Goal: Task Accomplishment & Management: Manage account settings

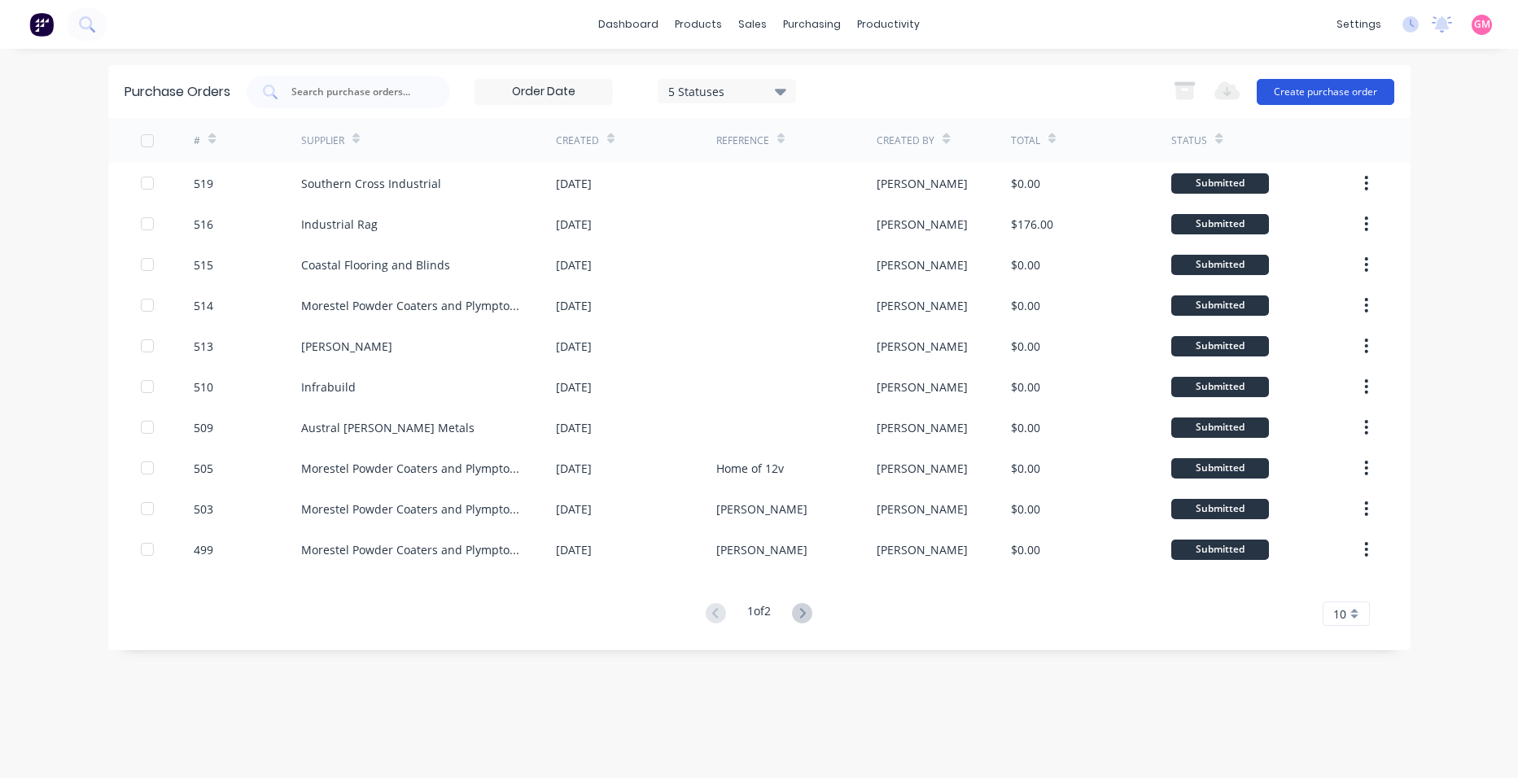
click at [1329, 93] on button "Create purchase order" at bounding box center [1326, 92] width 138 height 26
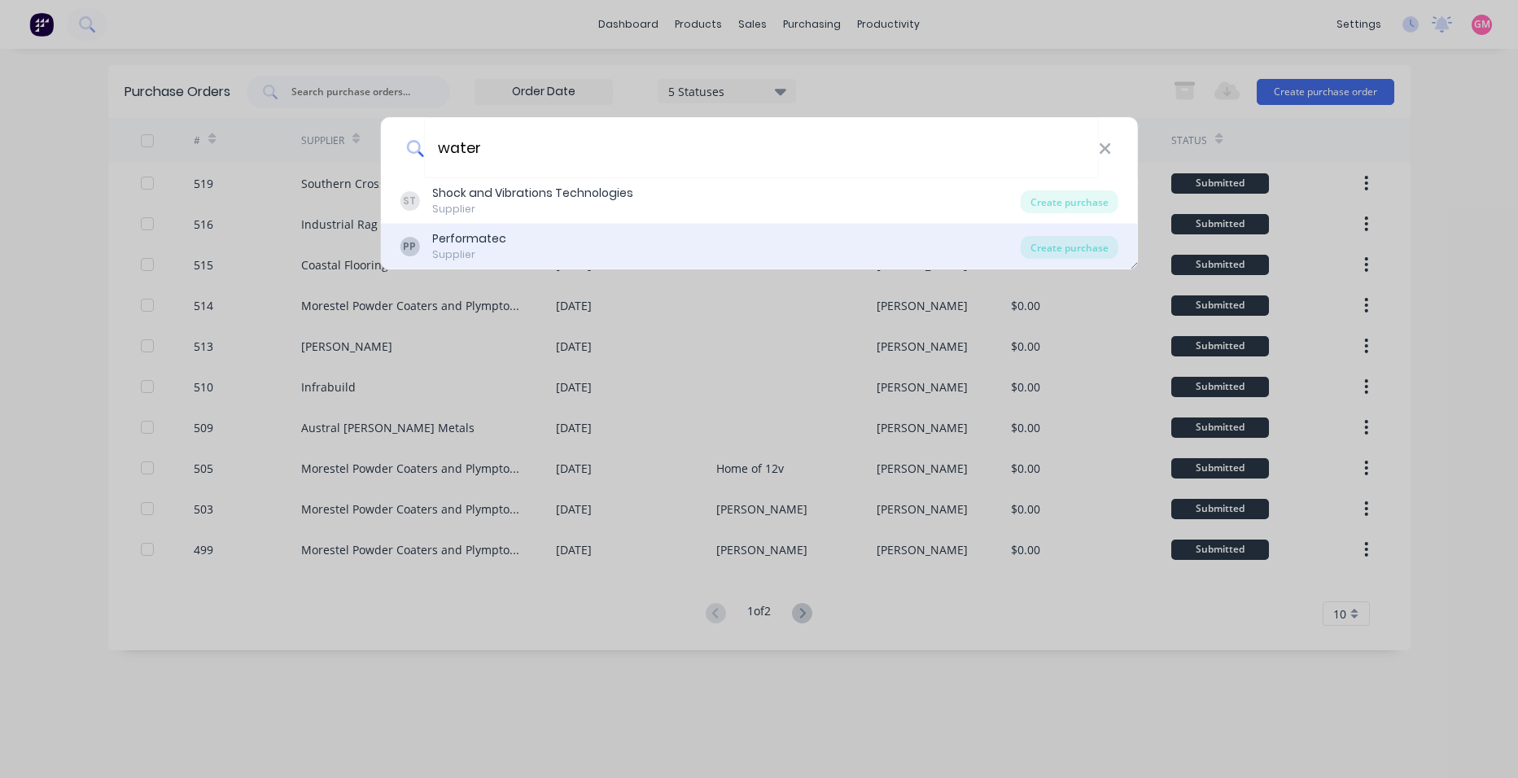
type input "water"
click at [572, 253] on div "PP Performatec Supplier" at bounding box center [710, 246] width 621 height 32
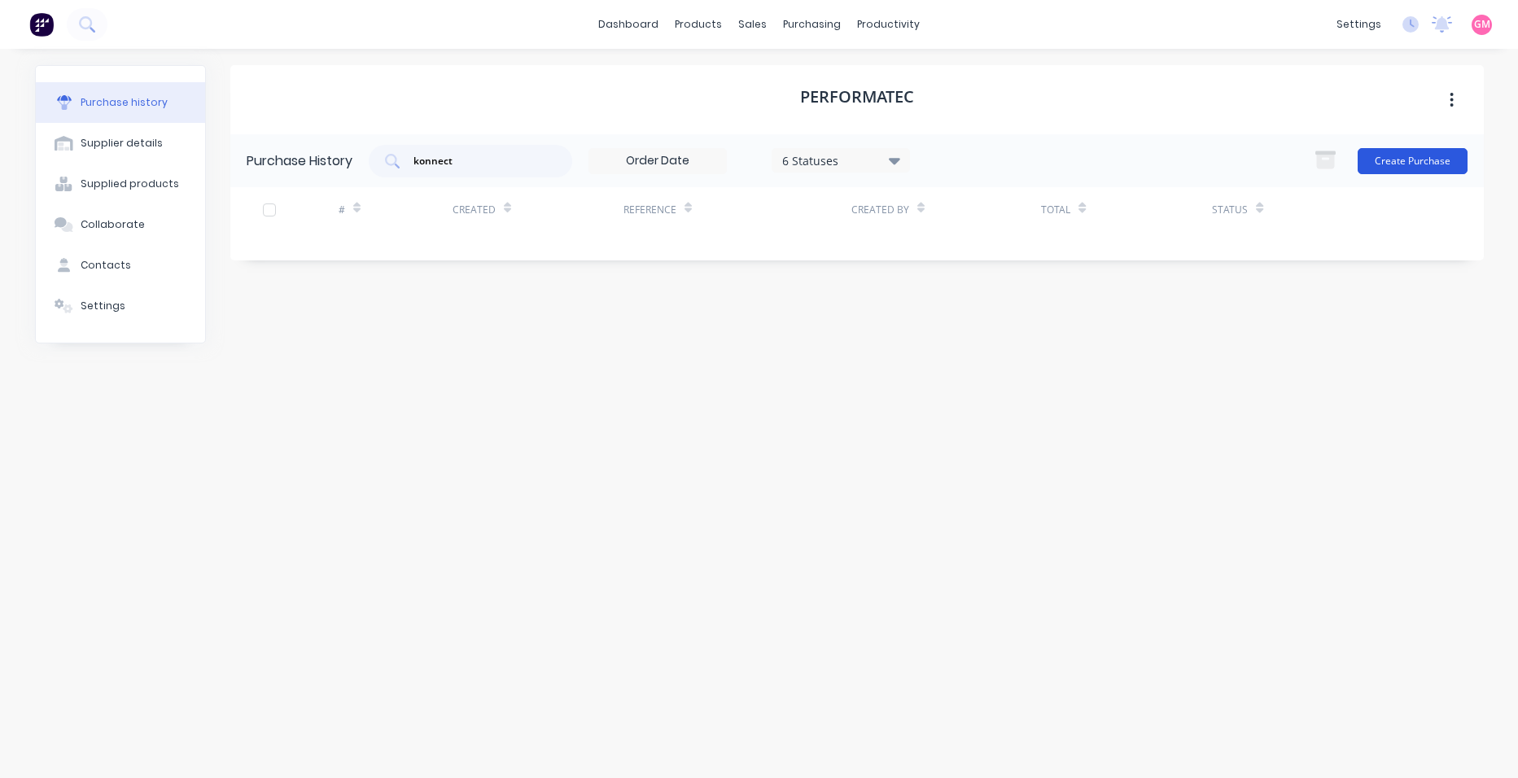
click at [1394, 164] on button "Create Purchase" at bounding box center [1413, 161] width 110 height 26
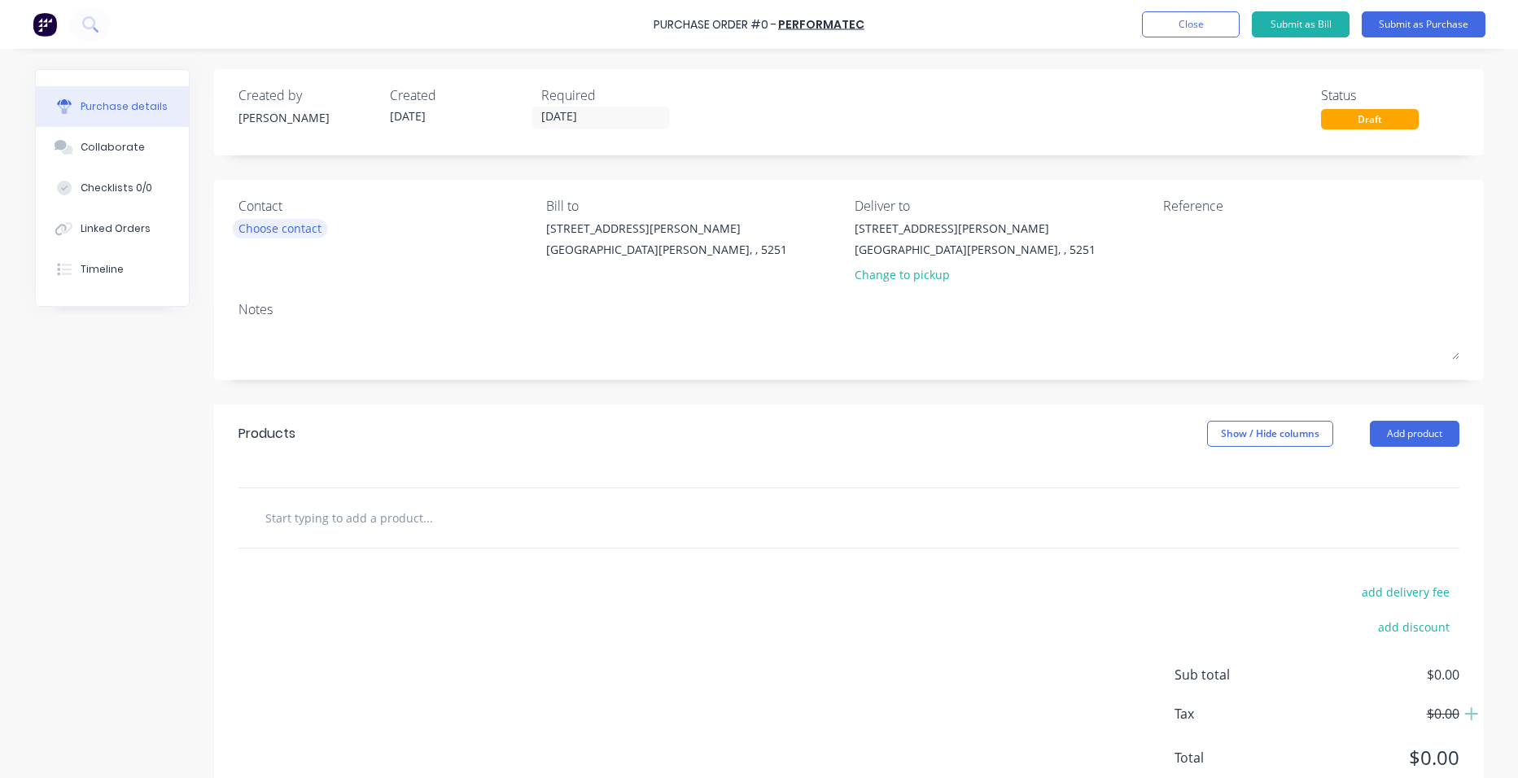
click at [256, 226] on div "Choose contact" at bounding box center [280, 228] width 83 height 17
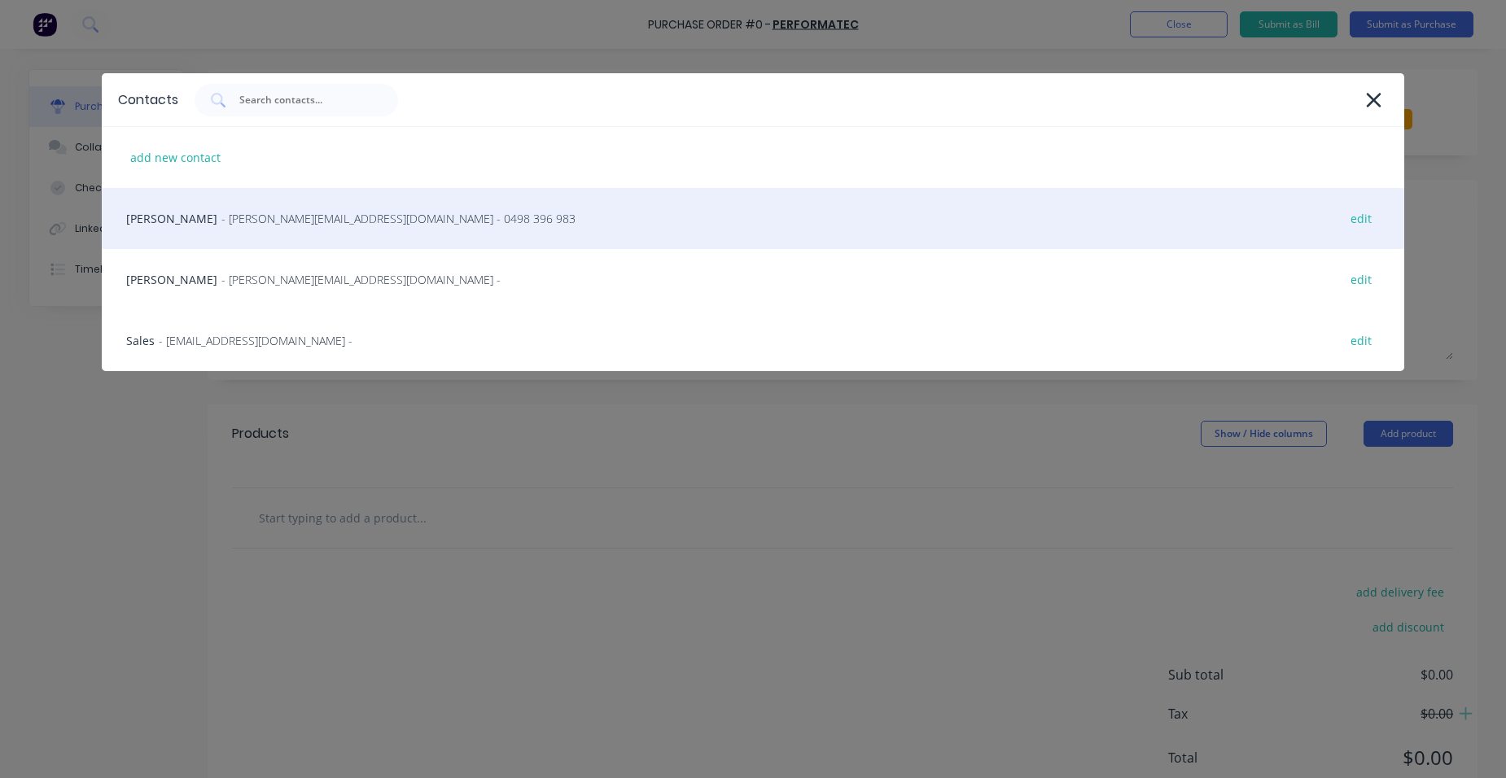
click at [308, 220] on span "- [PERSON_NAME][EMAIL_ADDRESS][DOMAIN_NAME] - 0498 396 983" at bounding box center [398, 218] width 354 height 17
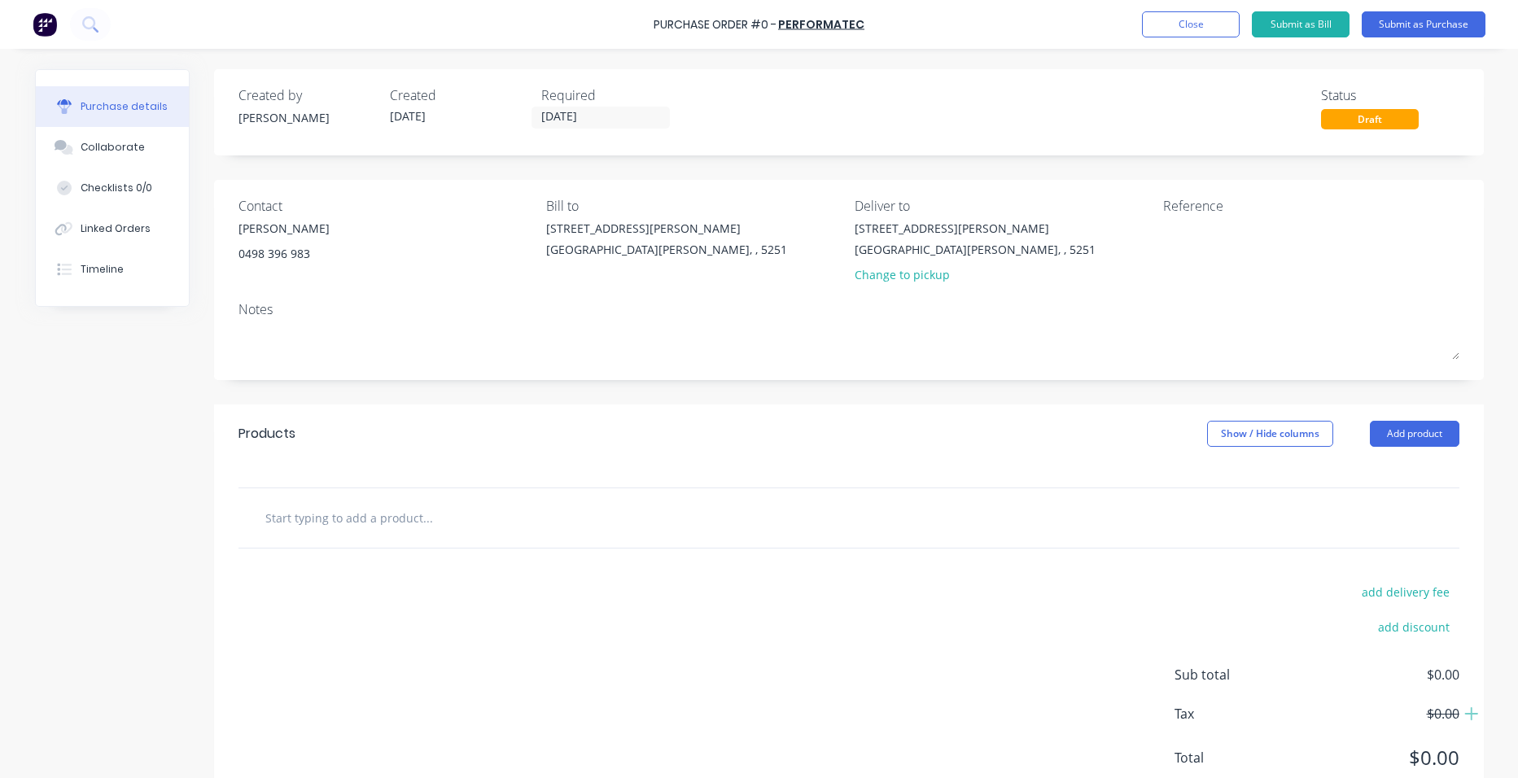
click at [599, 135] on div "Created by [PERSON_NAME] Created [DATE] Required [DATE] Status Draft" at bounding box center [849, 112] width 1270 height 86
click at [599, 118] on input "[DATE]" at bounding box center [600, 117] width 137 height 20
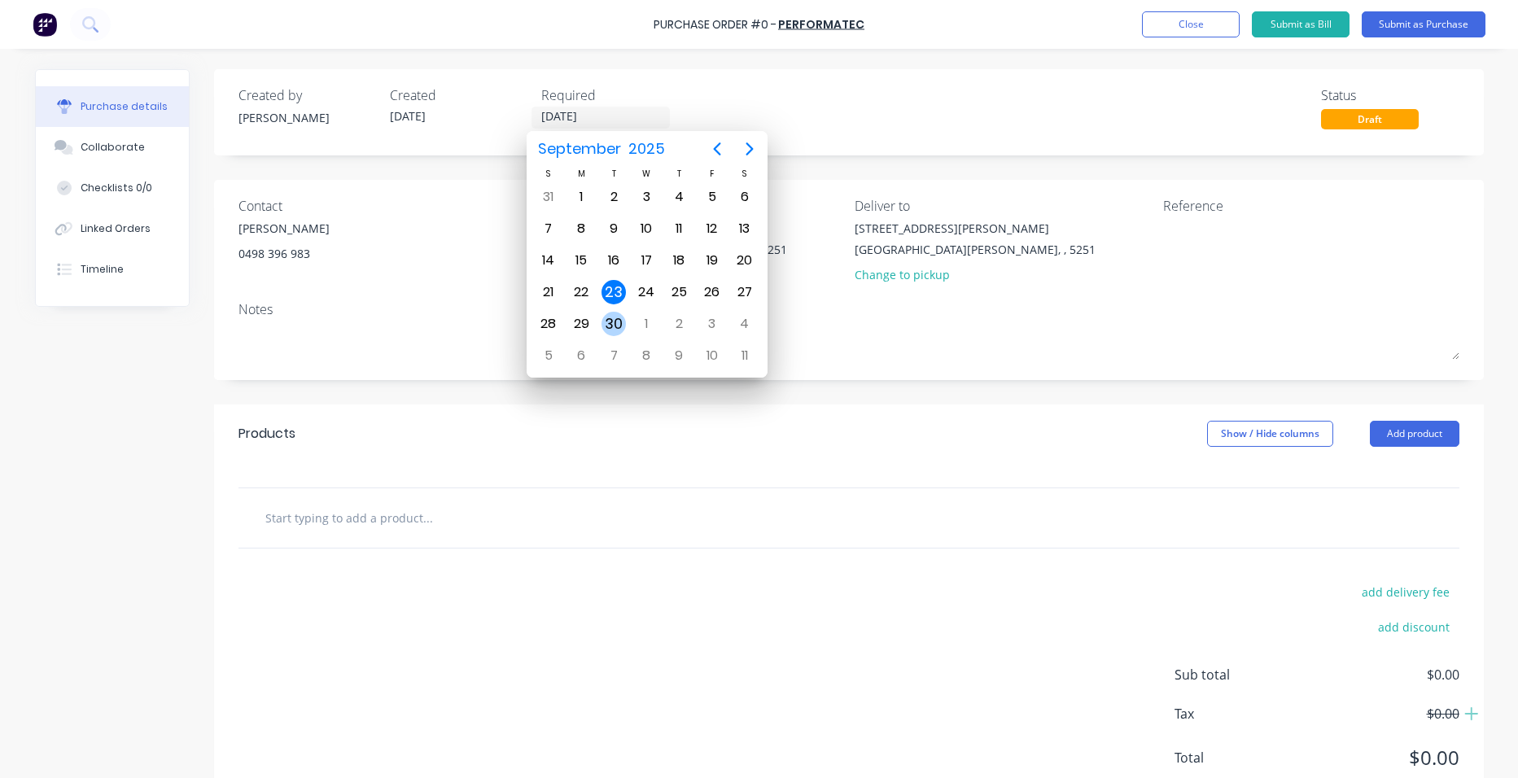
click at [609, 324] on div "30" at bounding box center [614, 324] width 24 height 24
type input "[DATE]"
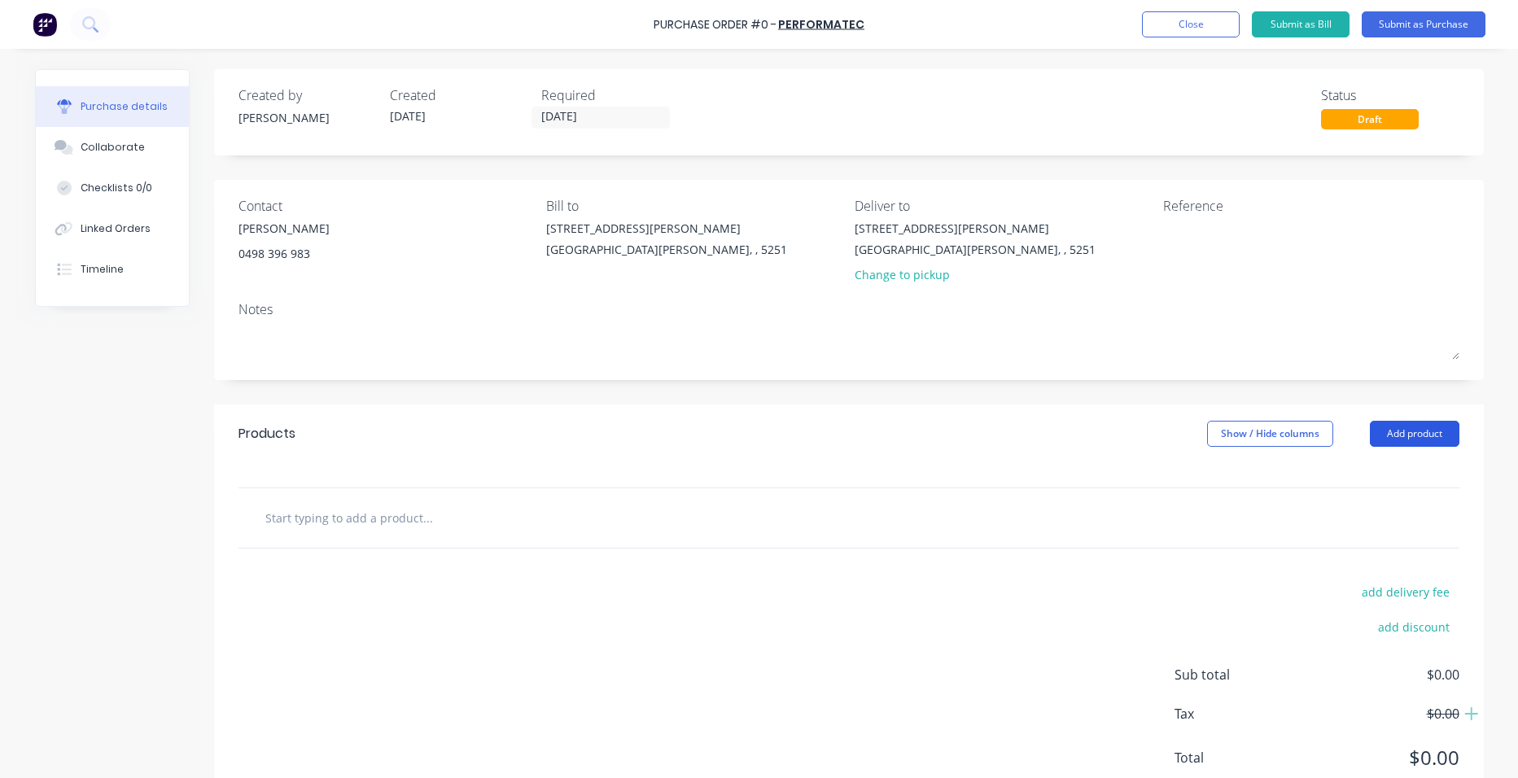
click at [1377, 426] on button "Add product" at bounding box center [1415, 434] width 90 height 26
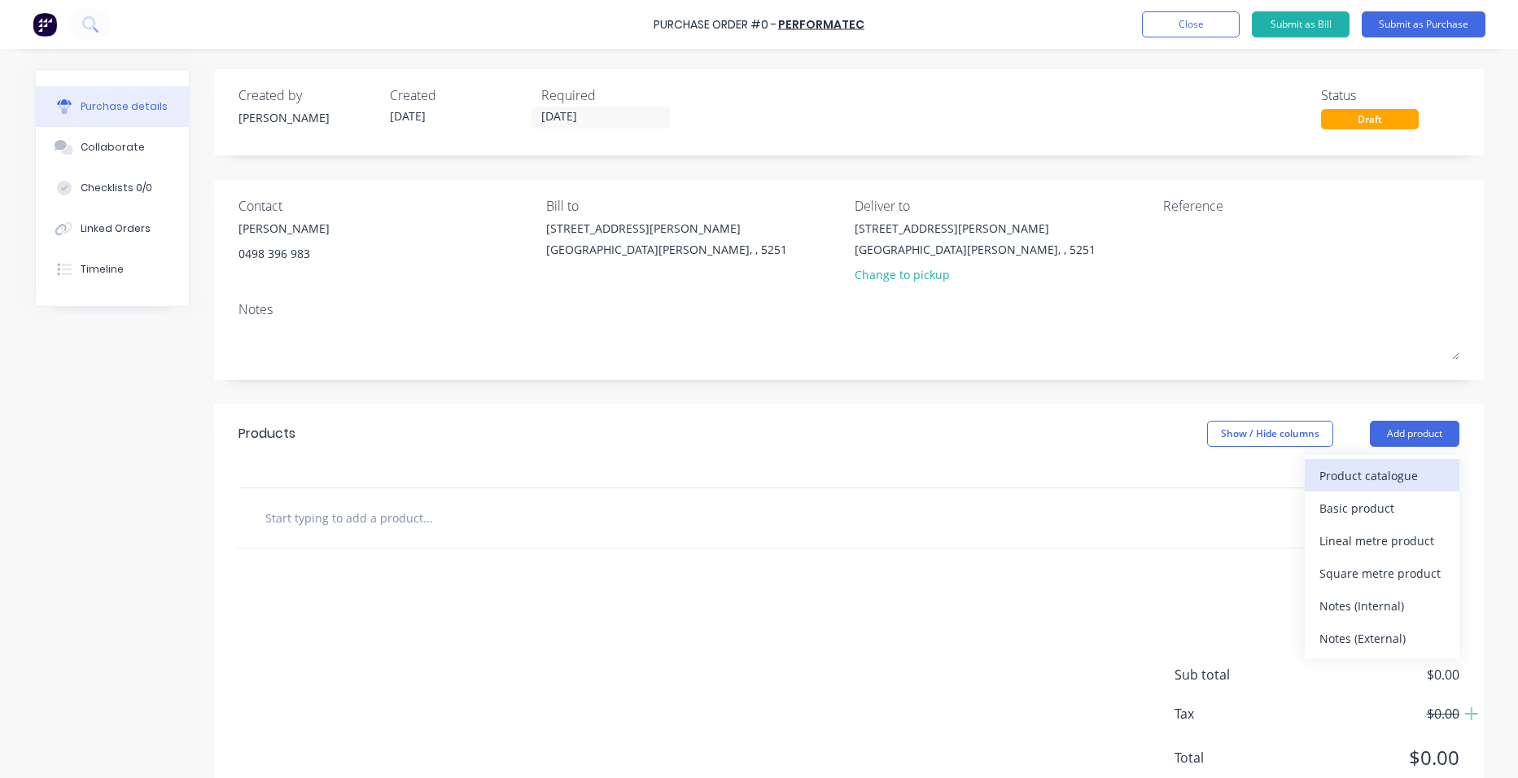
click at [1377, 476] on div "Product catalogue" at bounding box center [1382, 476] width 125 height 24
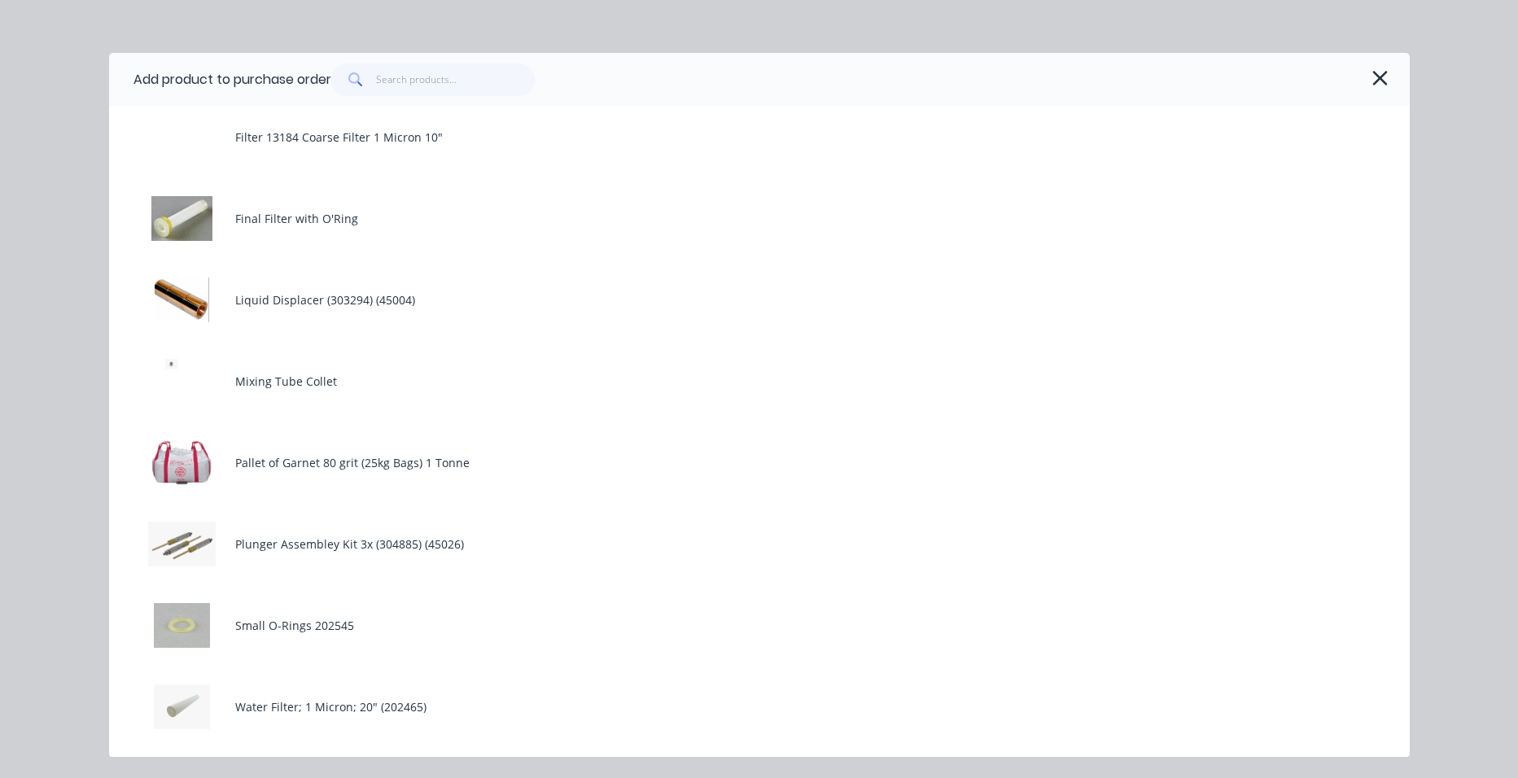
scroll to position [651, 0]
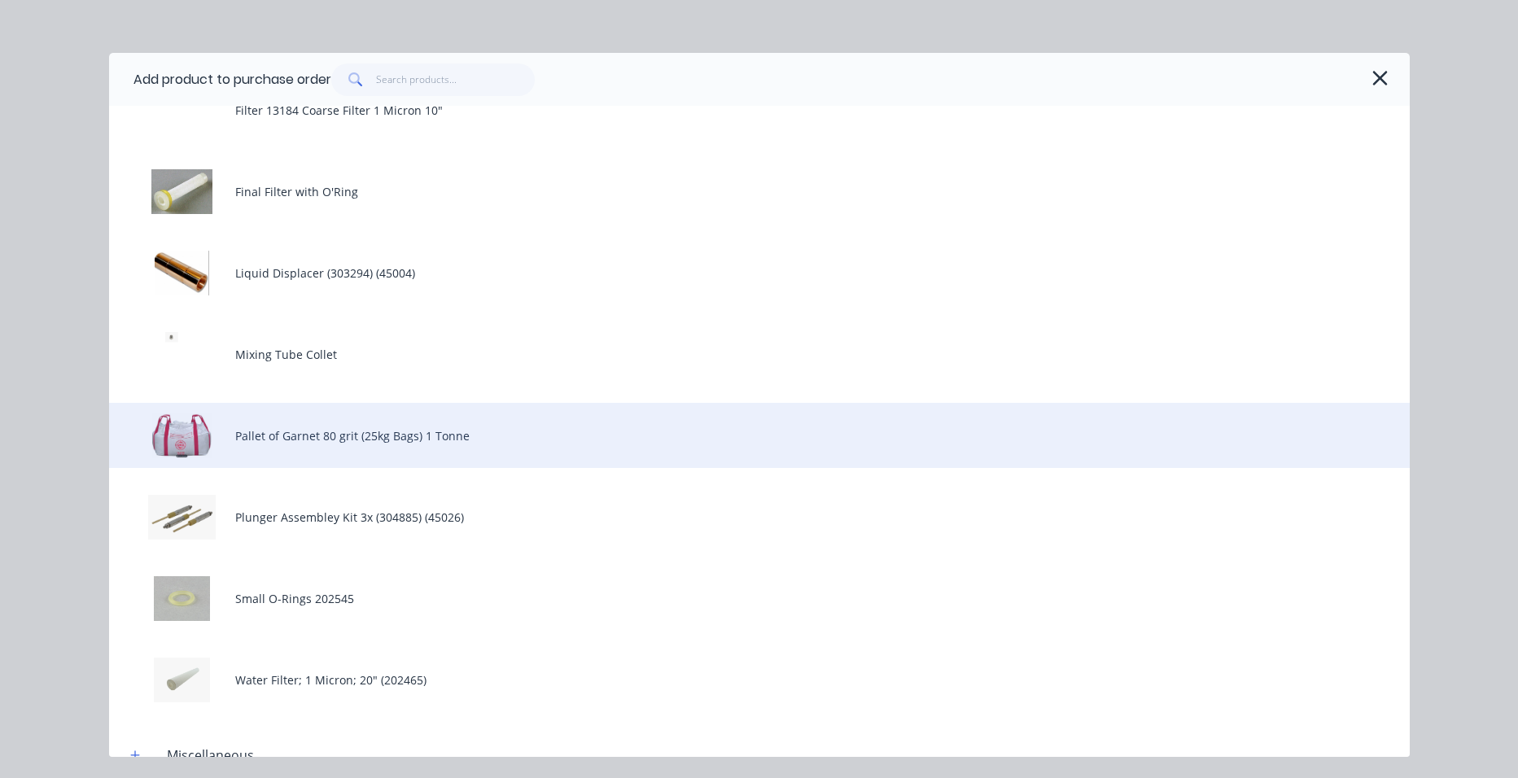
click at [426, 444] on div "Pallet of Garnet 80 grit (25kg Bags) 1 Tonne" at bounding box center [759, 435] width 1301 height 65
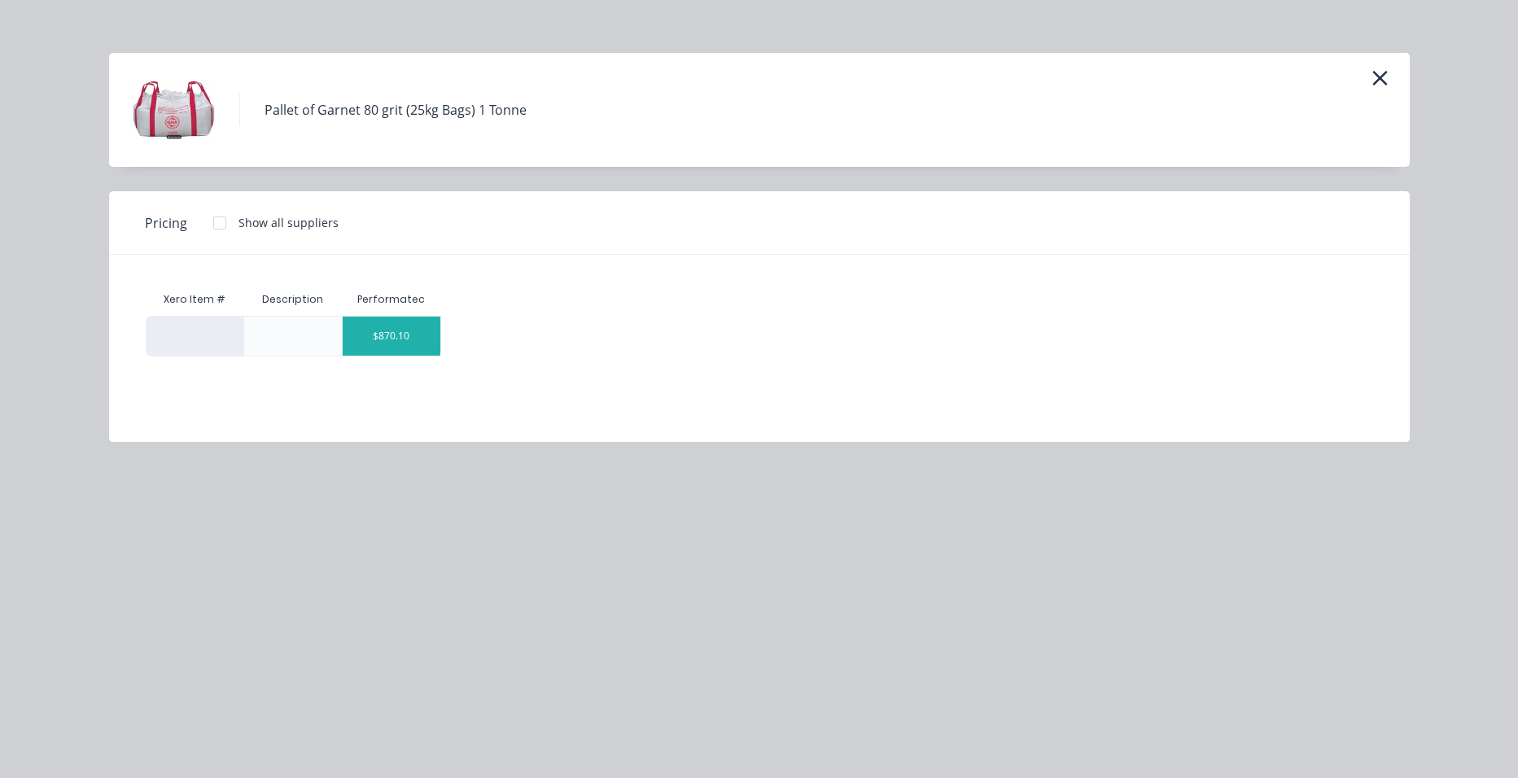
click at [413, 335] on div "$870.10" at bounding box center [392, 336] width 98 height 39
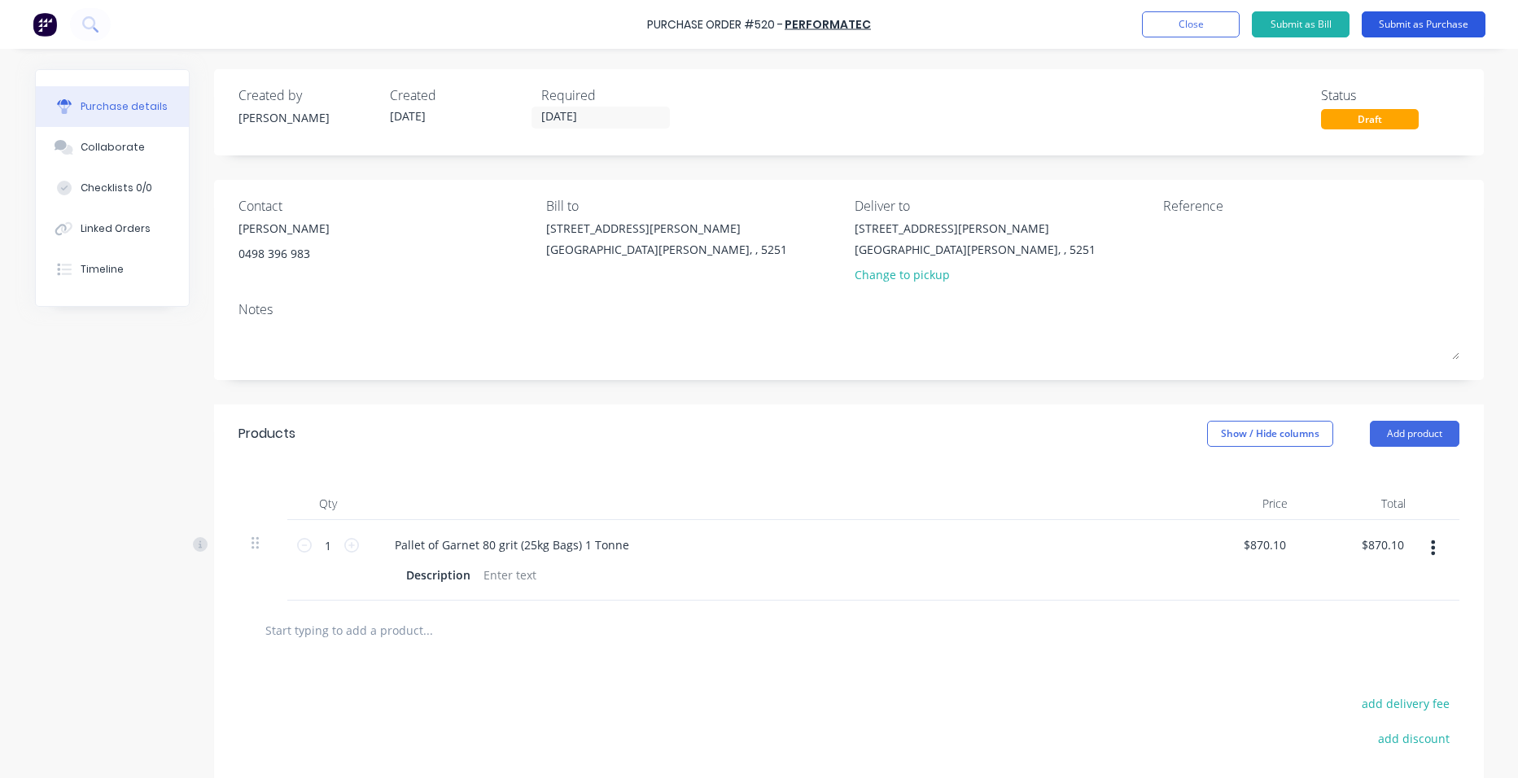
click at [1435, 22] on button "Submit as Purchase" at bounding box center [1424, 24] width 124 height 26
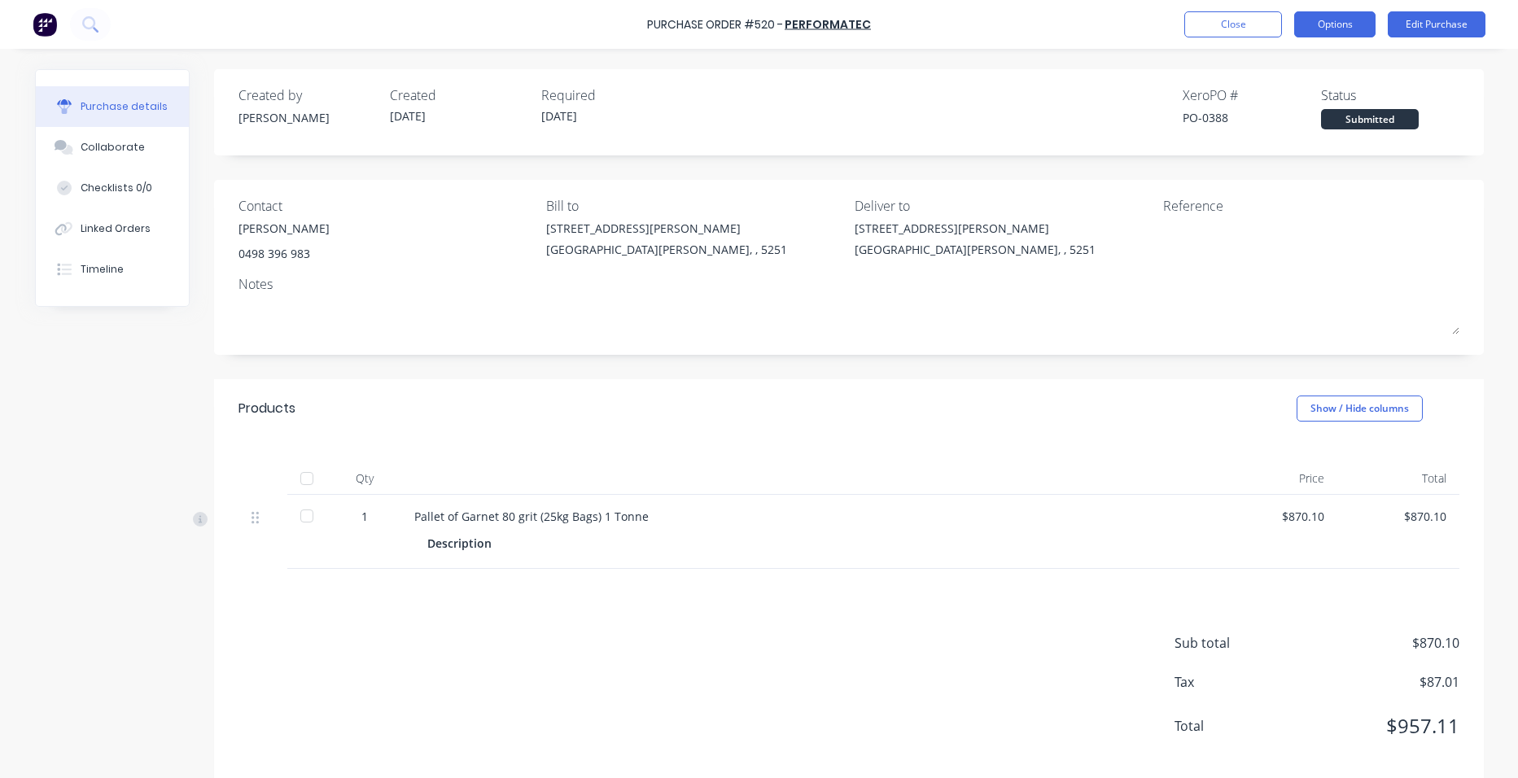
click at [1322, 28] on button "Options" at bounding box center [1334, 24] width 81 height 26
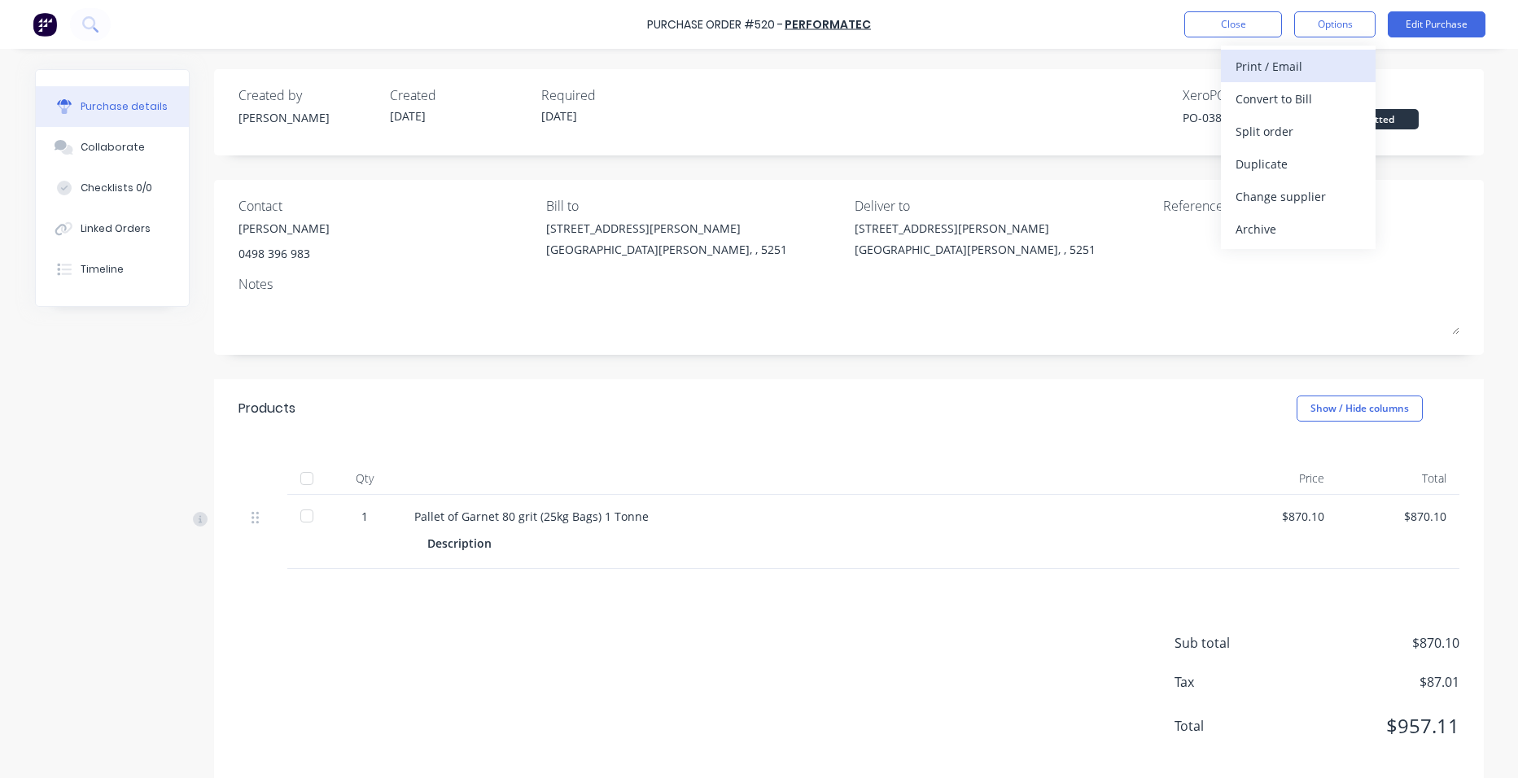
click at [1305, 72] on div "Print / Email" at bounding box center [1298, 67] width 125 height 24
click at [1298, 95] on div "With pricing" at bounding box center [1298, 99] width 125 height 24
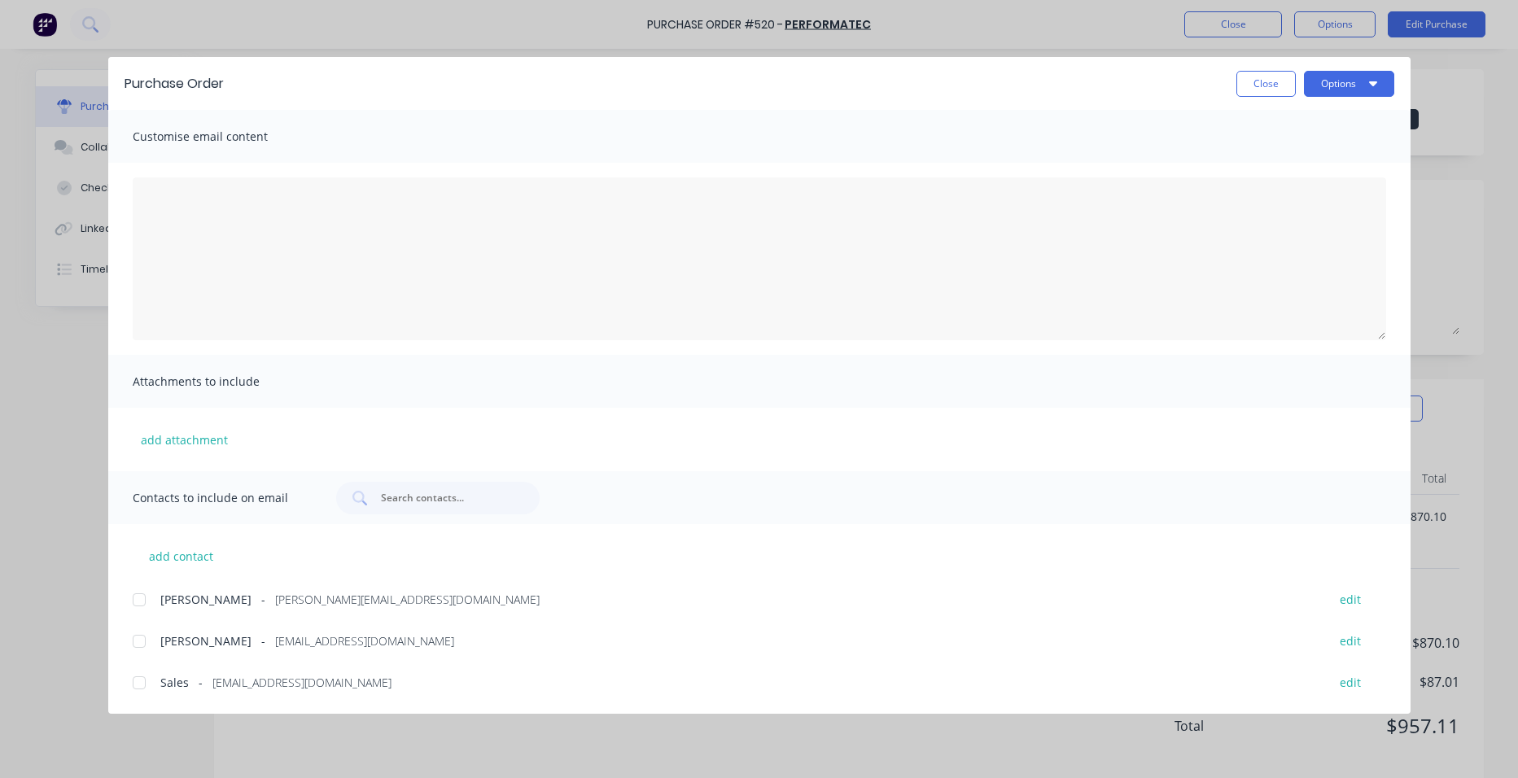
click at [142, 603] on div at bounding box center [139, 600] width 33 height 33
drag, startPoint x: 1327, startPoint y: 80, endPoint x: 1329, endPoint y: 94, distance: 14.7
click at [1329, 80] on button "Options" at bounding box center [1349, 84] width 90 height 26
click at [1287, 192] on div "Email" at bounding box center [1317, 190] width 125 height 24
click at [1282, 80] on button "Close" at bounding box center [1266, 84] width 59 height 26
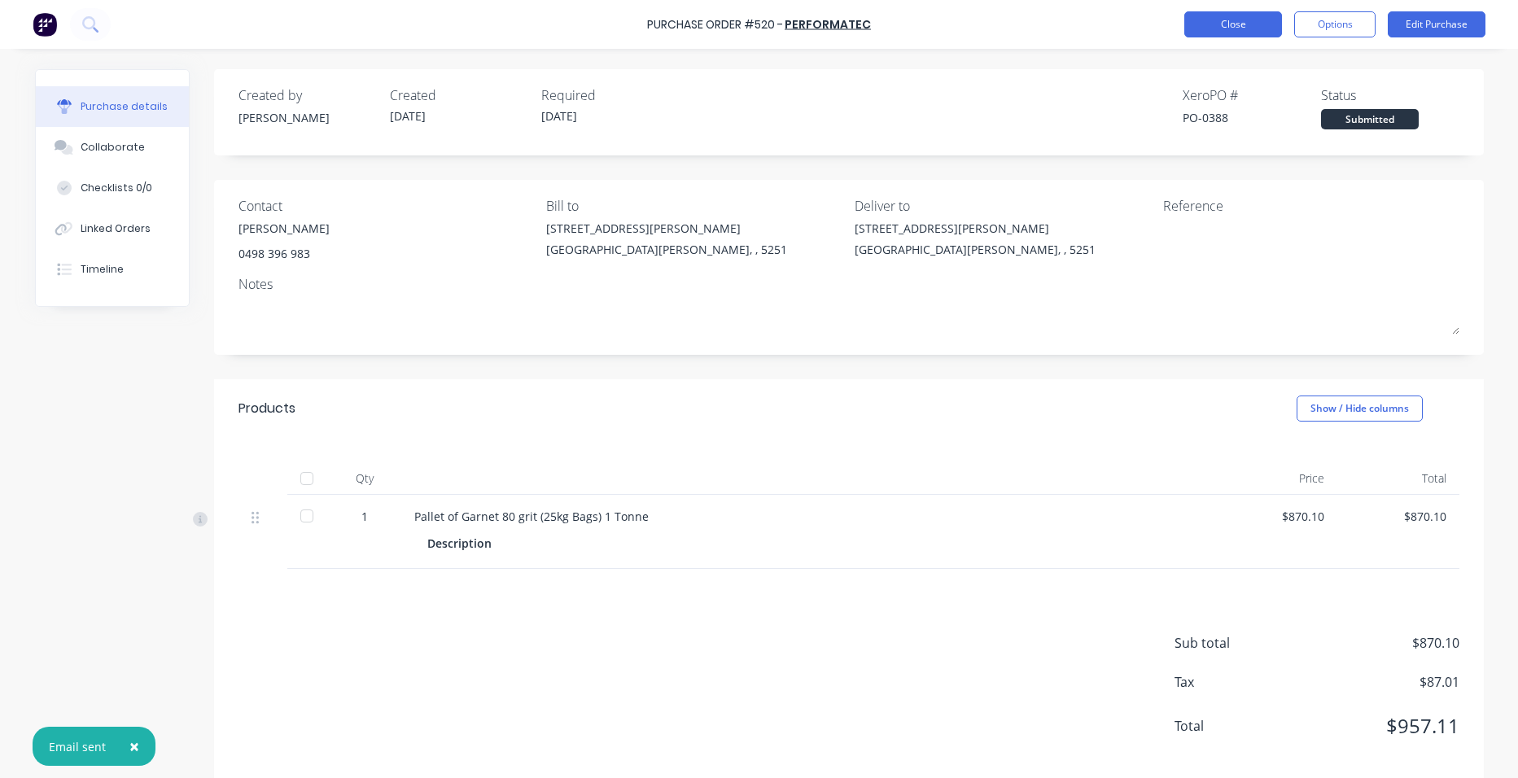
click at [1271, 29] on button "Close" at bounding box center [1233, 24] width 98 height 26
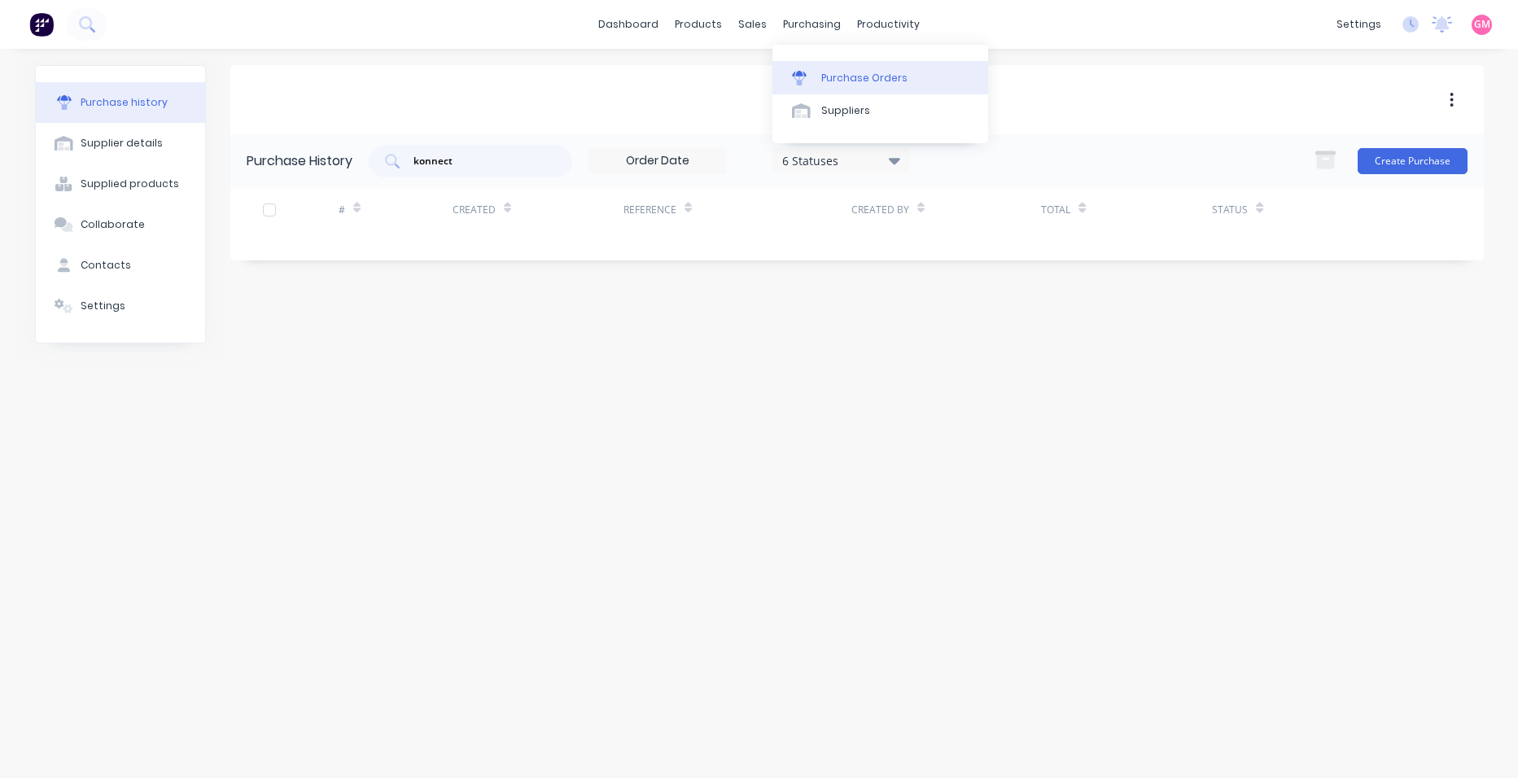
click at [862, 86] on link "Purchase Orders" at bounding box center [881, 77] width 216 height 33
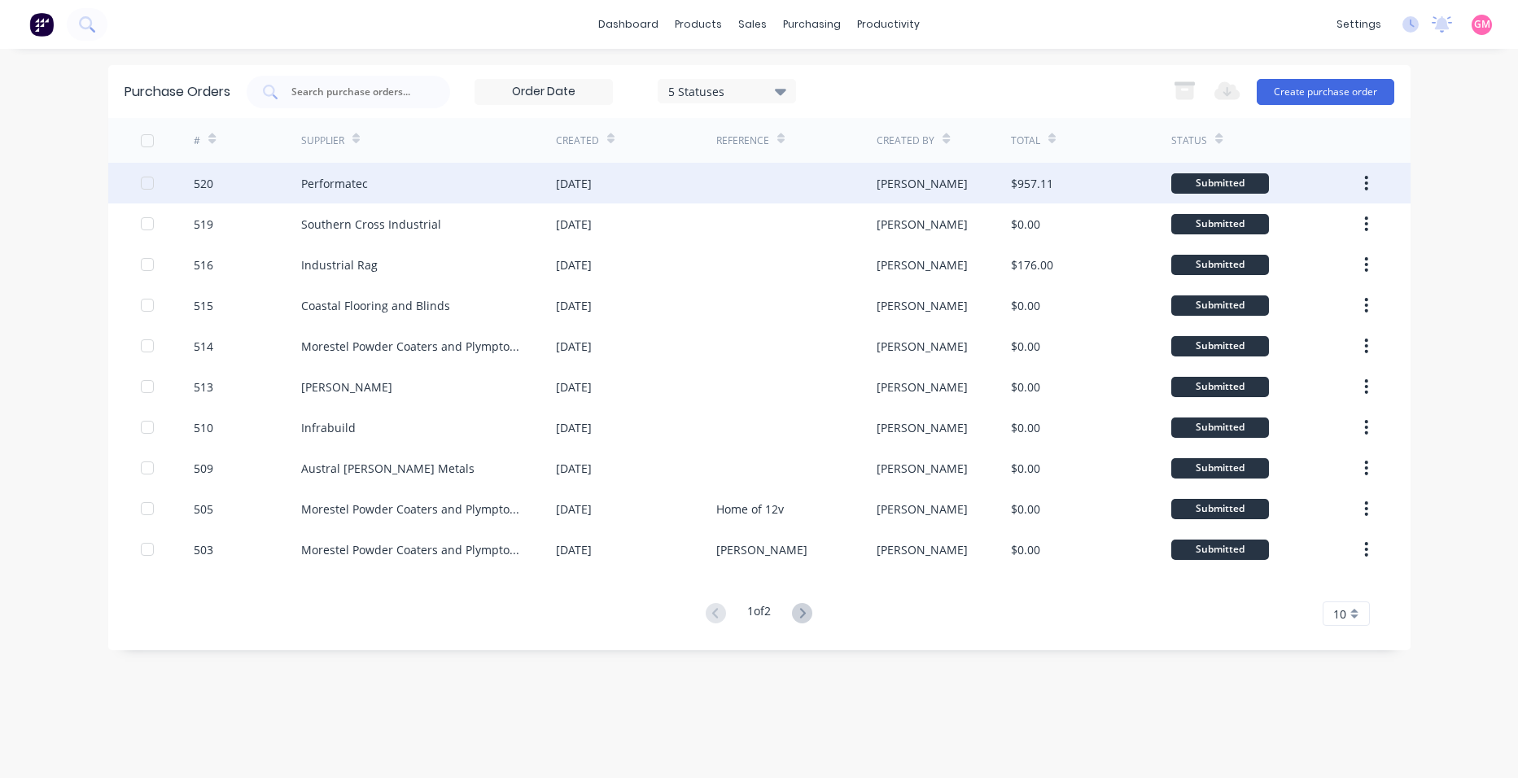
click at [722, 180] on div at bounding box center [796, 183] width 160 height 41
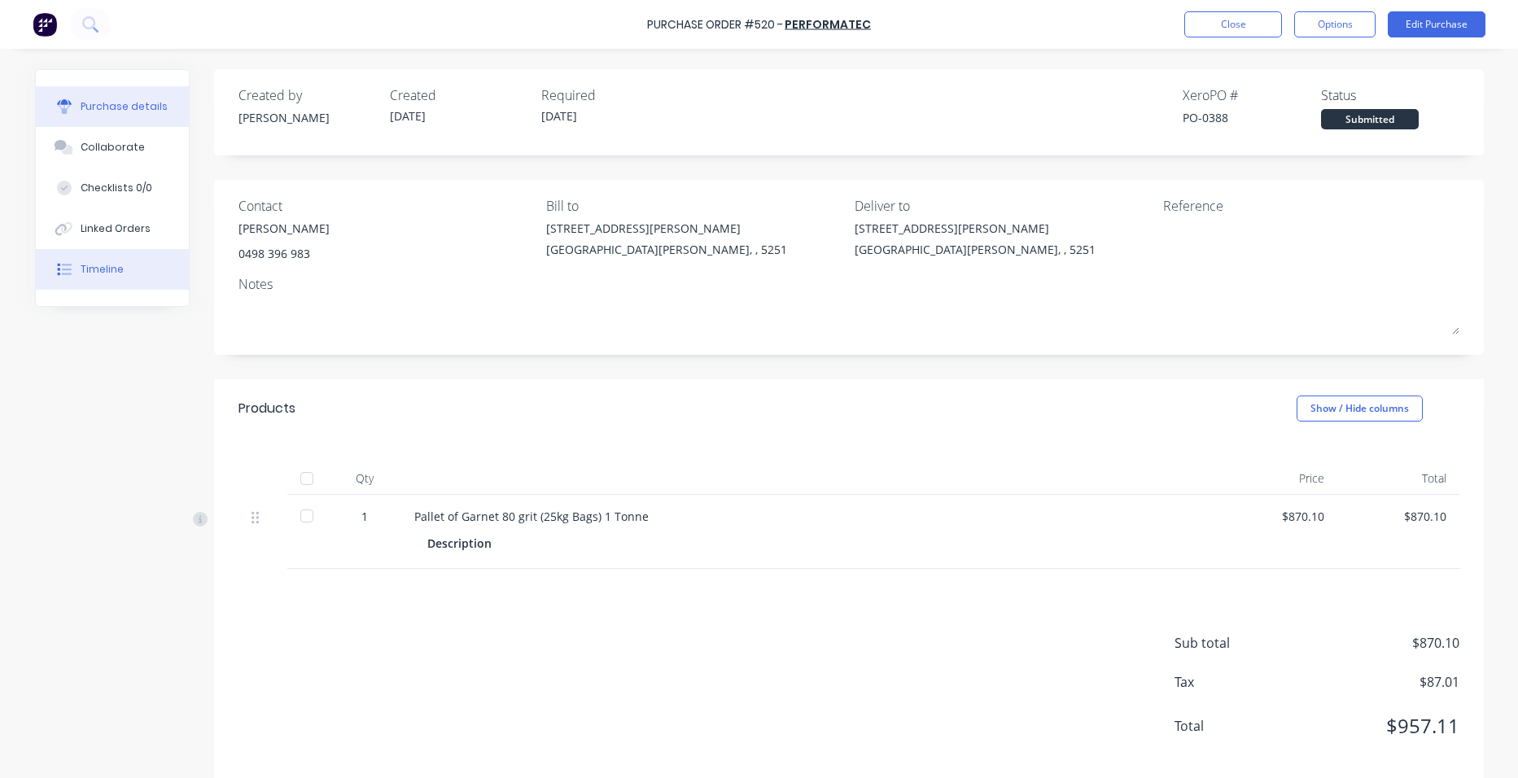
click at [134, 274] on button "Timeline" at bounding box center [112, 269] width 153 height 41
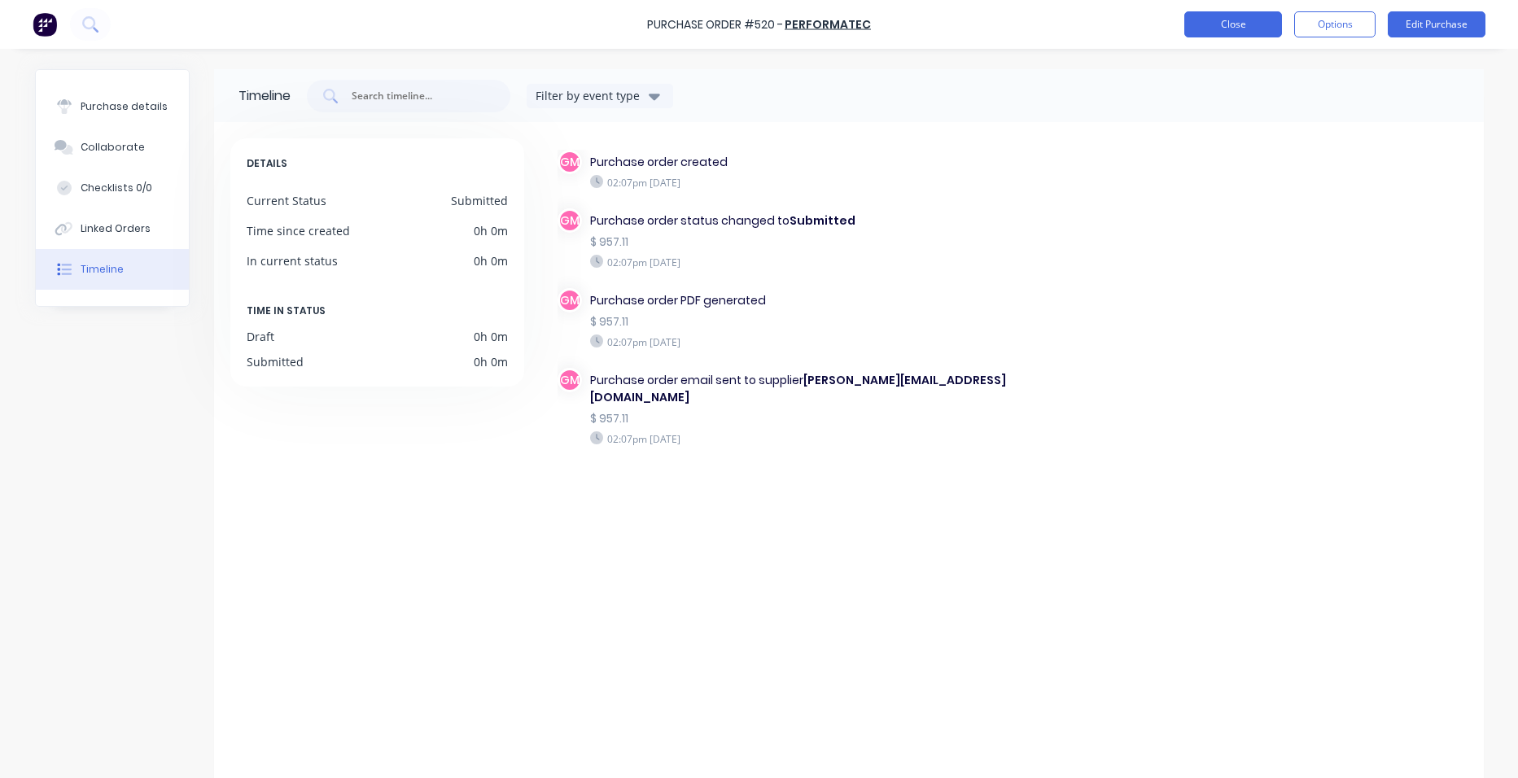
click at [1231, 21] on button "Close" at bounding box center [1233, 24] width 98 height 26
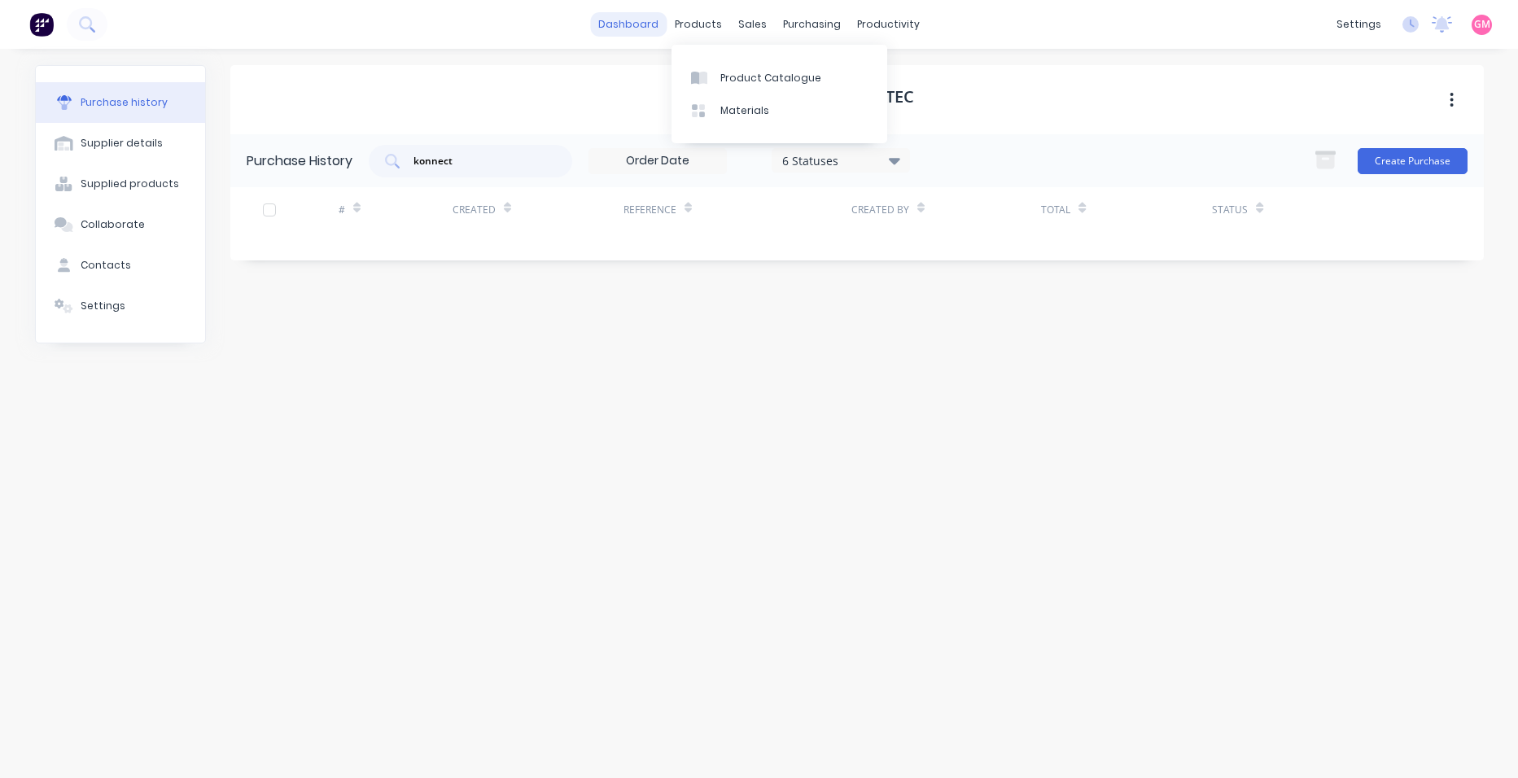
click at [637, 26] on link "dashboard" at bounding box center [628, 24] width 77 height 24
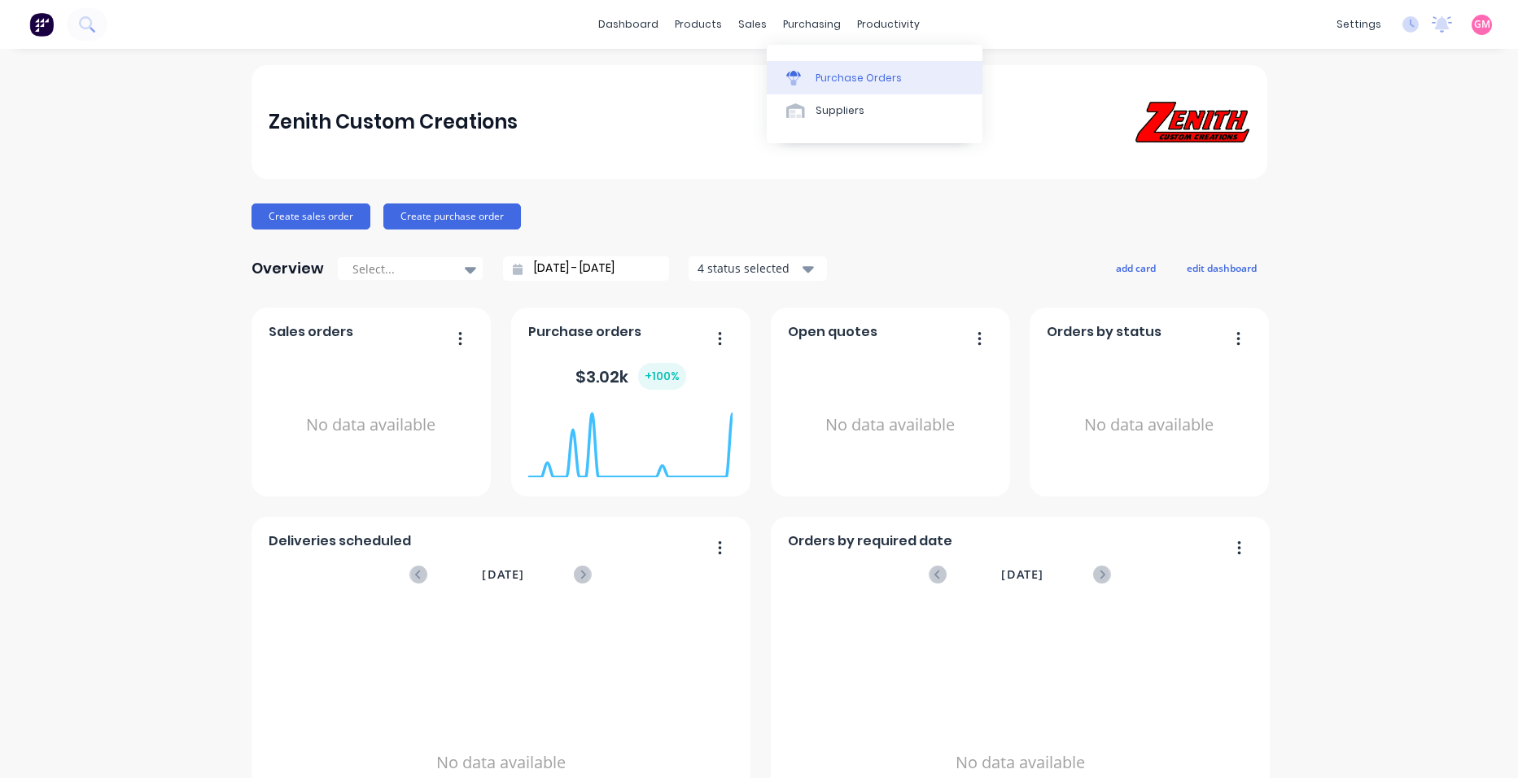
click at [831, 78] on div "Purchase Orders" at bounding box center [859, 78] width 86 height 15
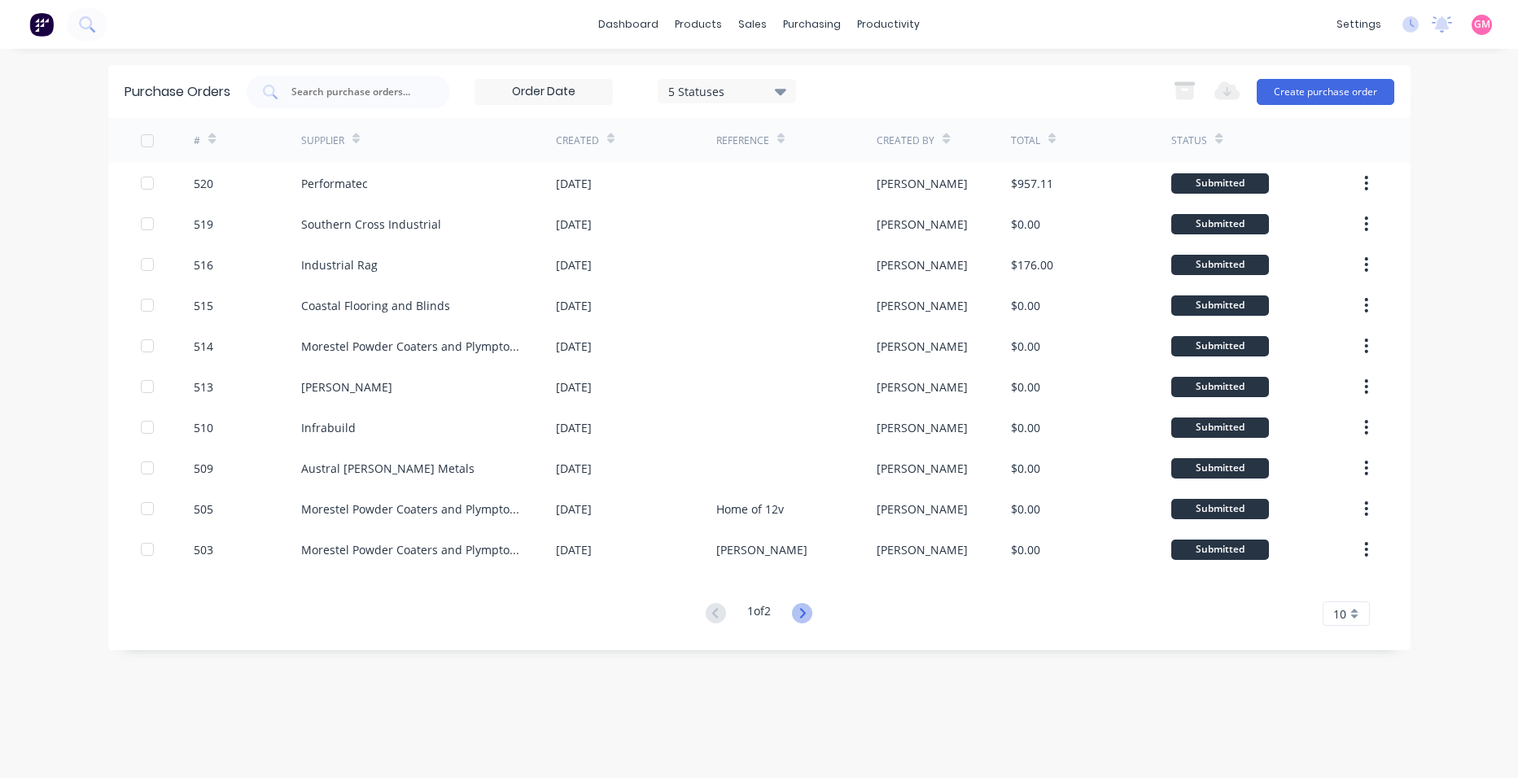
click at [805, 617] on icon at bounding box center [803, 613] width 6 height 10
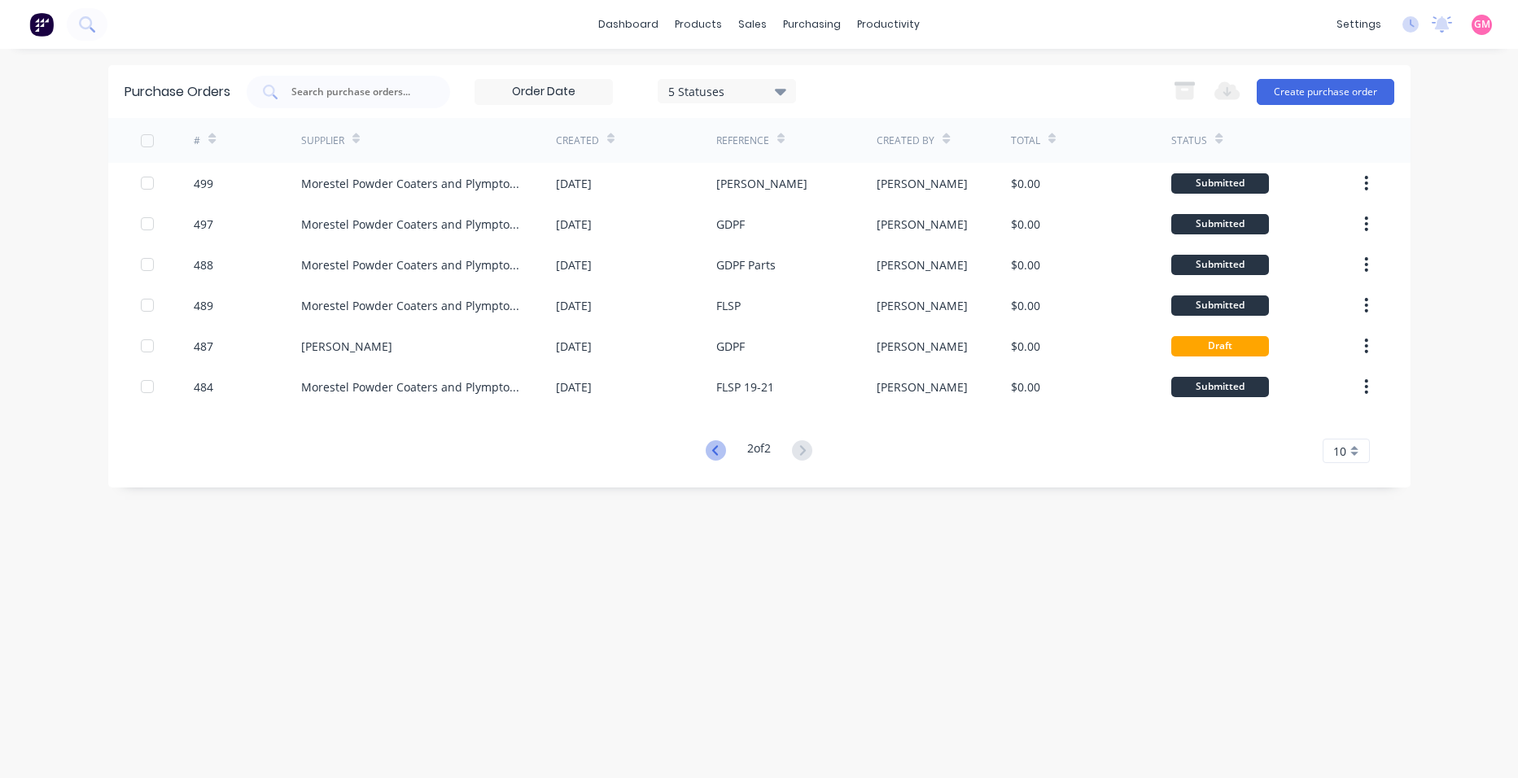
click at [706, 452] on icon at bounding box center [716, 450] width 20 height 20
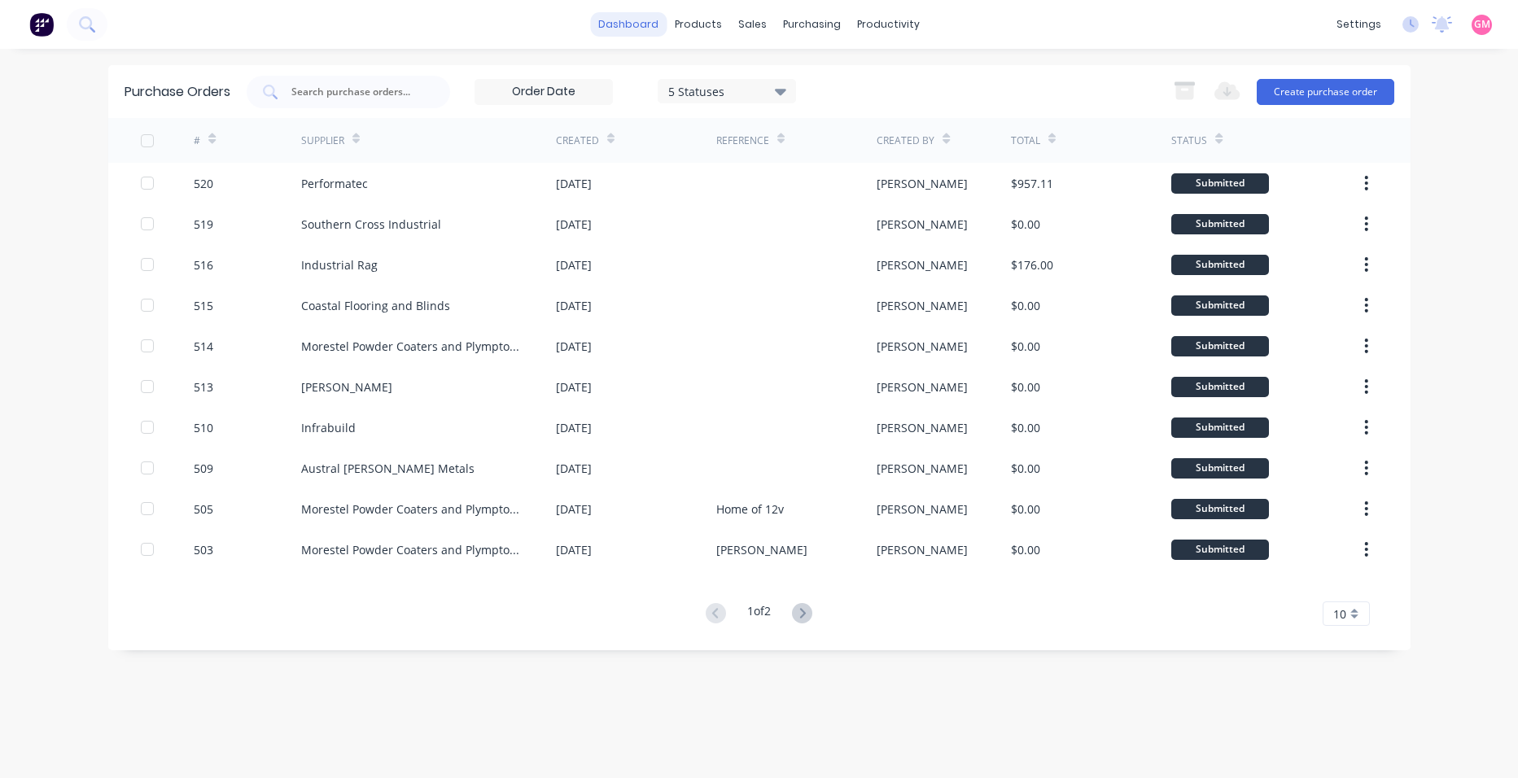
click at [649, 20] on link "dashboard" at bounding box center [628, 24] width 77 height 24
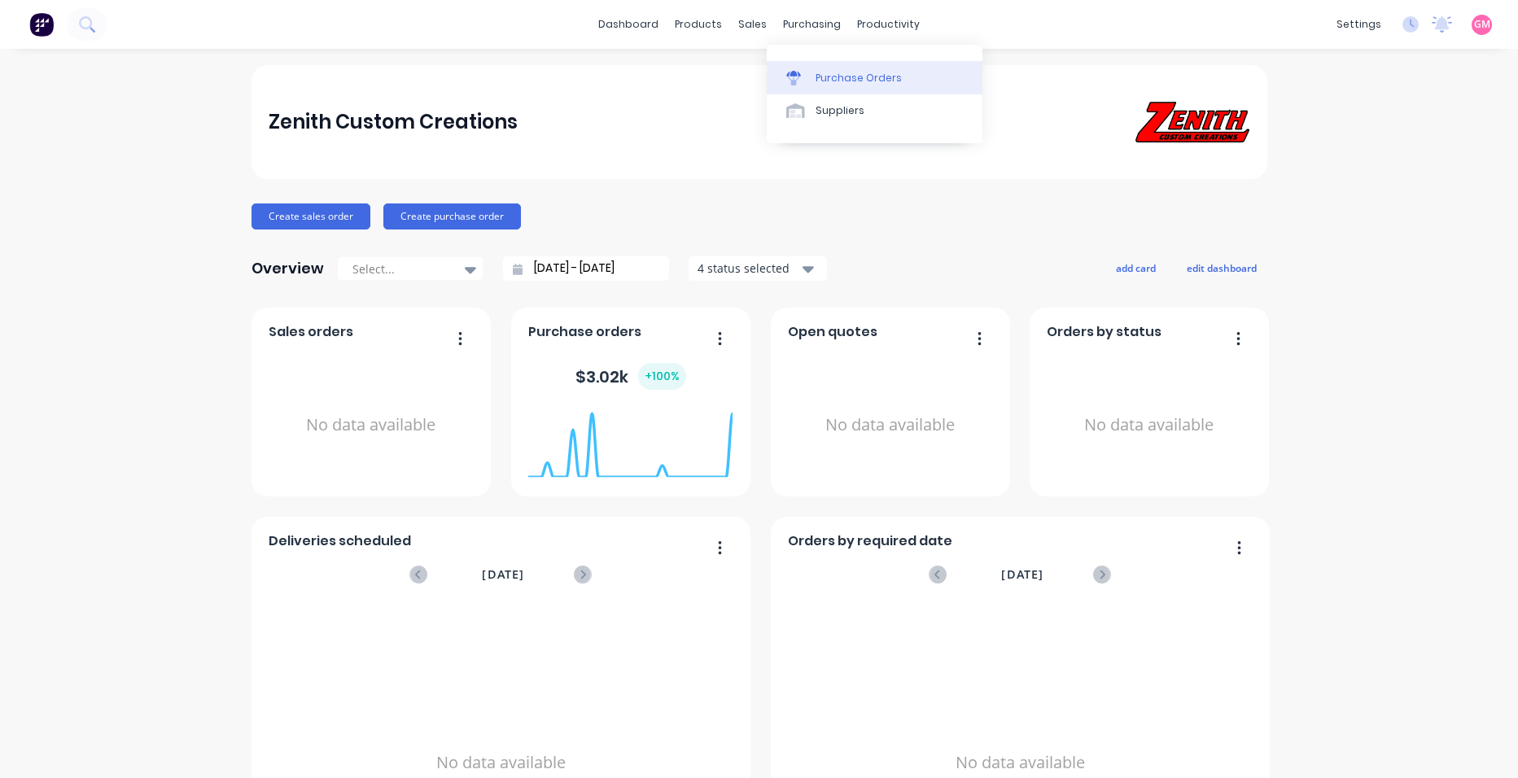
click at [831, 82] on div "Purchase Orders" at bounding box center [859, 78] width 86 height 15
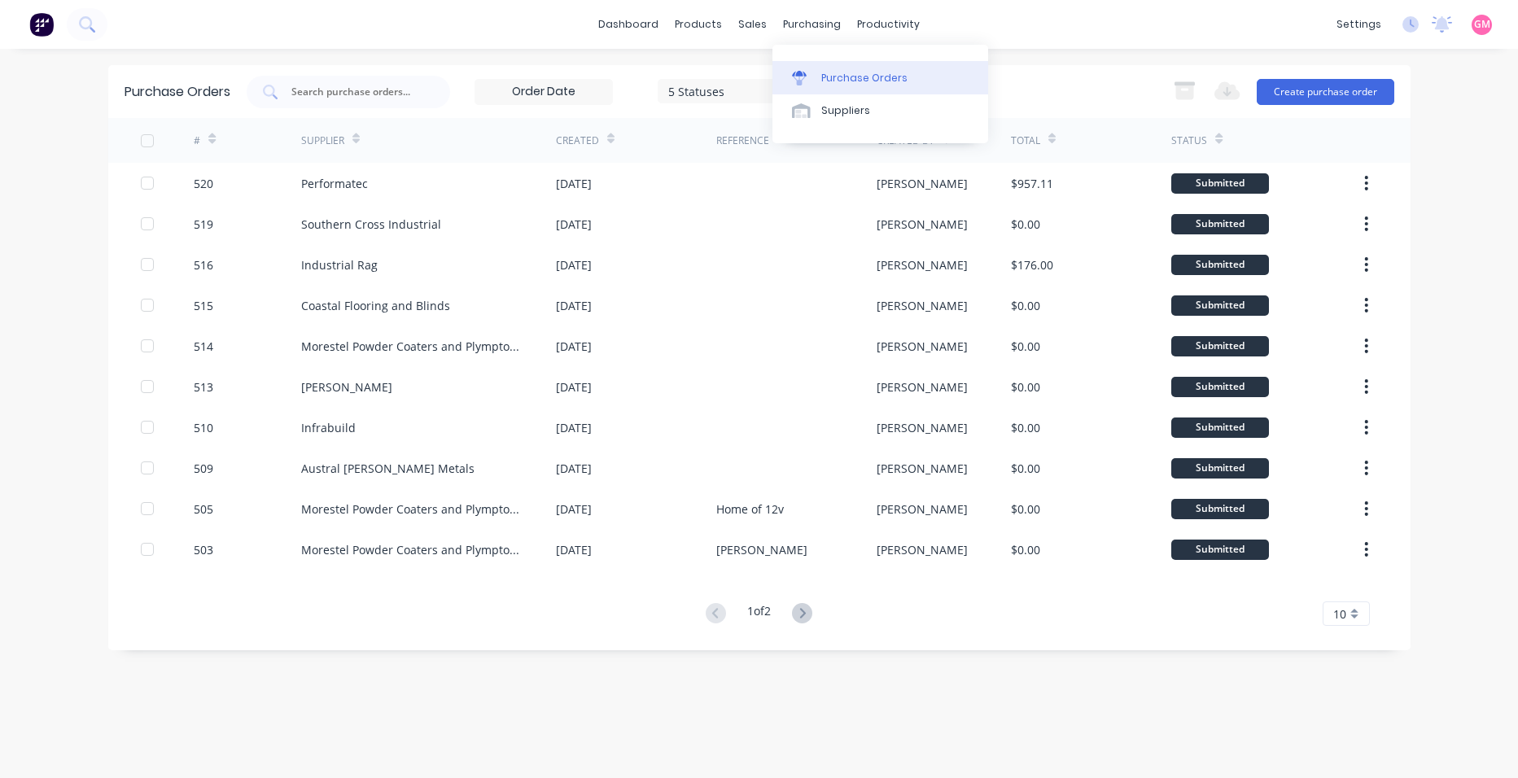
click at [855, 81] on div "Purchase Orders" at bounding box center [864, 78] width 86 height 15
click at [873, 77] on div "Purchase Orders" at bounding box center [864, 78] width 86 height 15
click at [1327, 92] on button "Create purchase order" at bounding box center [1326, 92] width 138 height 26
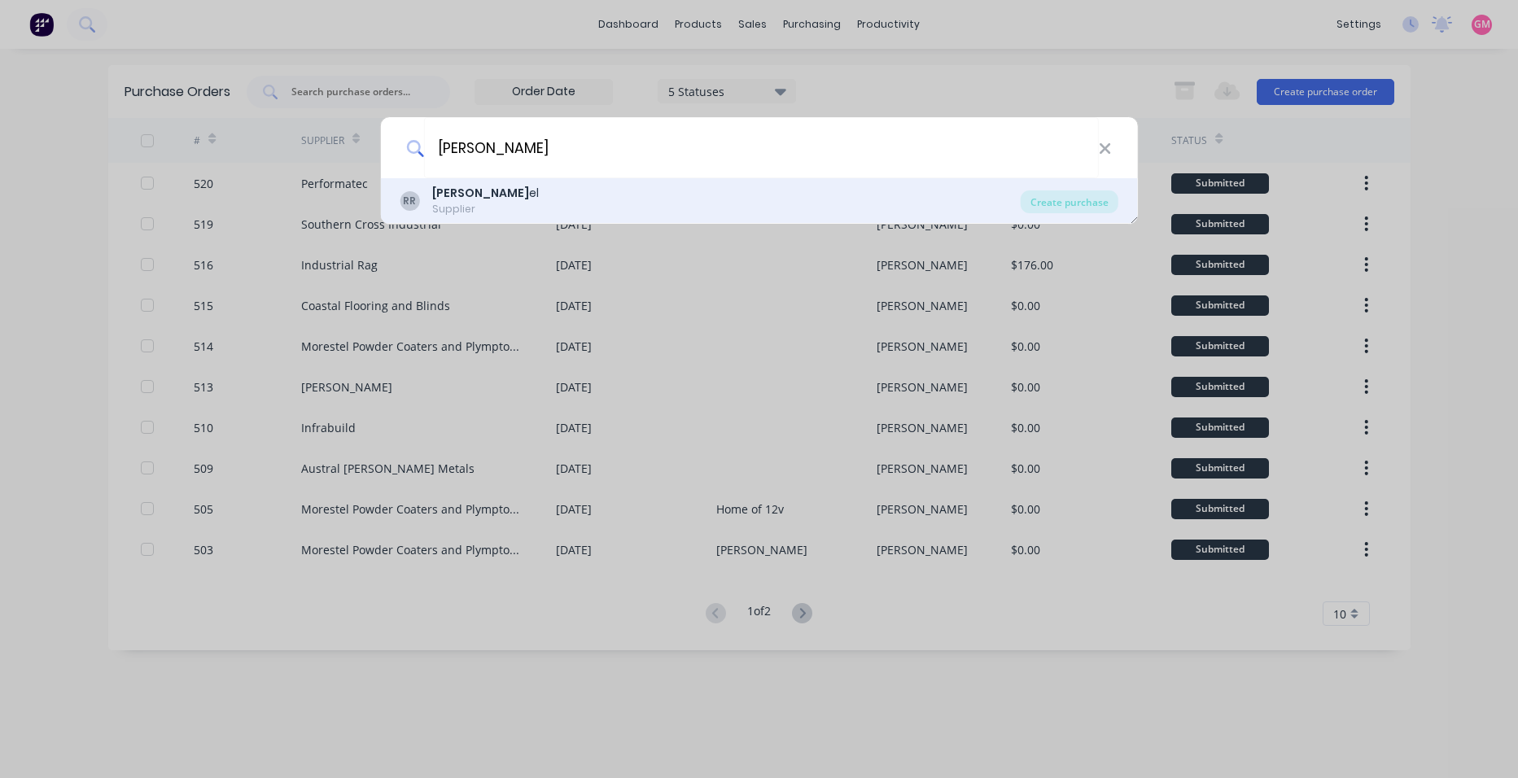
type input "[PERSON_NAME]"
click at [908, 200] on div "[PERSON_NAME] el Supplier" at bounding box center [710, 201] width 621 height 32
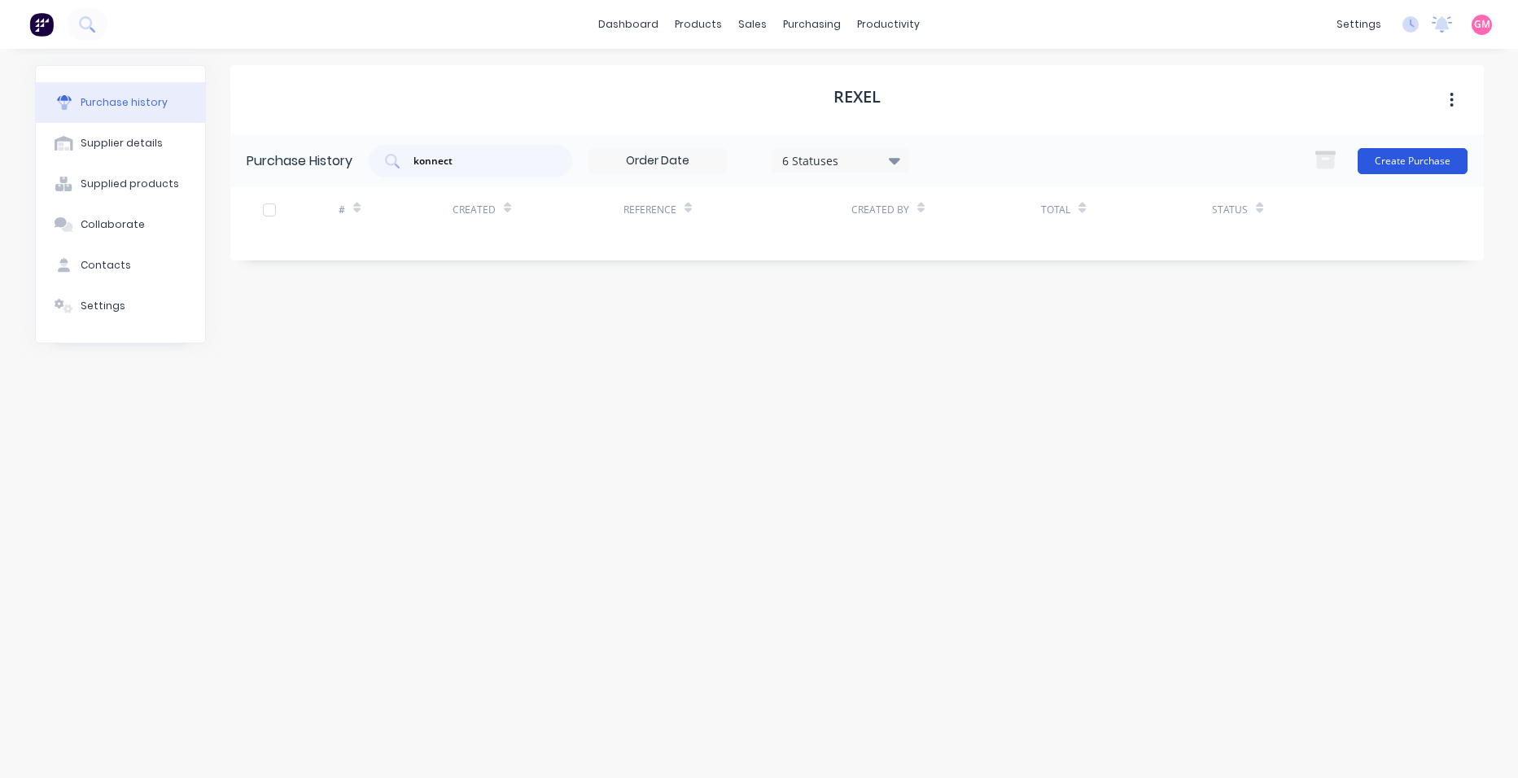
click at [1393, 155] on button "Create Purchase" at bounding box center [1413, 161] width 110 height 26
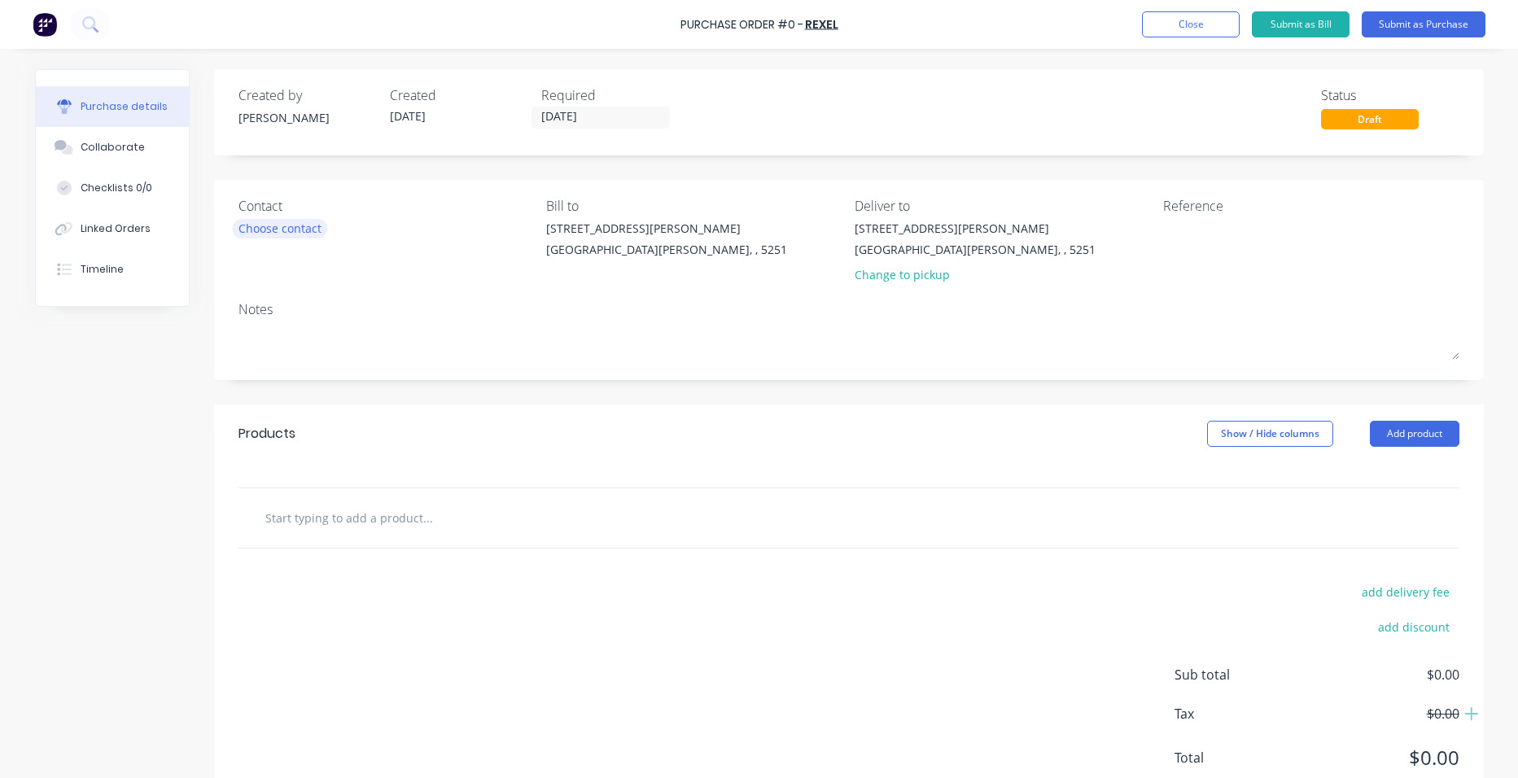
click at [304, 226] on div "Choose contact" at bounding box center [280, 228] width 83 height 17
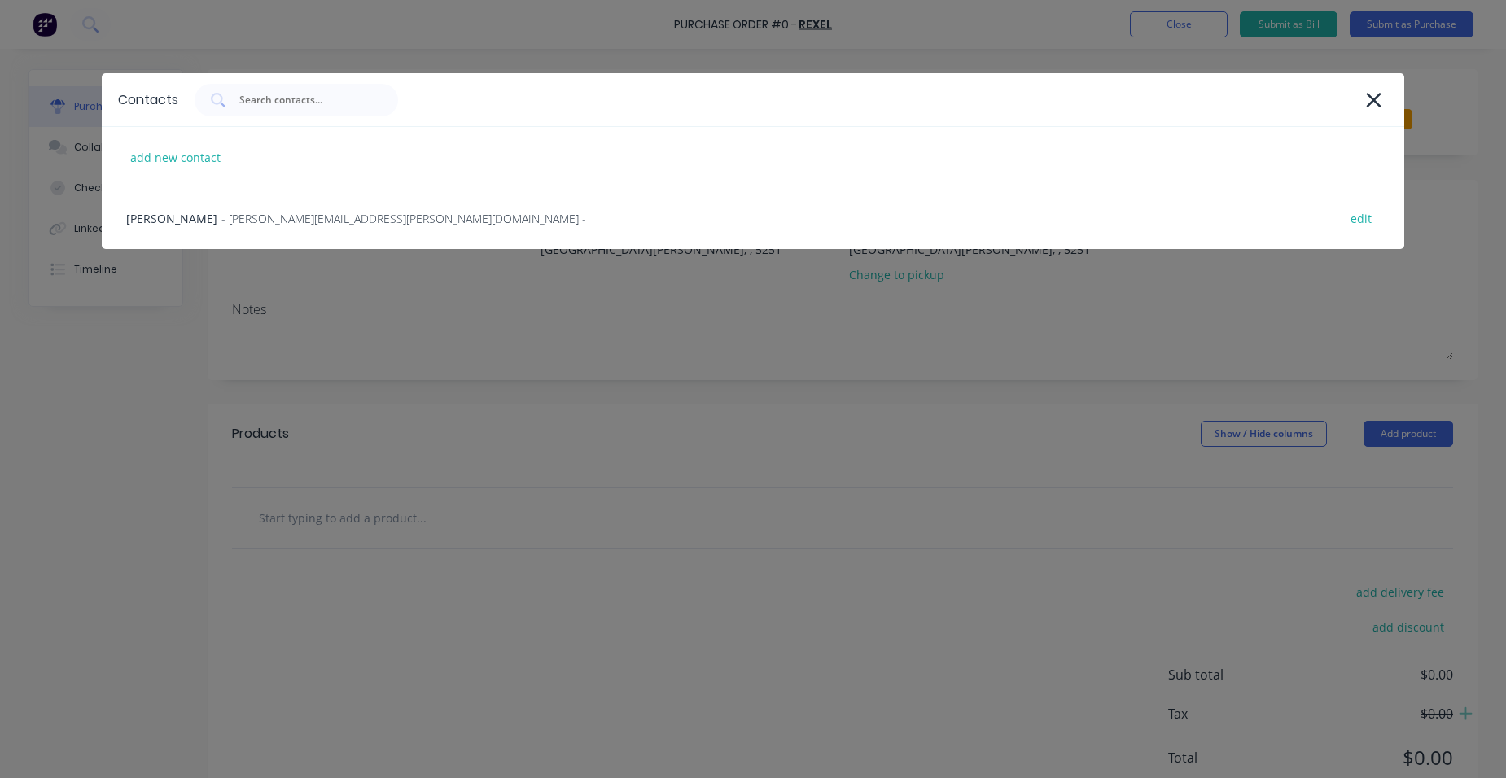
click at [304, 226] on span "- [PERSON_NAME][EMAIL_ADDRESS][PERSON_NAME][DOMAIN_NAME] -" at bounding box center [403, 218] width 365 height 17
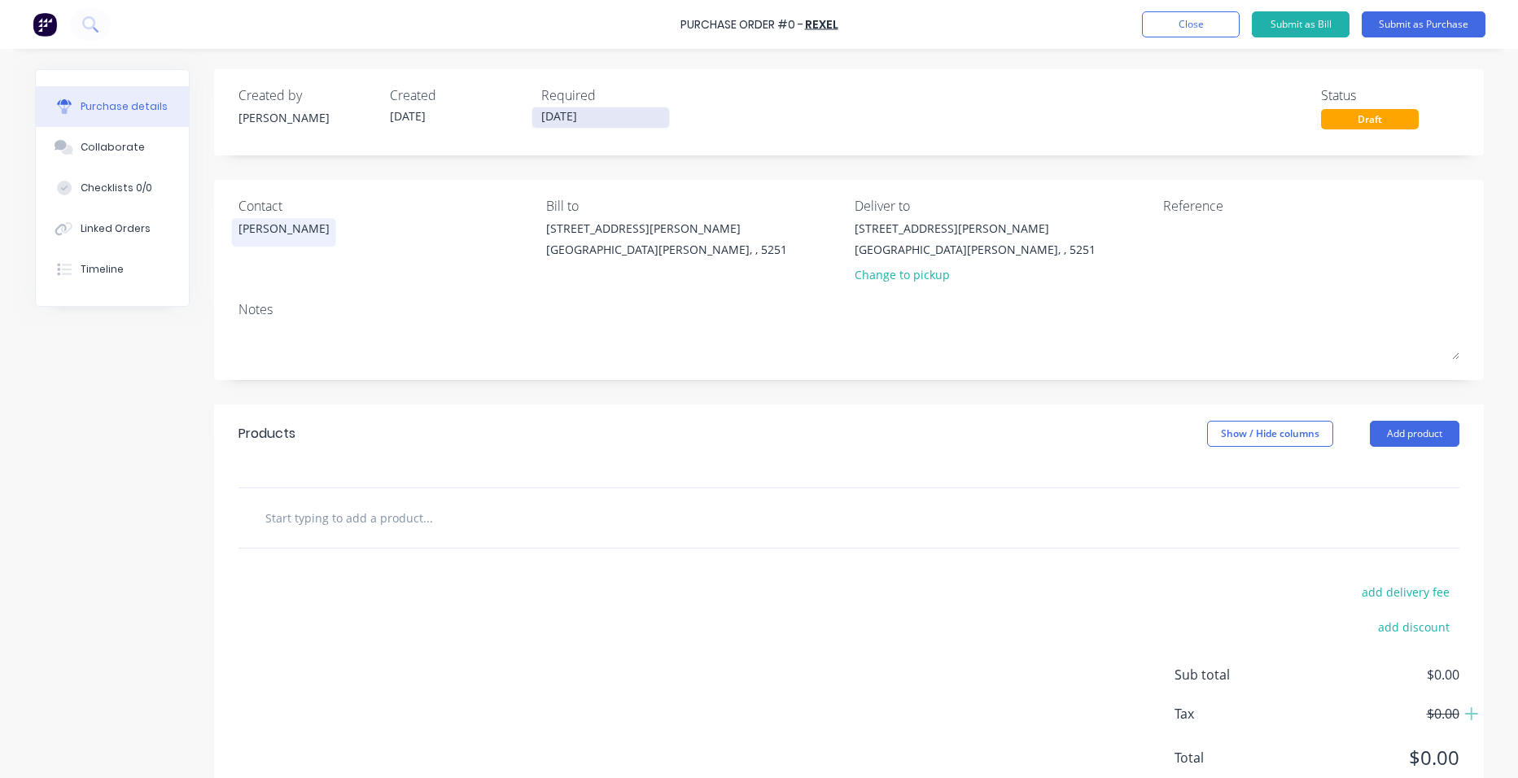
click at [621, 119] on input "[DATE]" at bounding box center [600, 117] width 137 height 20
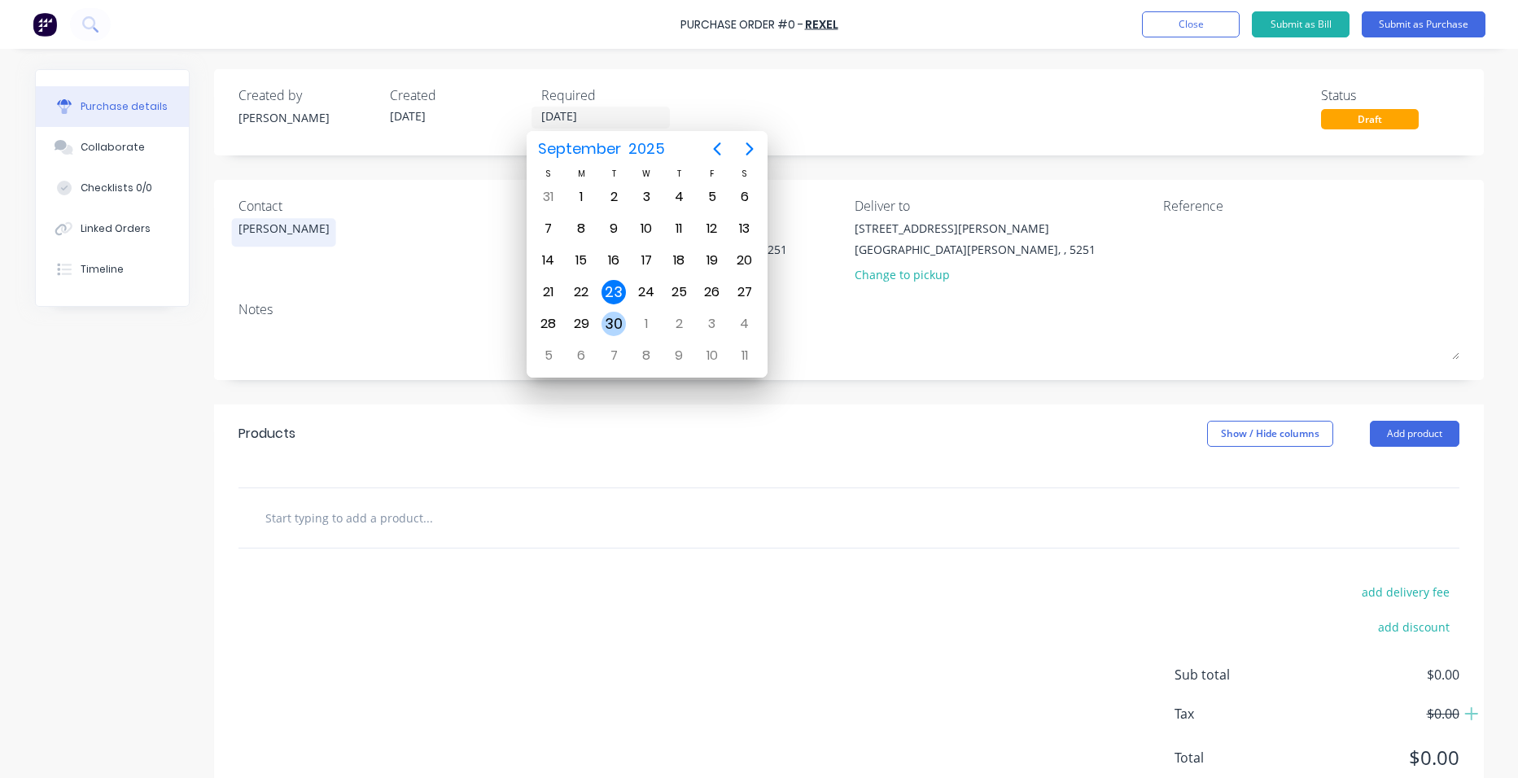
click at [616, 320] on div "30" at bounding box center [614, 324] width 24 height 24
type input "[DATE]"
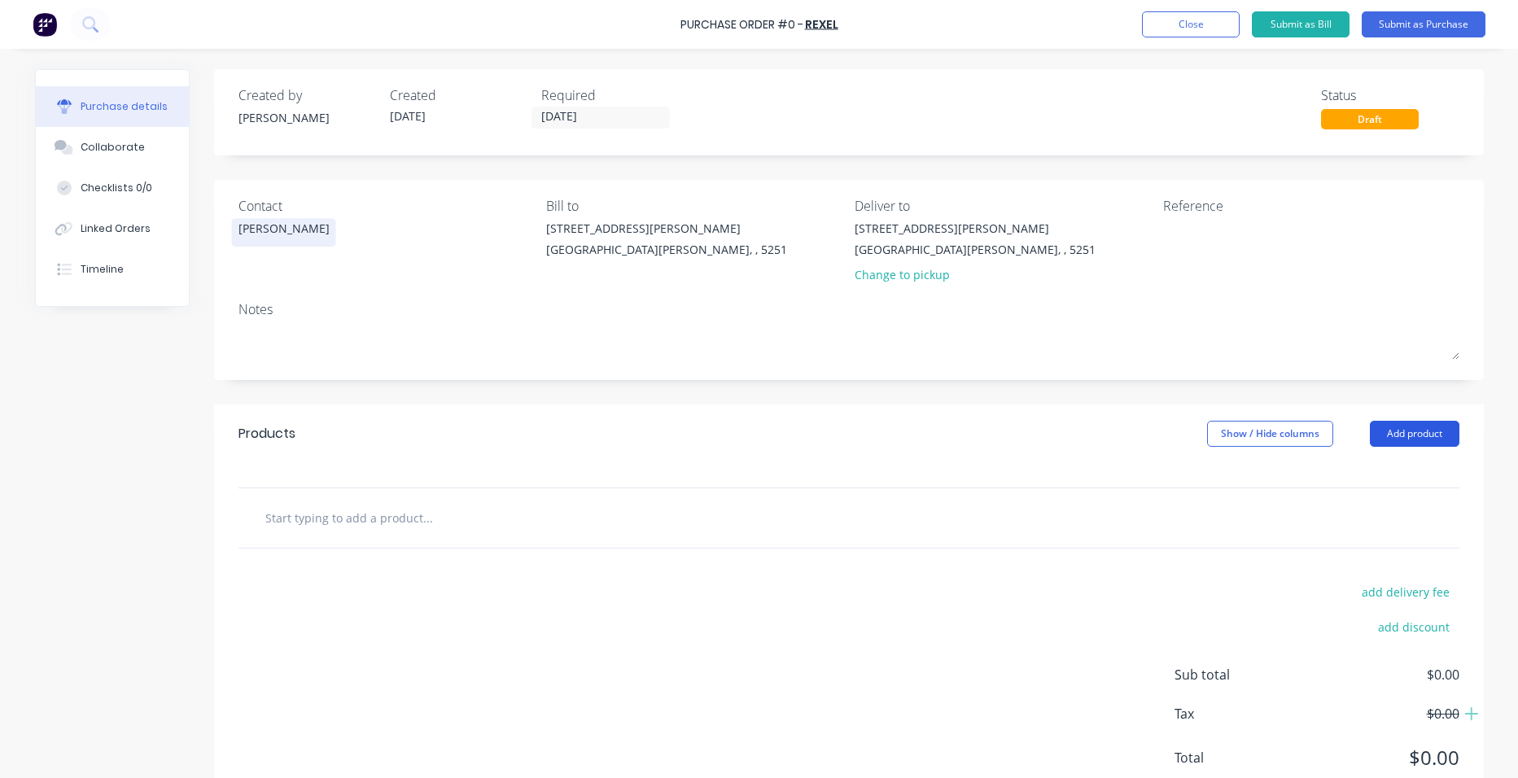
click at [1413, 438] on button "Add product" at bounding box center [1415, 434] width 90 height 26
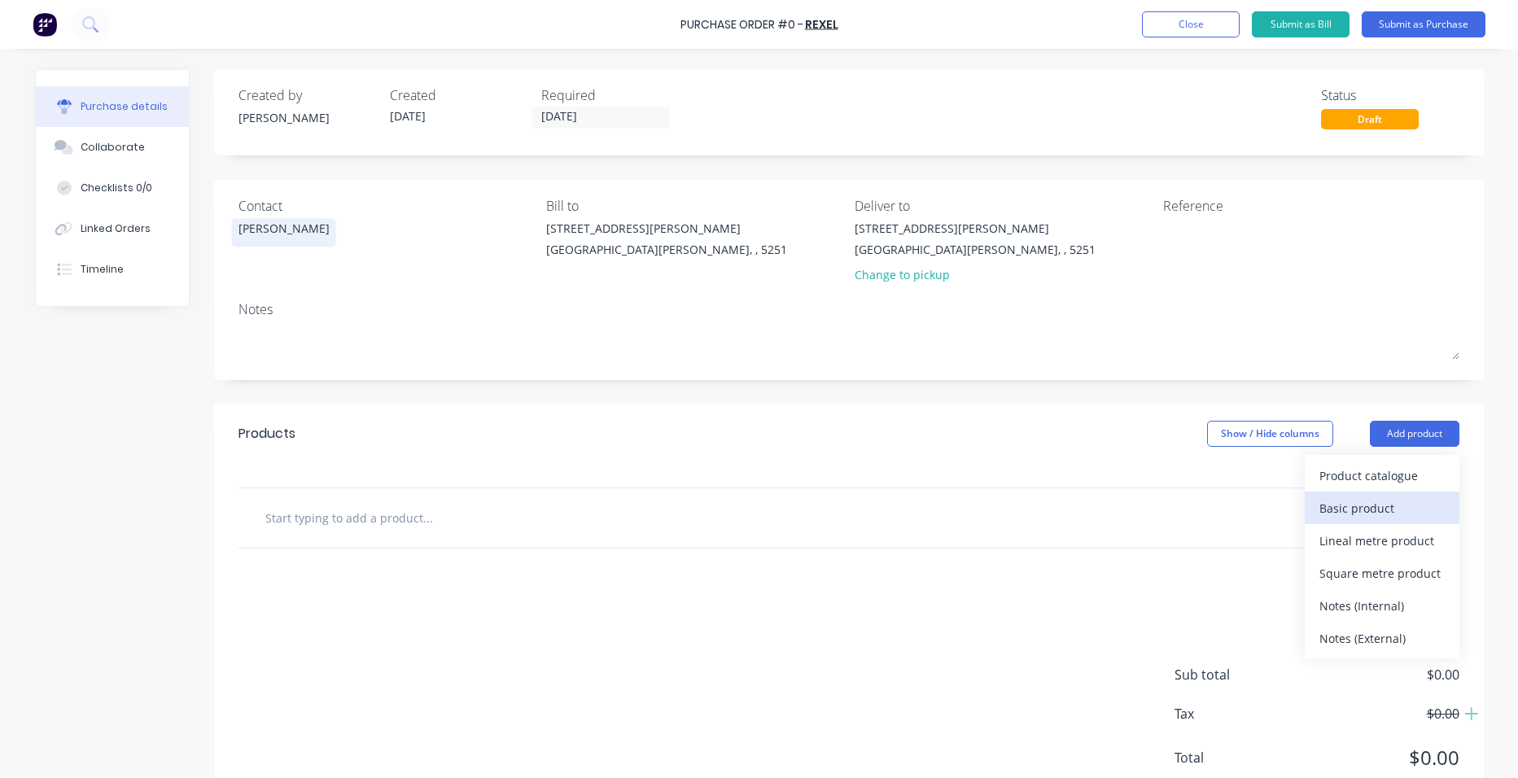
drag, startPoint x: 1399, startPoint y: 508, endPoint x: 1396, endPoint y: 462, distance: 45.7
click at [1399, 507] on div "Basic product" at bounding box center [1382, 509] width 125 height 24
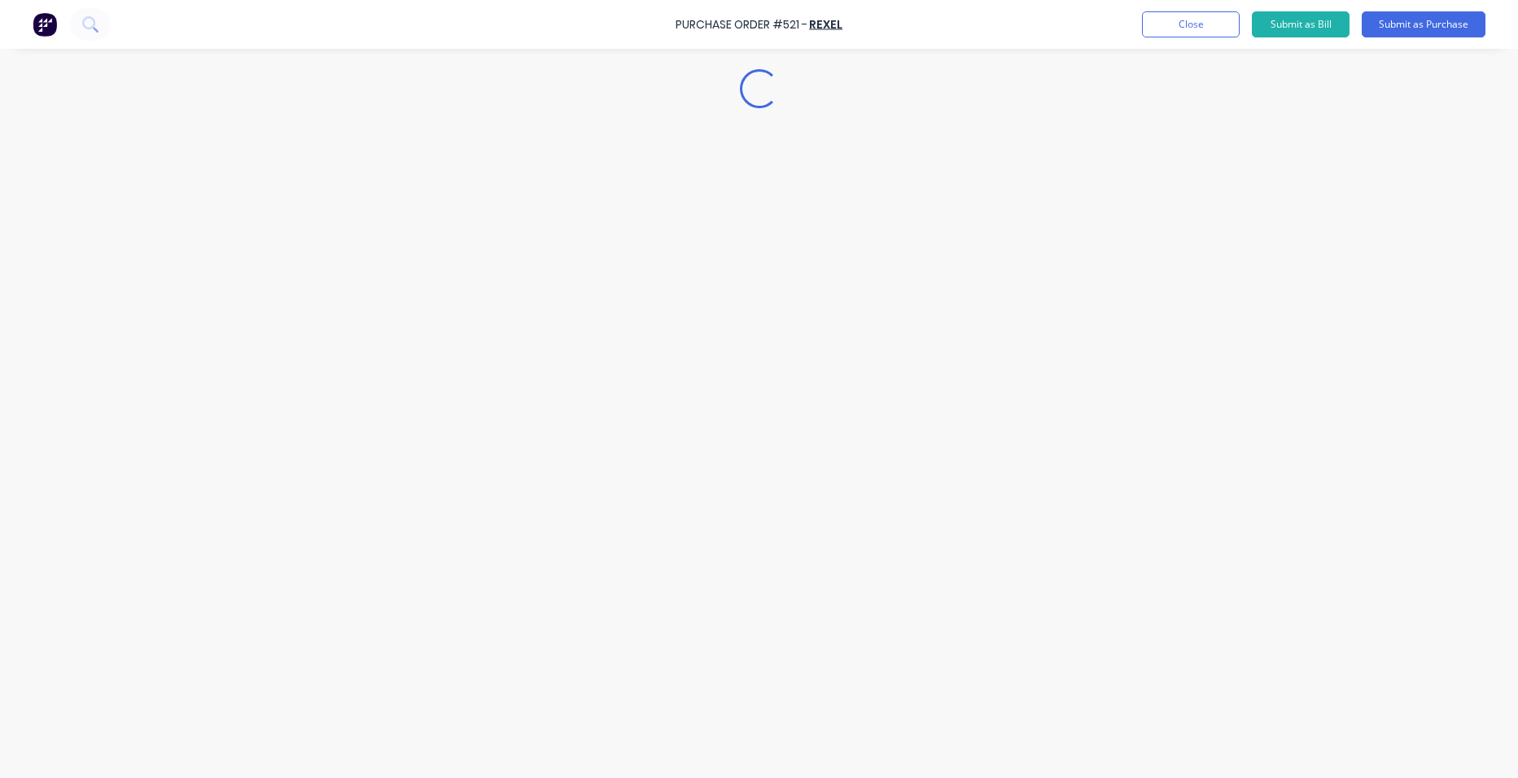
click at [1393, 428] on div "Loading..." at bounding box center [760, 364] width 1482 height 697
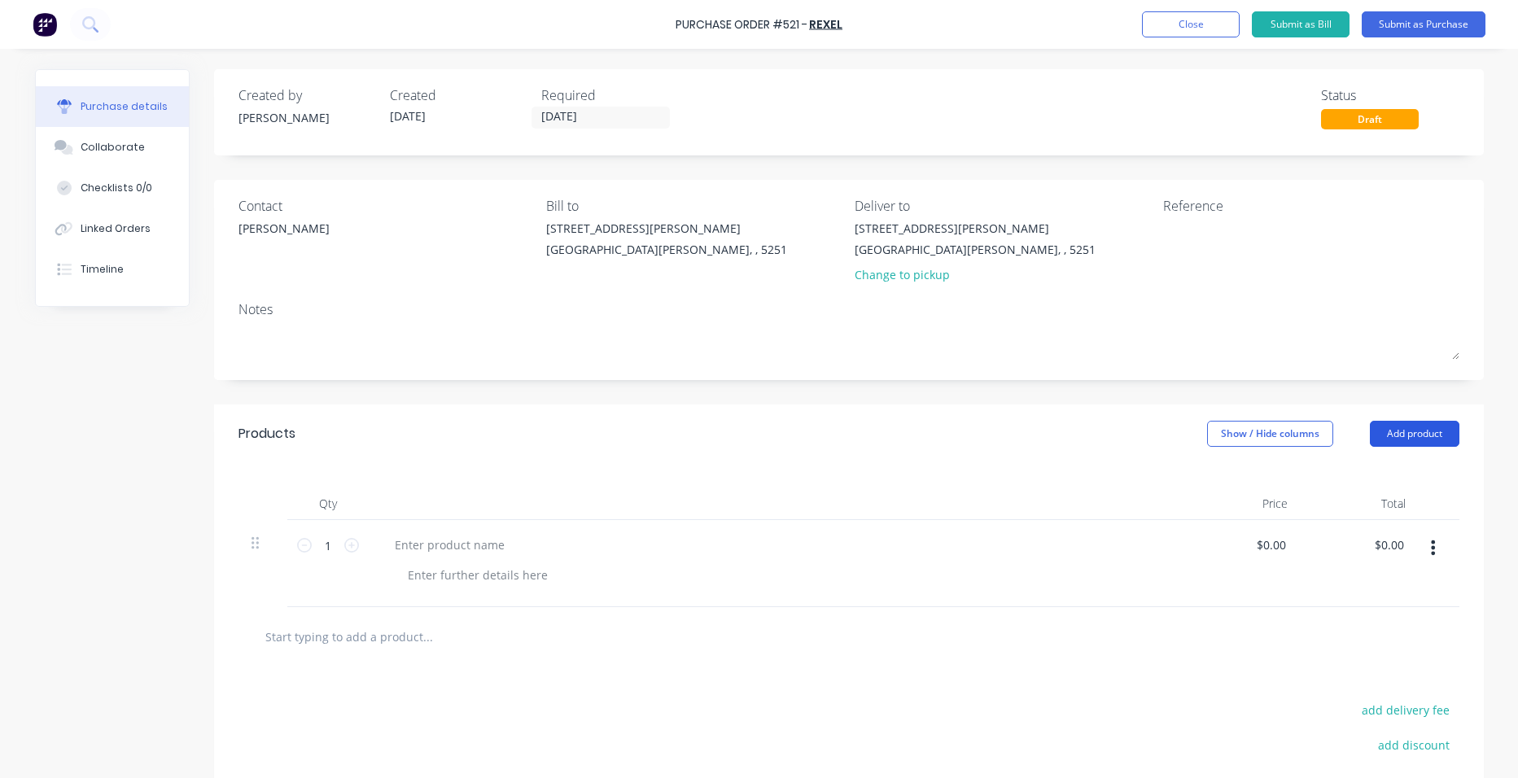
click at [1401, 436] on button "Add product" at bounding box center [1415, 434] width 90 height 26
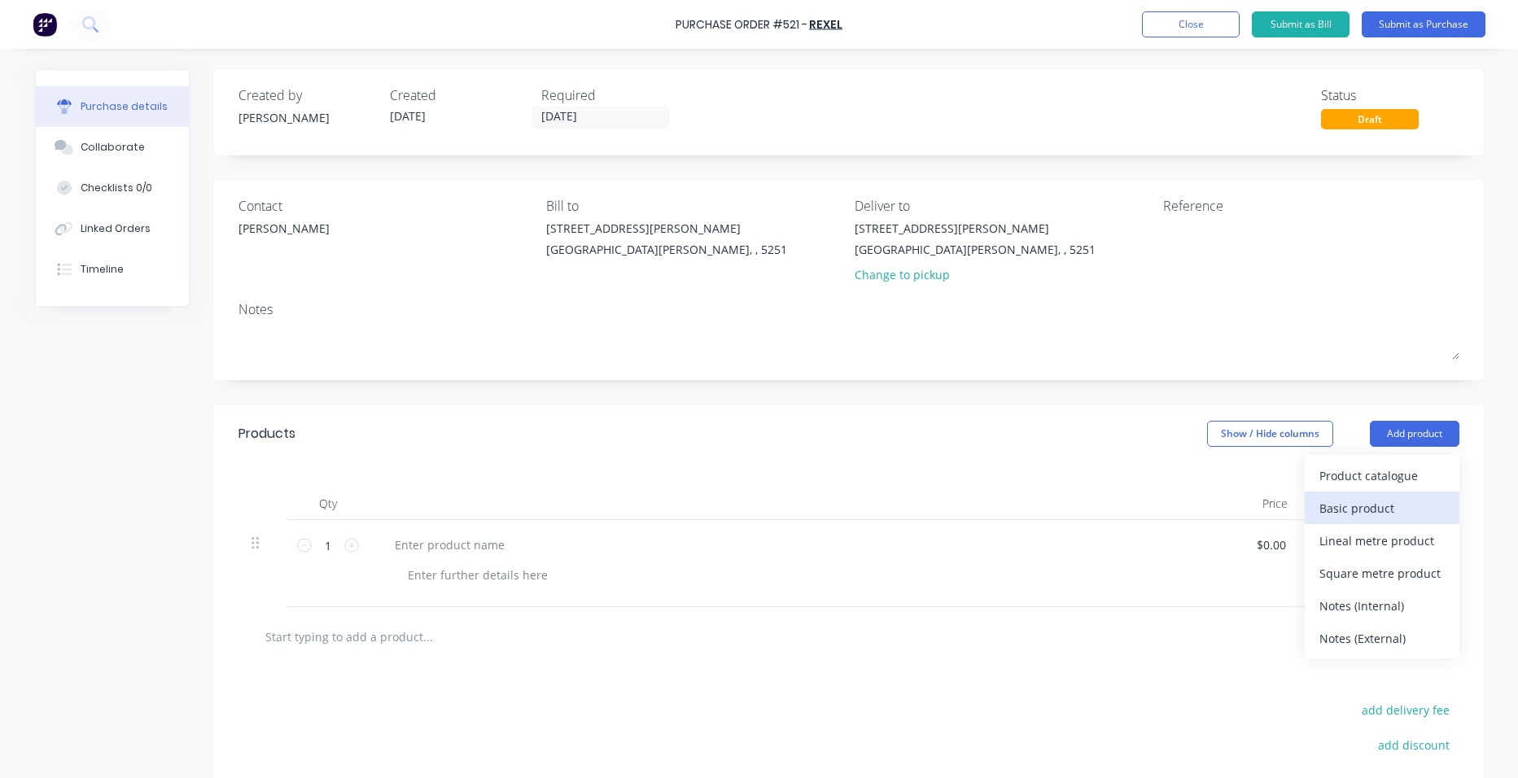
click at [1397, 507] on div "Basic product" at bounding box center [1382, 509] width 125 height 24
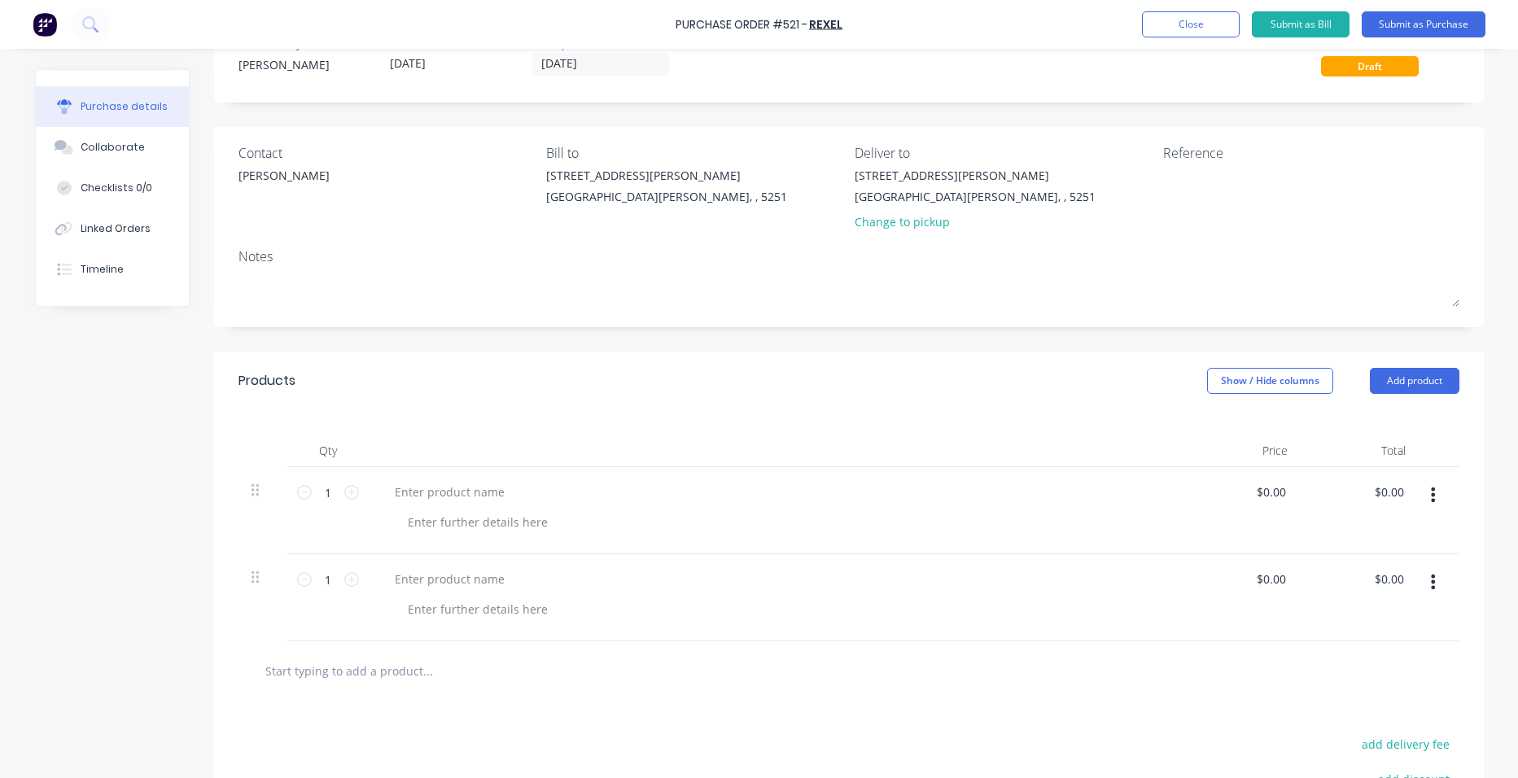
scroll to position [81, 0]
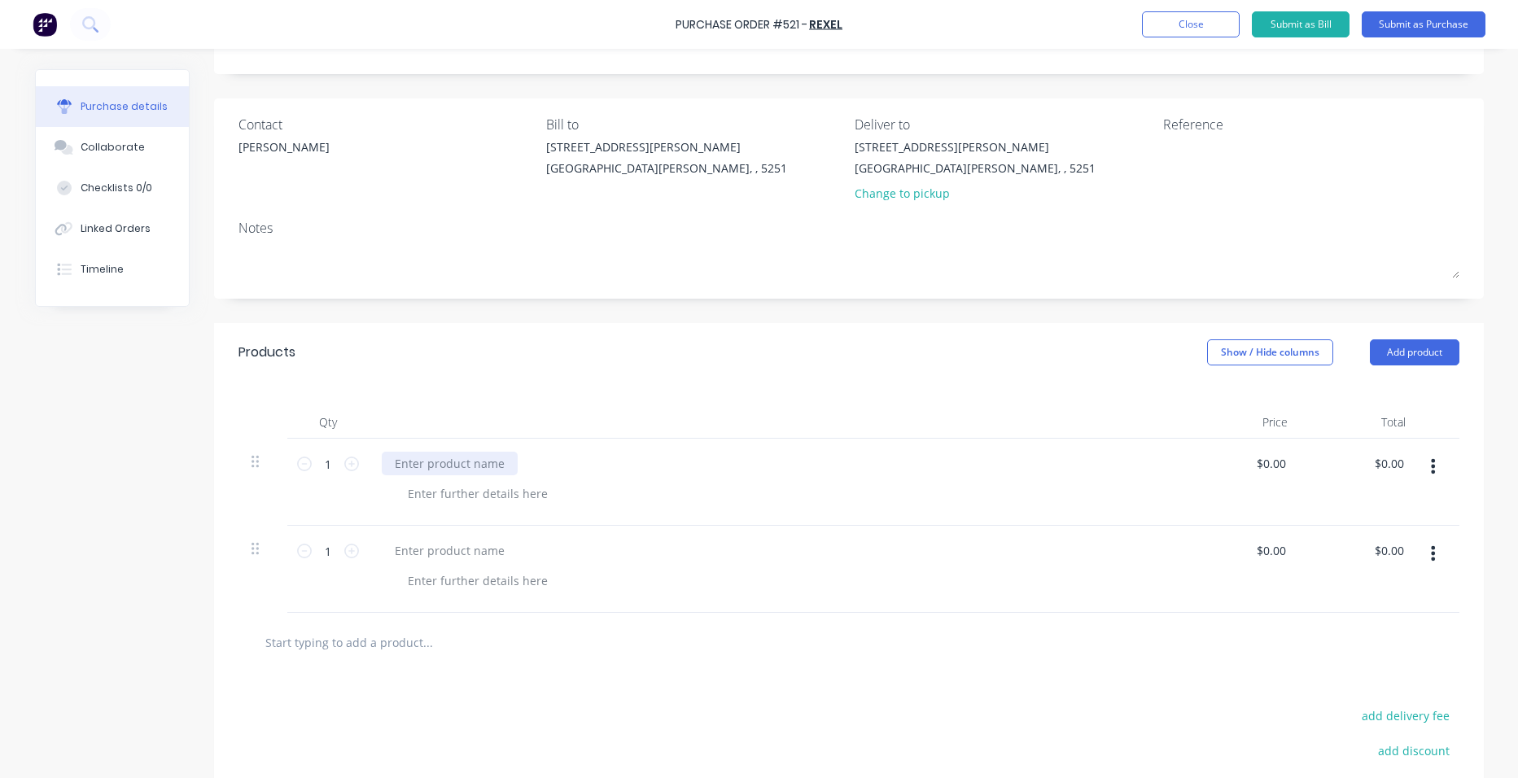
click at [462, 466] on div at bounding box center [450, 464] width 136 height 24
paste div
click at [417, 554] on div at bounding box center [450, 551] width 136 height 24
paste div
click at [317, 459] on input "1" at bounding box center [328, 464] width 33 height 24
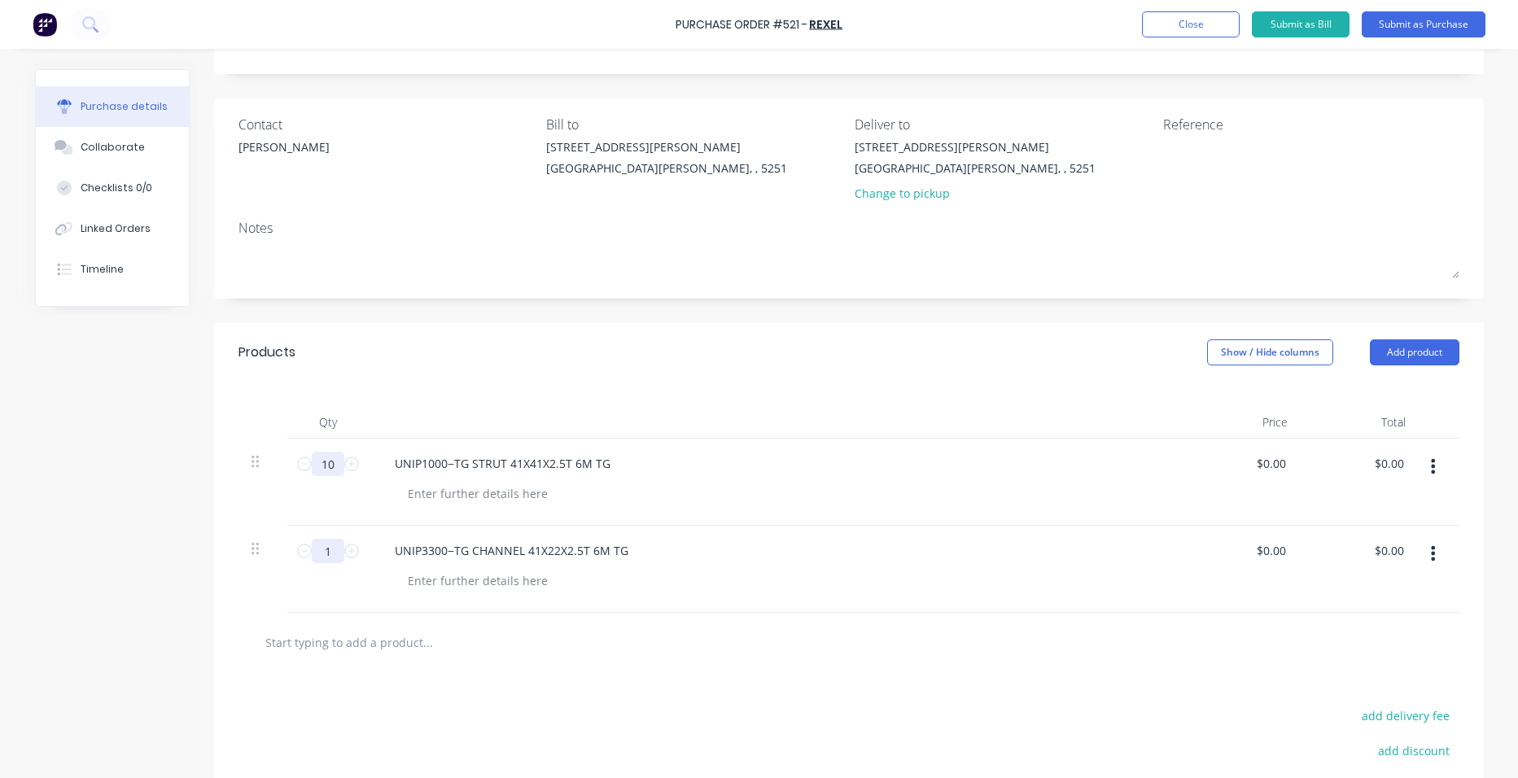
type input "10"
click at [320, 552] on input "1" at bounding box center [328, 551] width 33 height 24
type input "20"
click at [595, 650] on div at bounding box center [496, 642] width 488 height 33
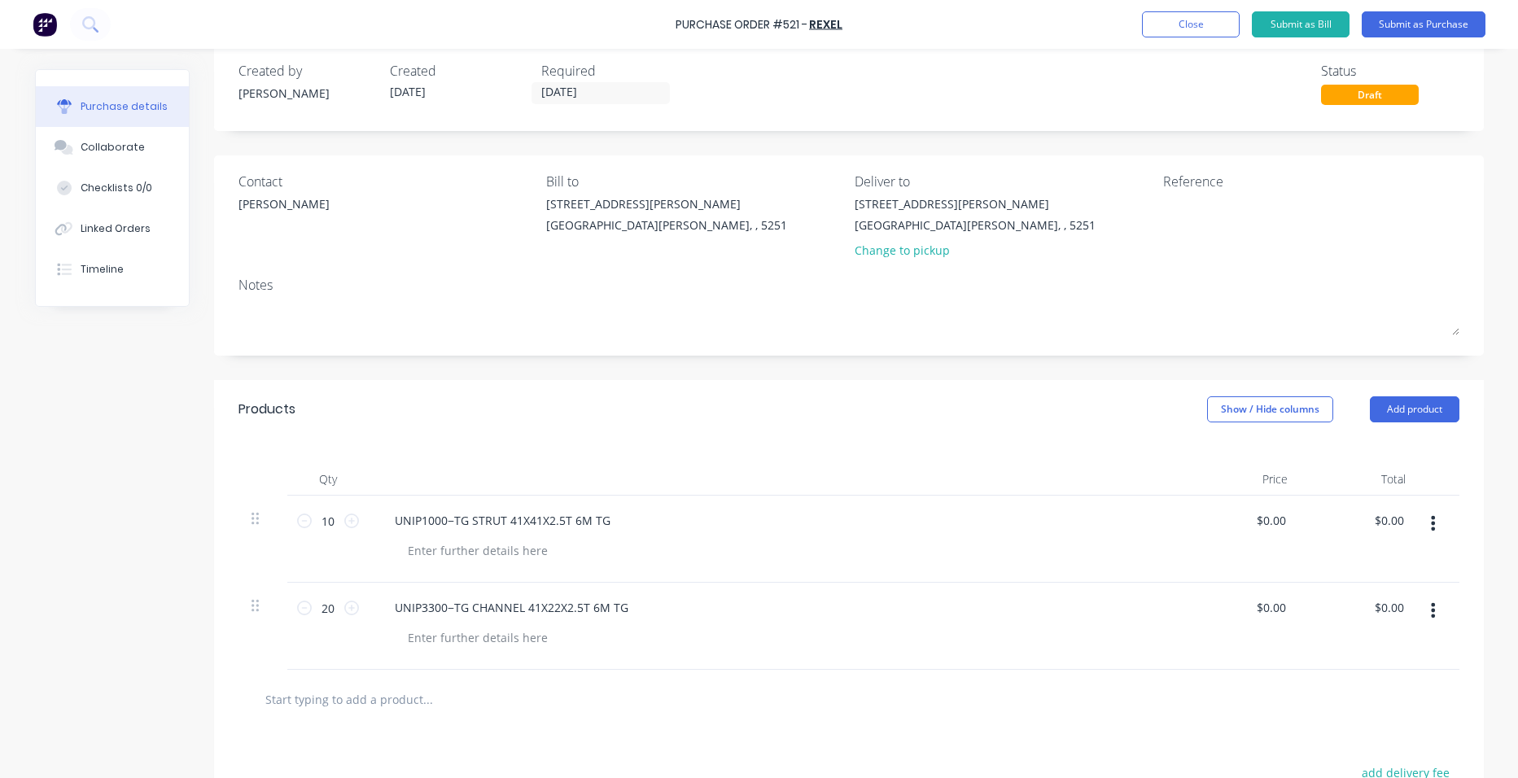
scroll to position [0, 0]
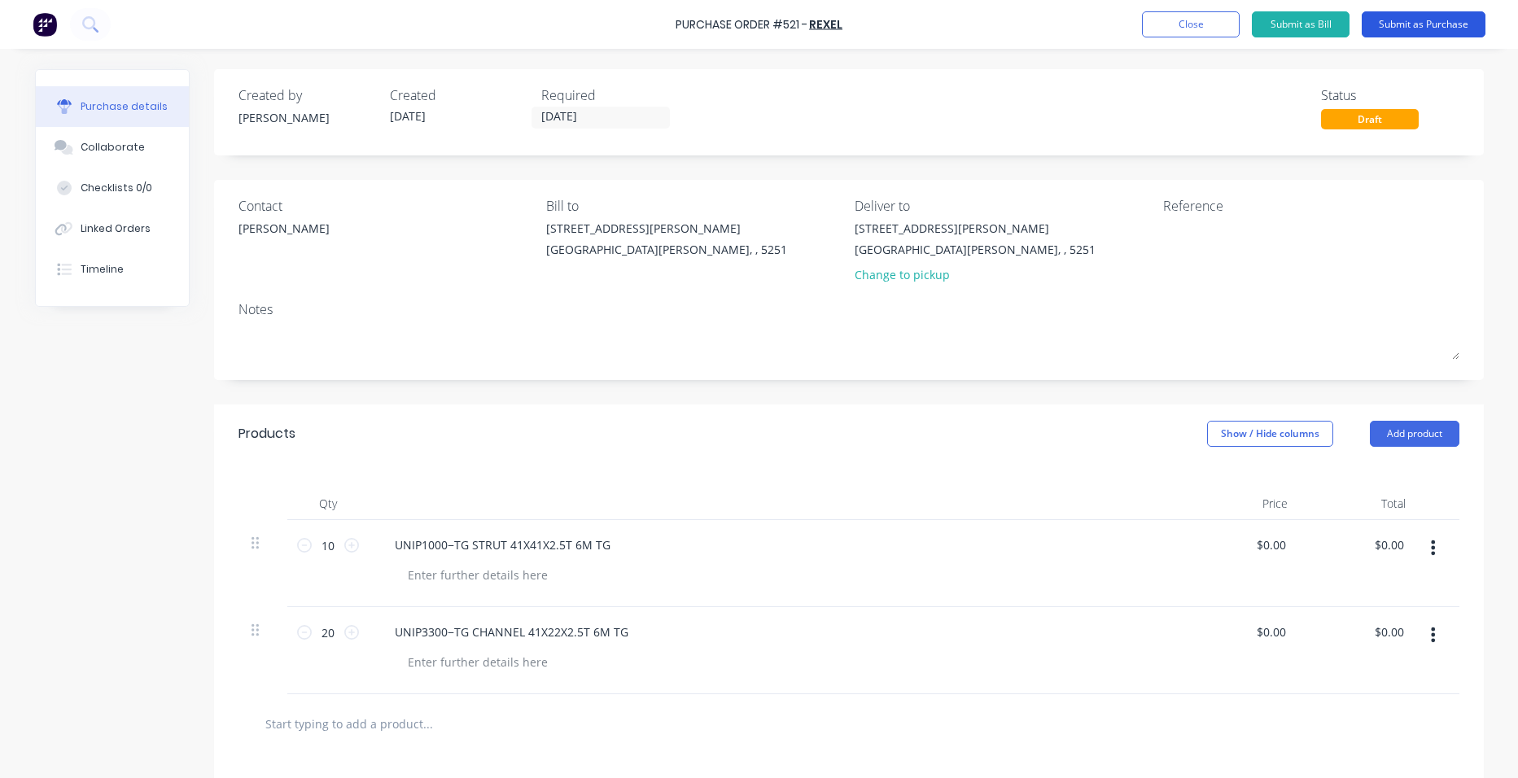
click at [1435, 21] on button "Submit as Purchase" at bounding box center [1424, 24] width 124 height 26
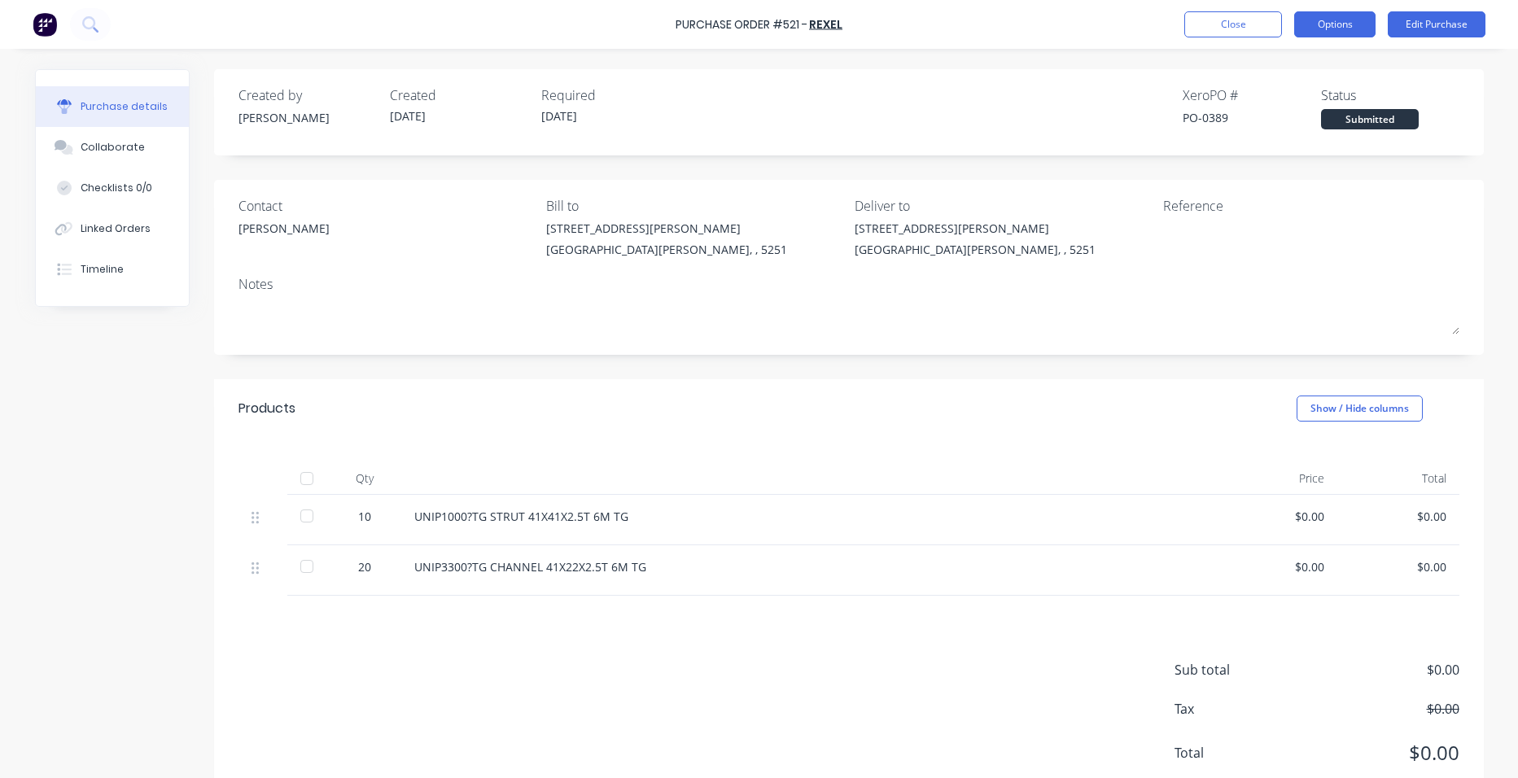
click at [1357, 23] on button "Options" at bounding box center [1334, 24] width 81 height 26
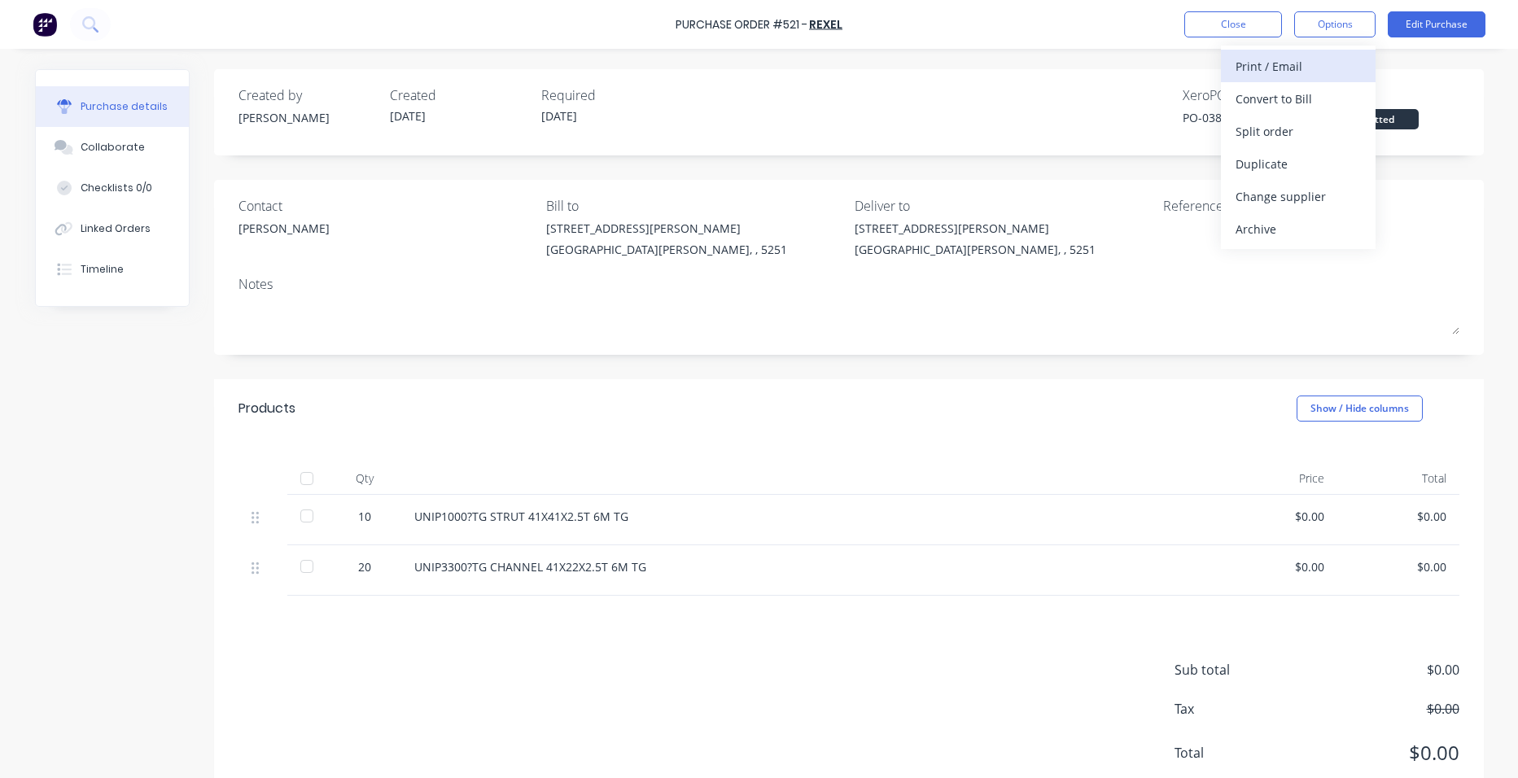
click at [1341, 71] on div "Print / Email" at bounding box center [1298, 67] width 125 height 24
click at [1338, 98] on div "With pricing" at bounding box center [1298, 99] width 125 height 24
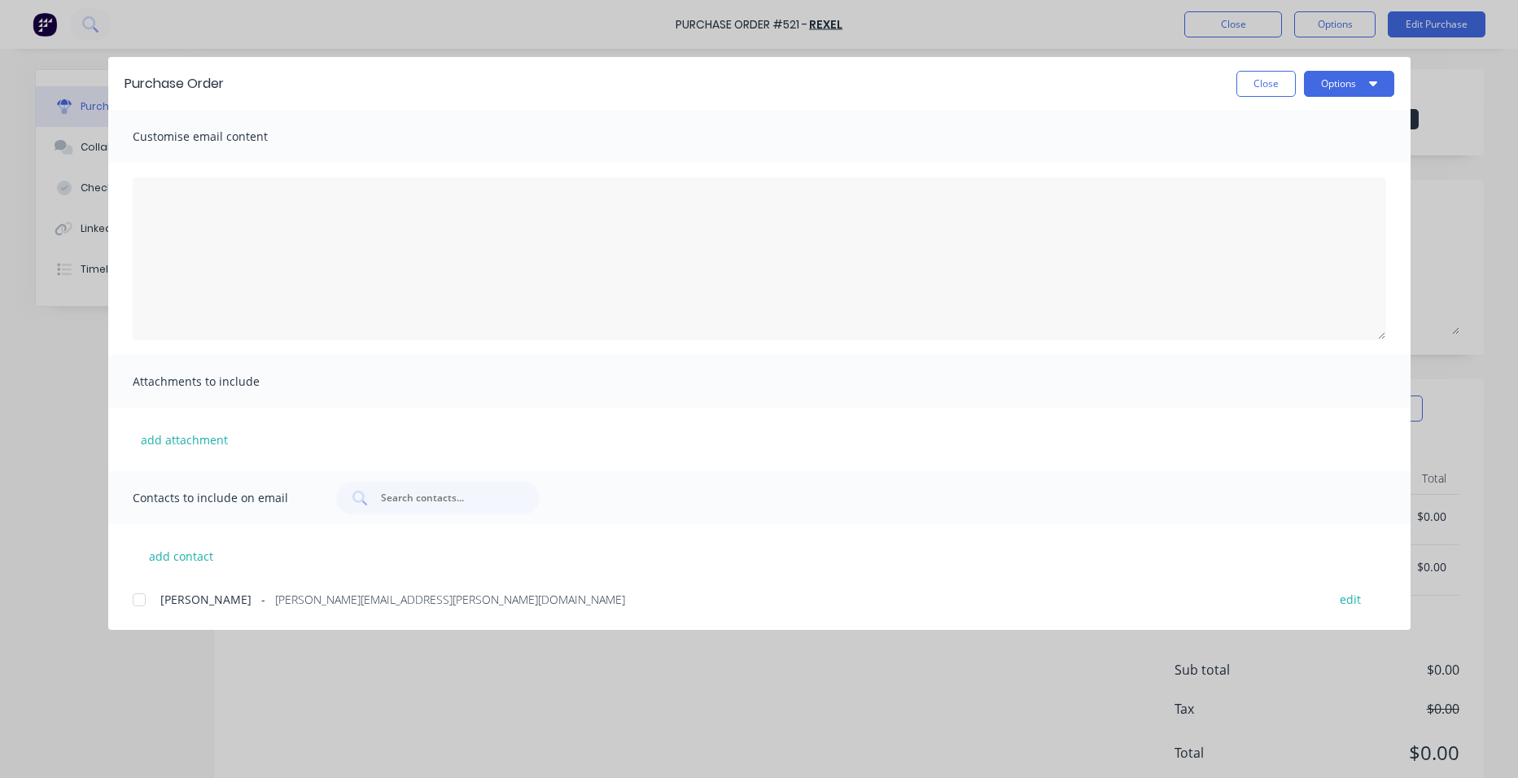
click at [145, 599] on div at bounding box center [139, 600] width 33 height 33
click at [1327, 86] on button "Options" at bounding box center [1349, 84] width 90 height 26
click at [1318, 187] on div "Email" at bounding box center [1317, 190] width 125 height 24
click at [1353, 84] on button "Options" at bounding box center [1349, 84] width 90 height 26
click at [1277, 83] on button "Close" at bounding box center [1266, 84] width 59 height 26
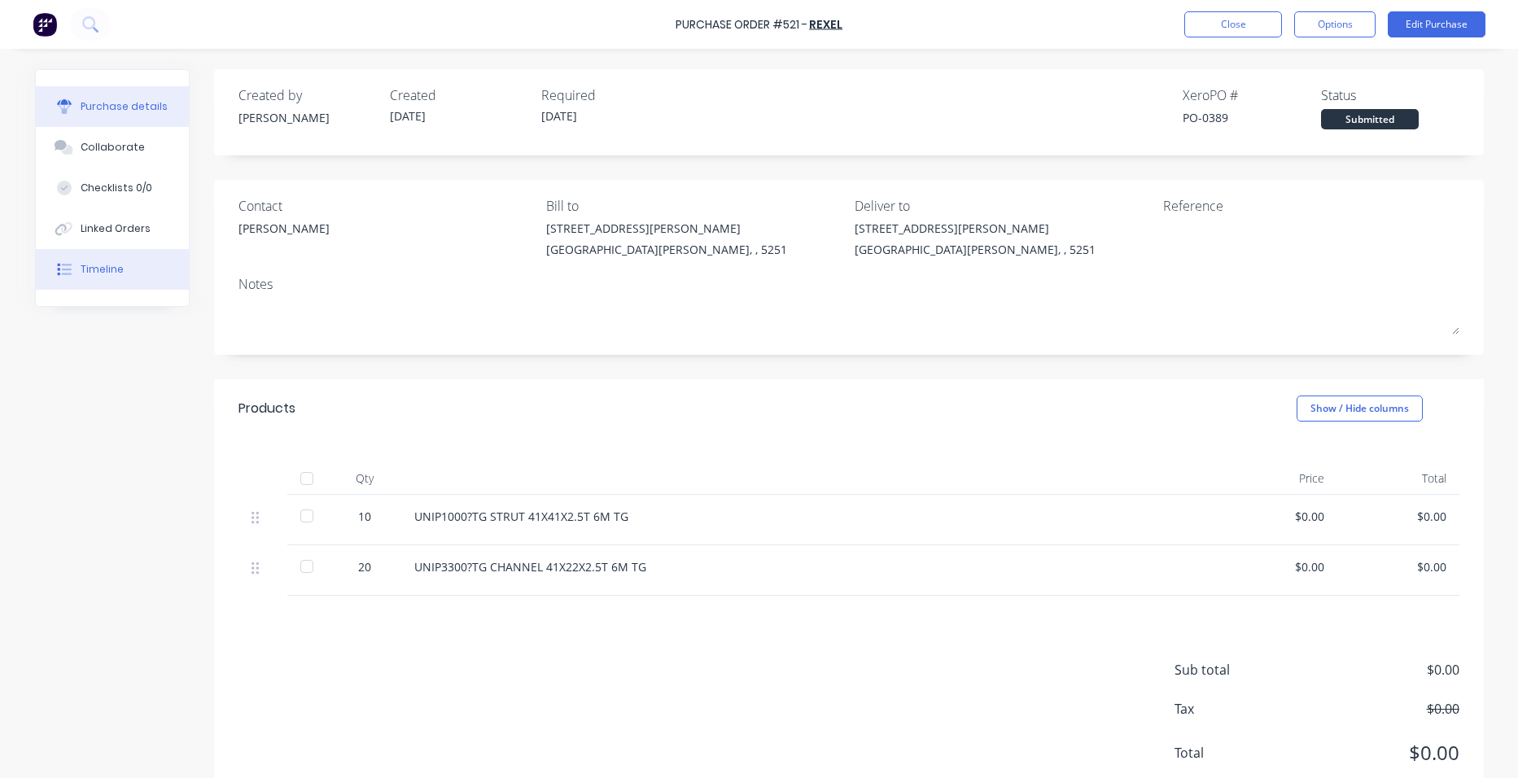
click at [135, 274] on button "Timeline" at bounding box center [112, 269] width 153 height 41
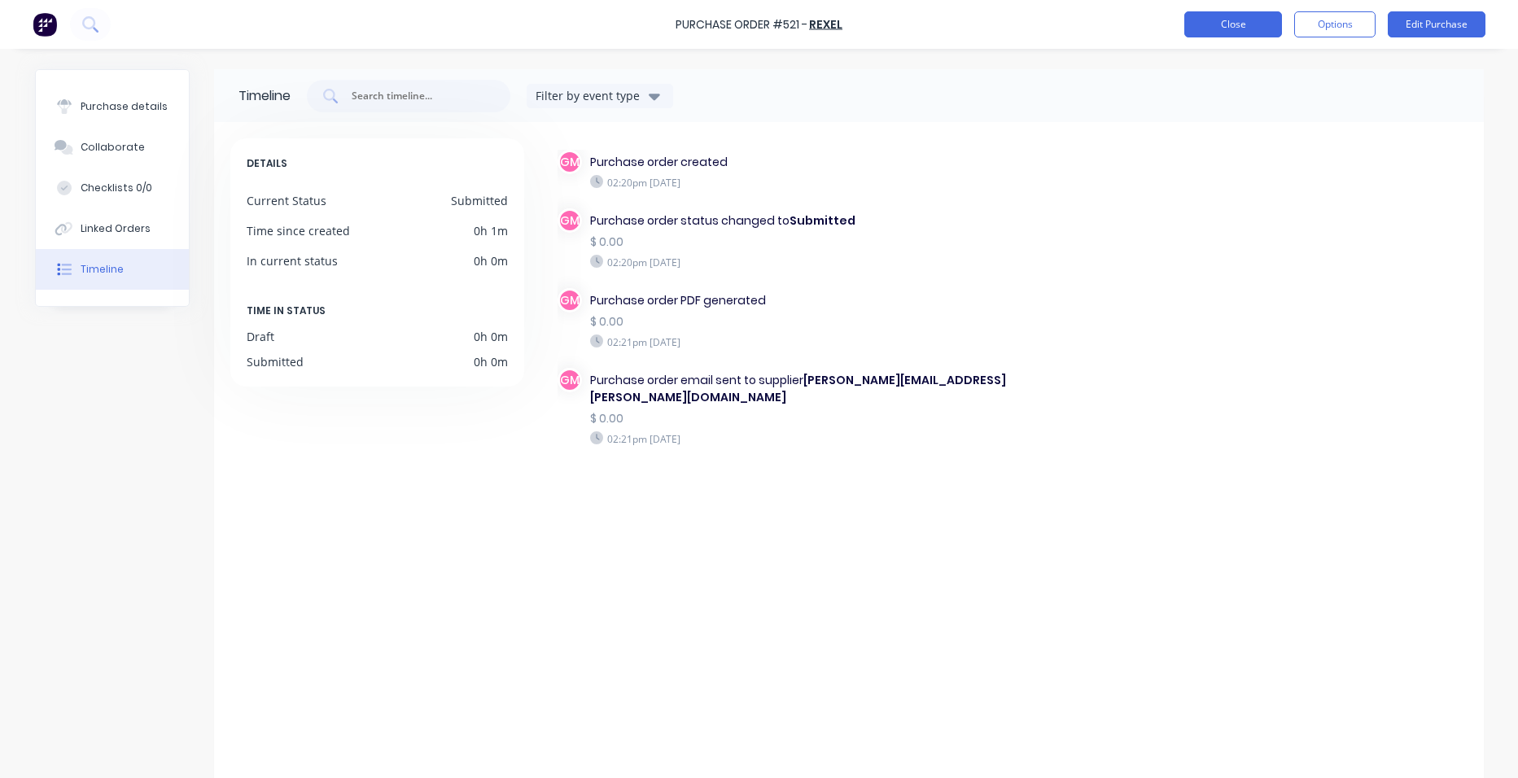
click at [1240, 33] on button "Close" at bounding box center [1233, 24] width 98 height 26
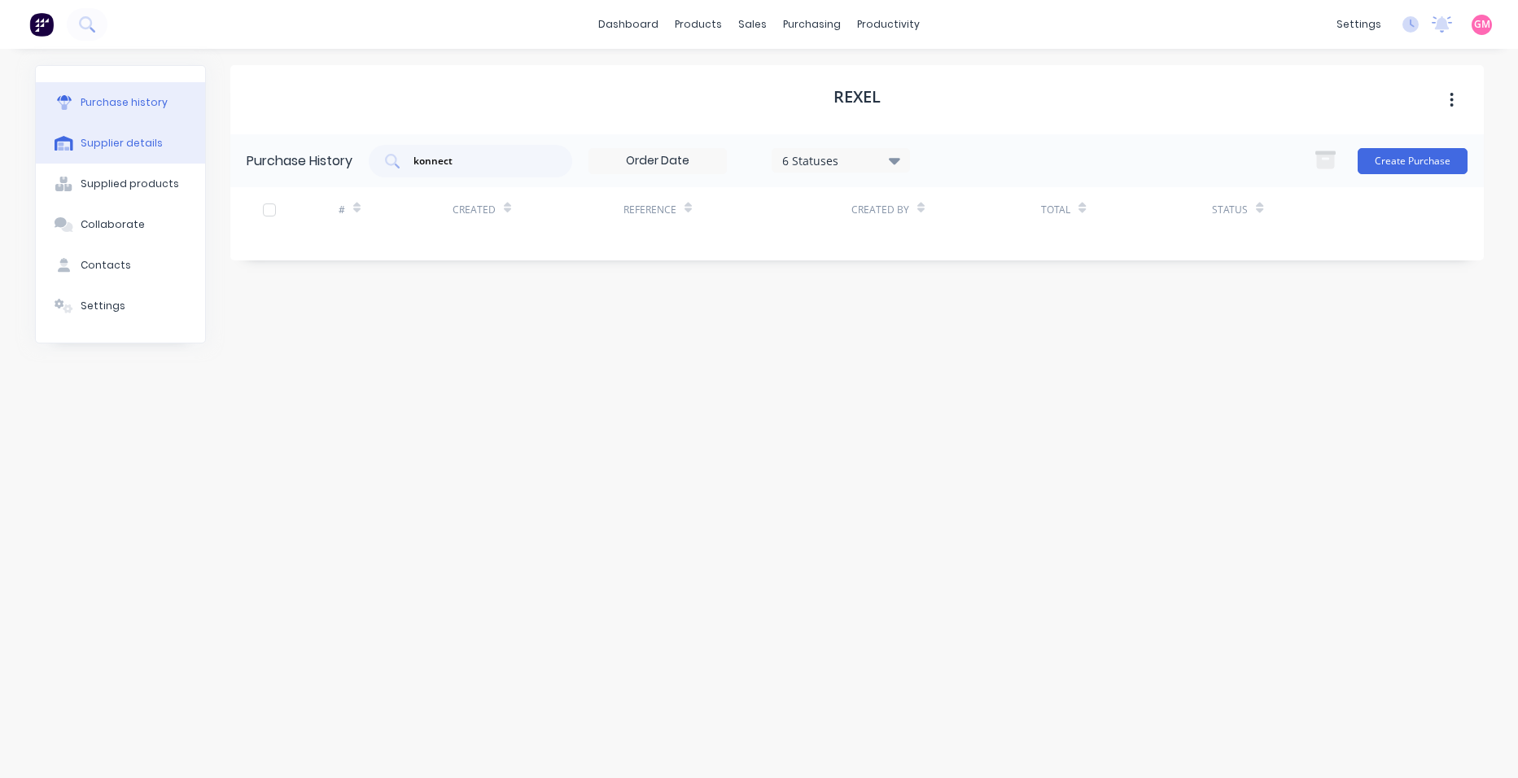
click at [111, 155] on button "Supplier details" at bounding box center [120, 143] width 169 height 41
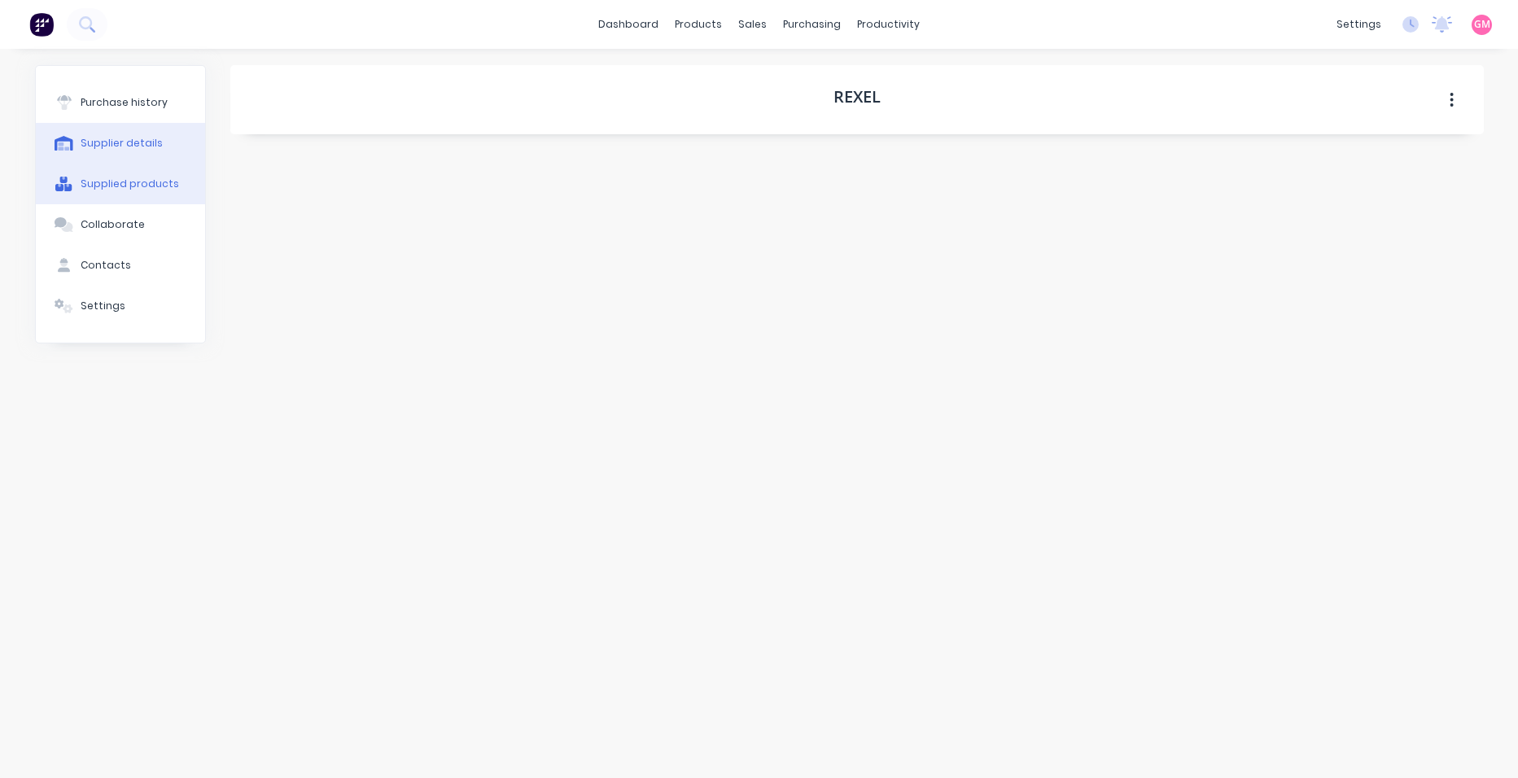
select select "AU"
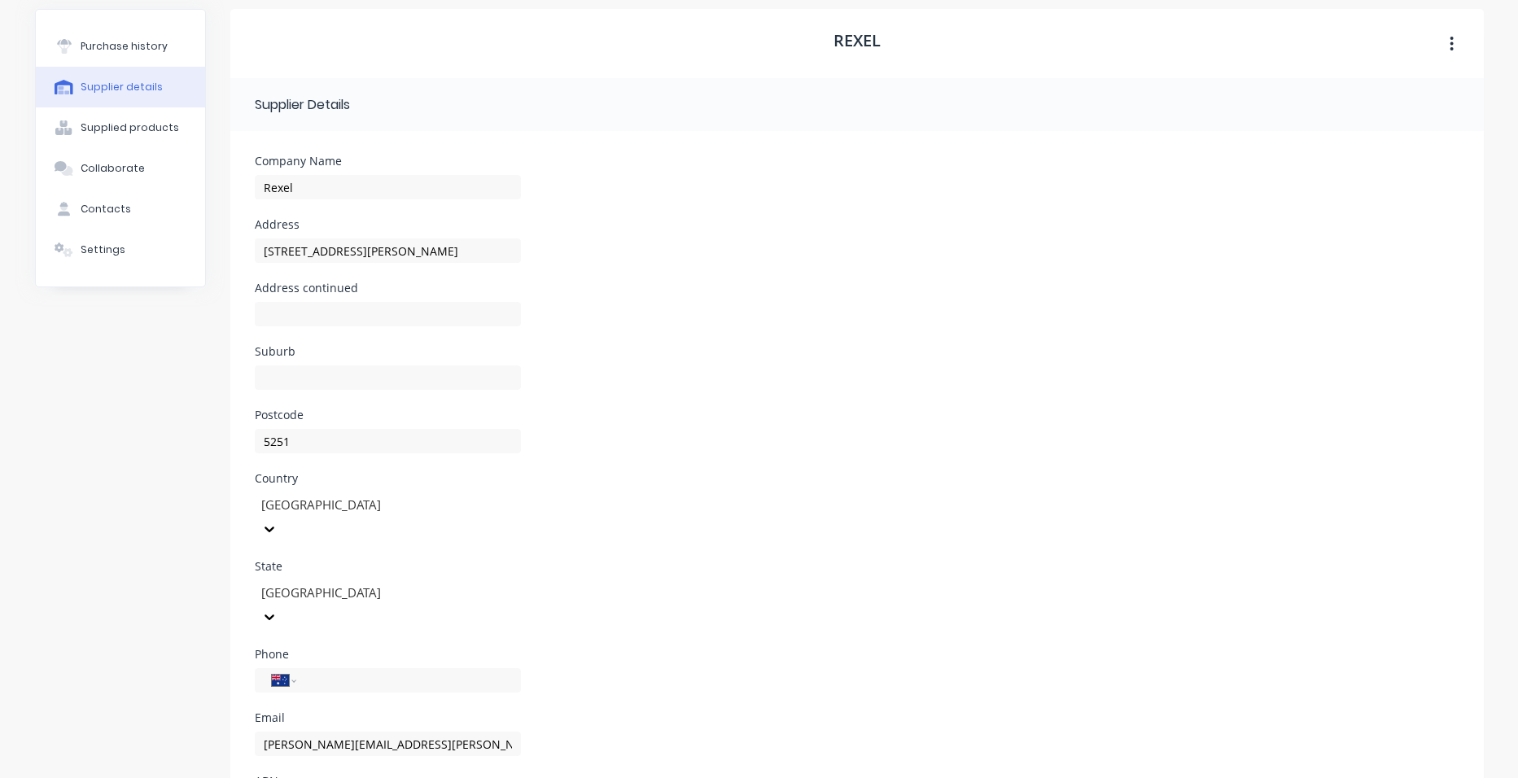
scroll to position [109, 0]
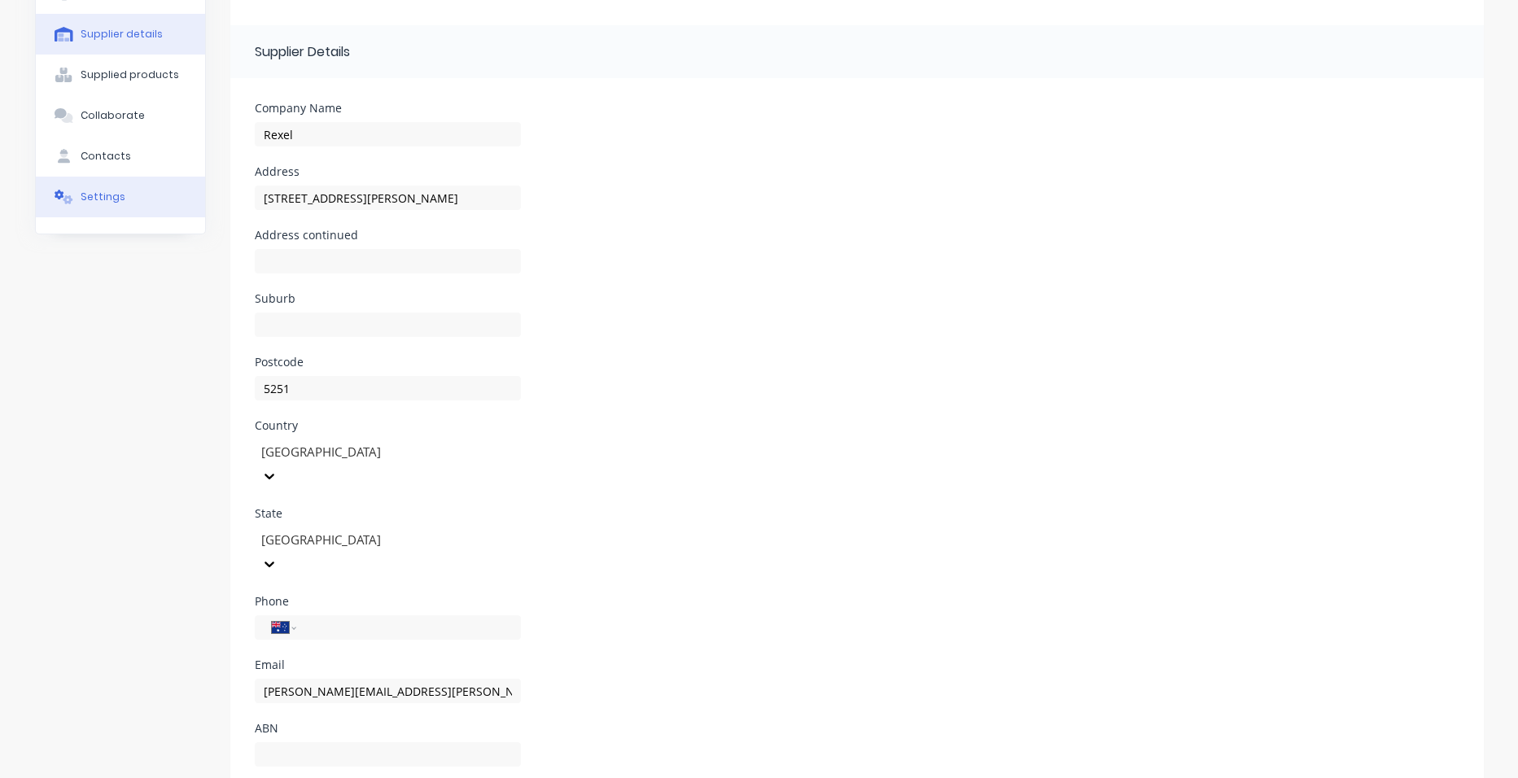
click at [148, 204] on button "Settings" at bounding box center [120, 197] width 169 height 41
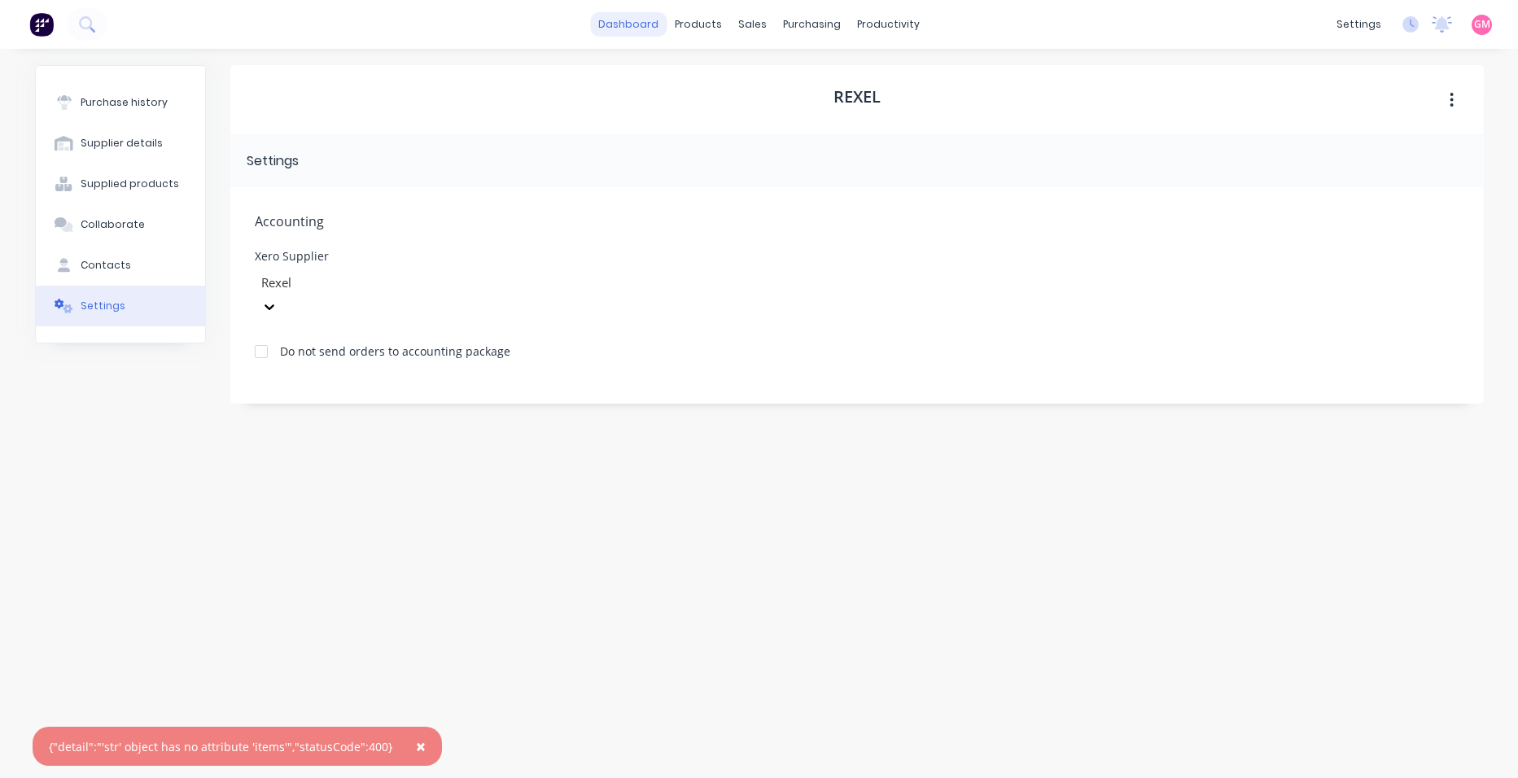
click at [641, 20] on link "dashboard" at bounding box center [628, 24] width 77 height 24
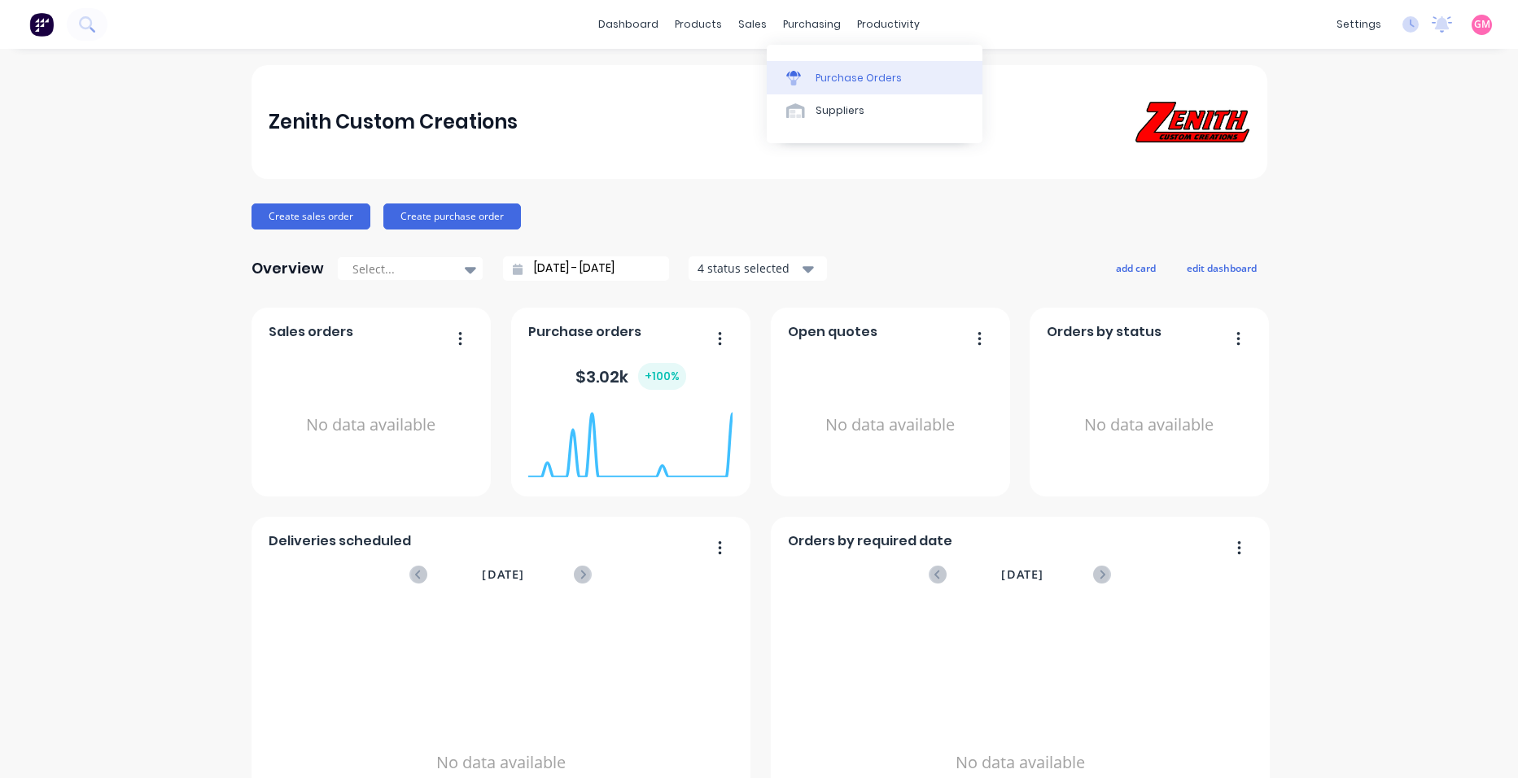
click at [839, 85] on div "Purchase Orders" at bounding box center [859, 78] width 86 height 15
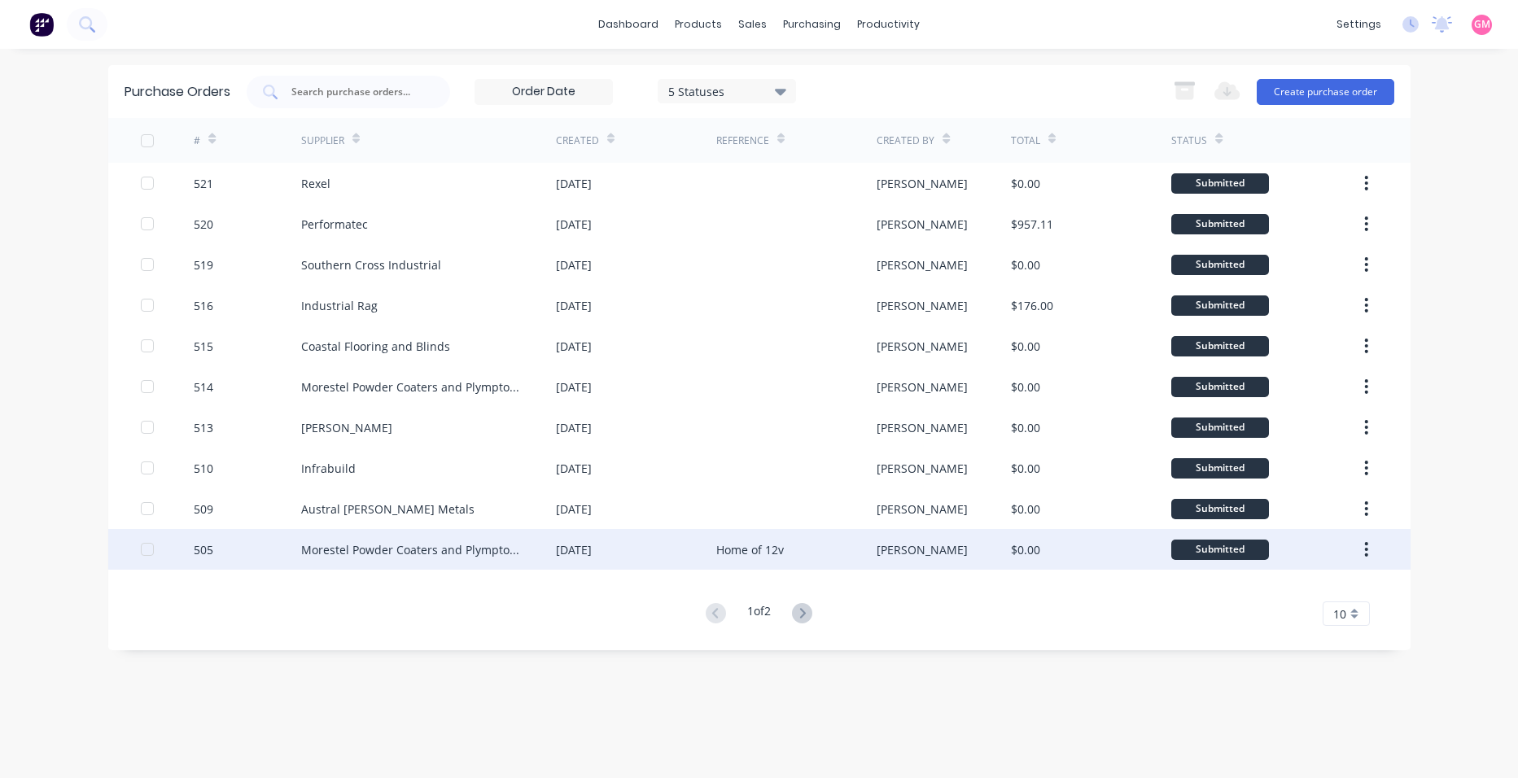
click at [846, 553] on div "Home of 12v" at bounding box center [796, 549] width 160 height 41
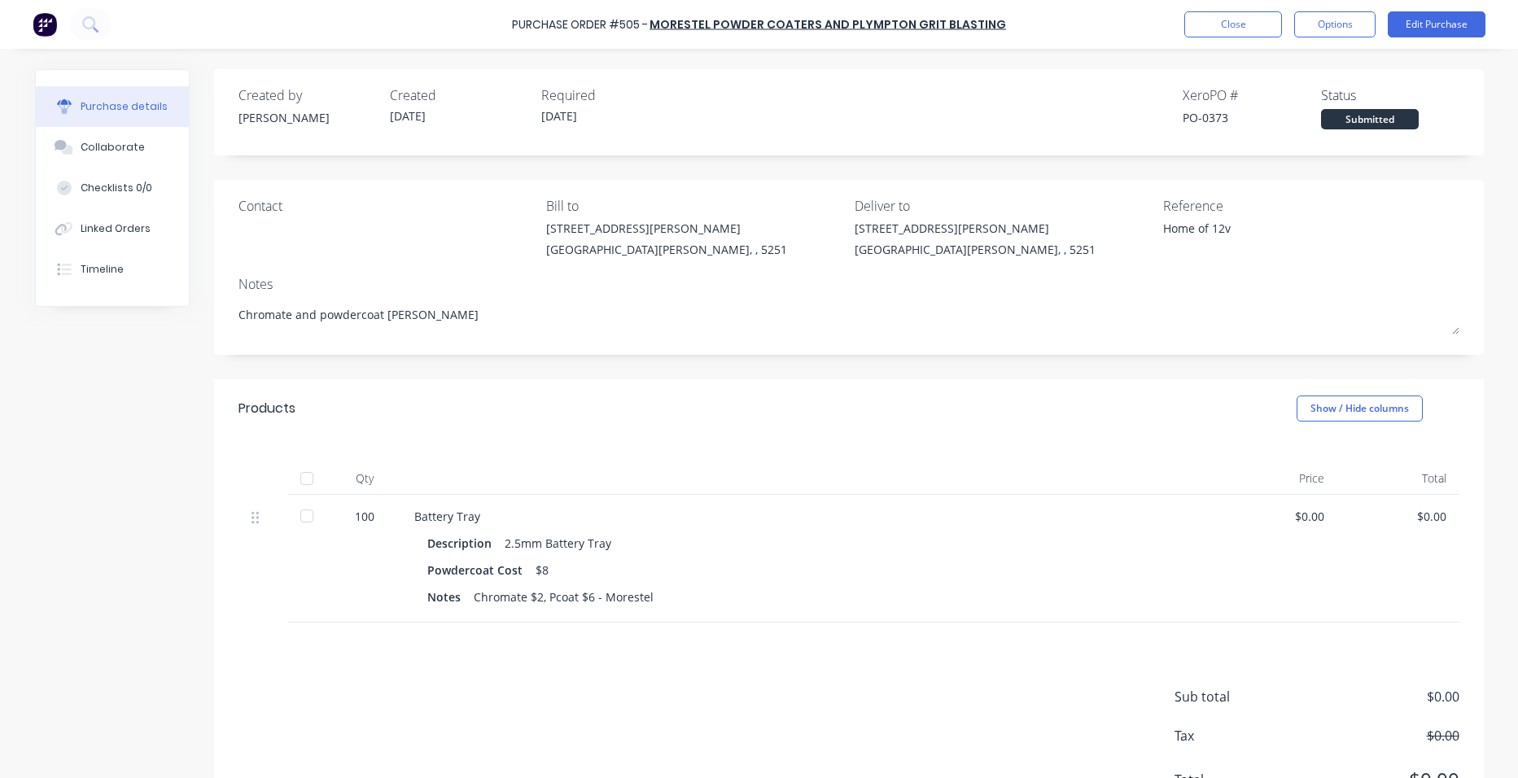
scroll to position [77, 0]
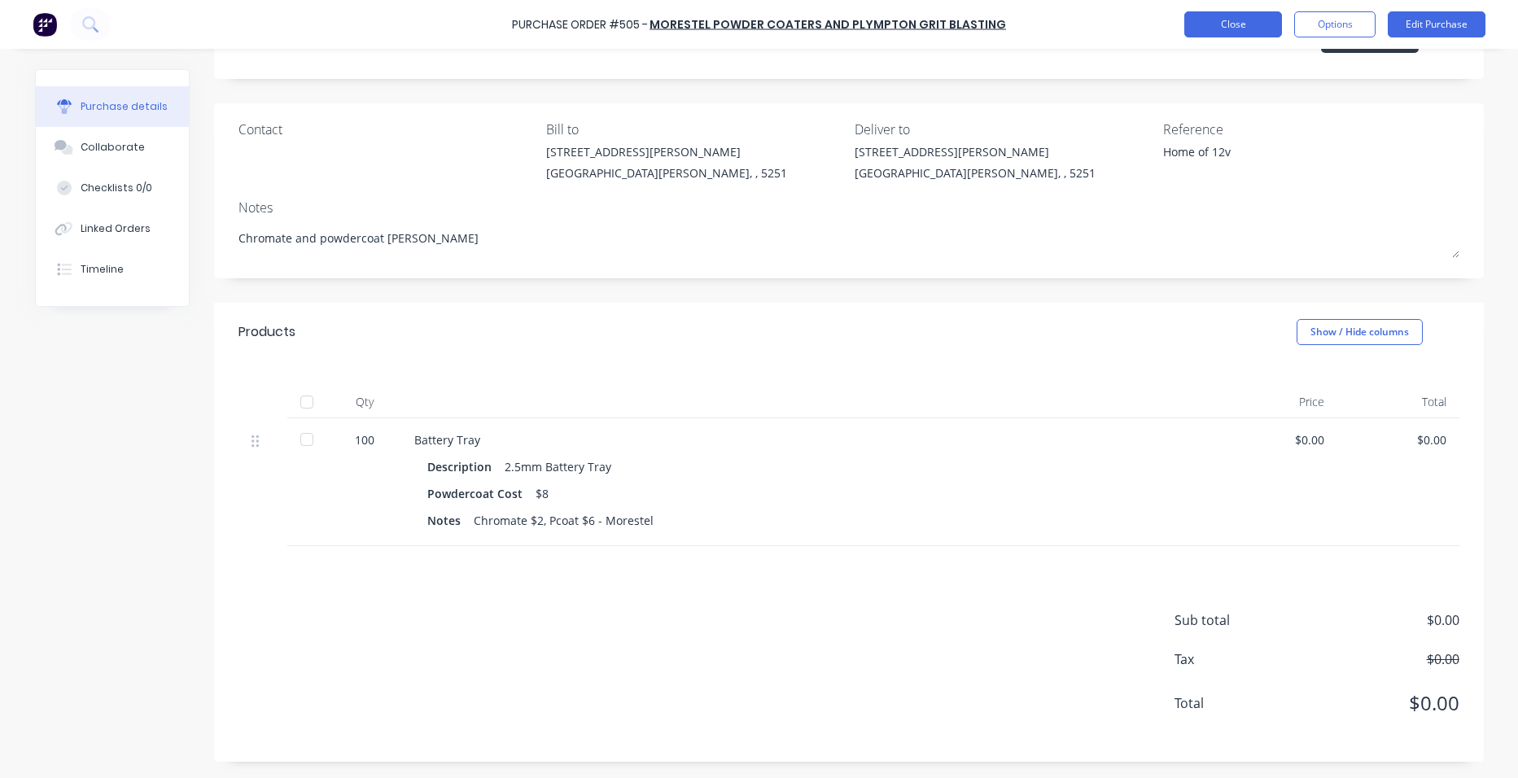
click at [1249, 17] on button "Close" at bounding box center [1233, 24] width 98 height 26
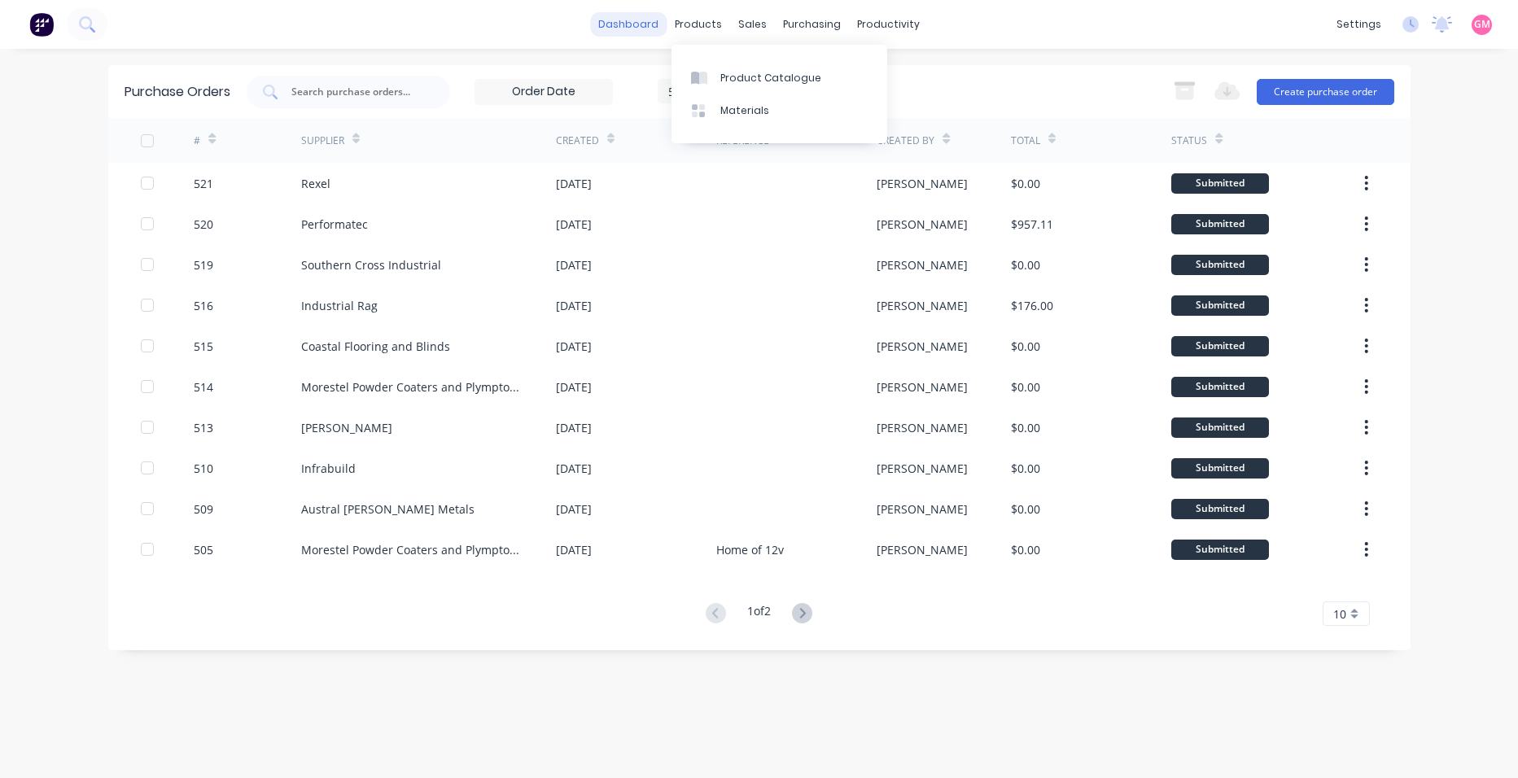
click at [646, 24] on link "dashboard" at bounding box center [628, 24] width 77 height 24
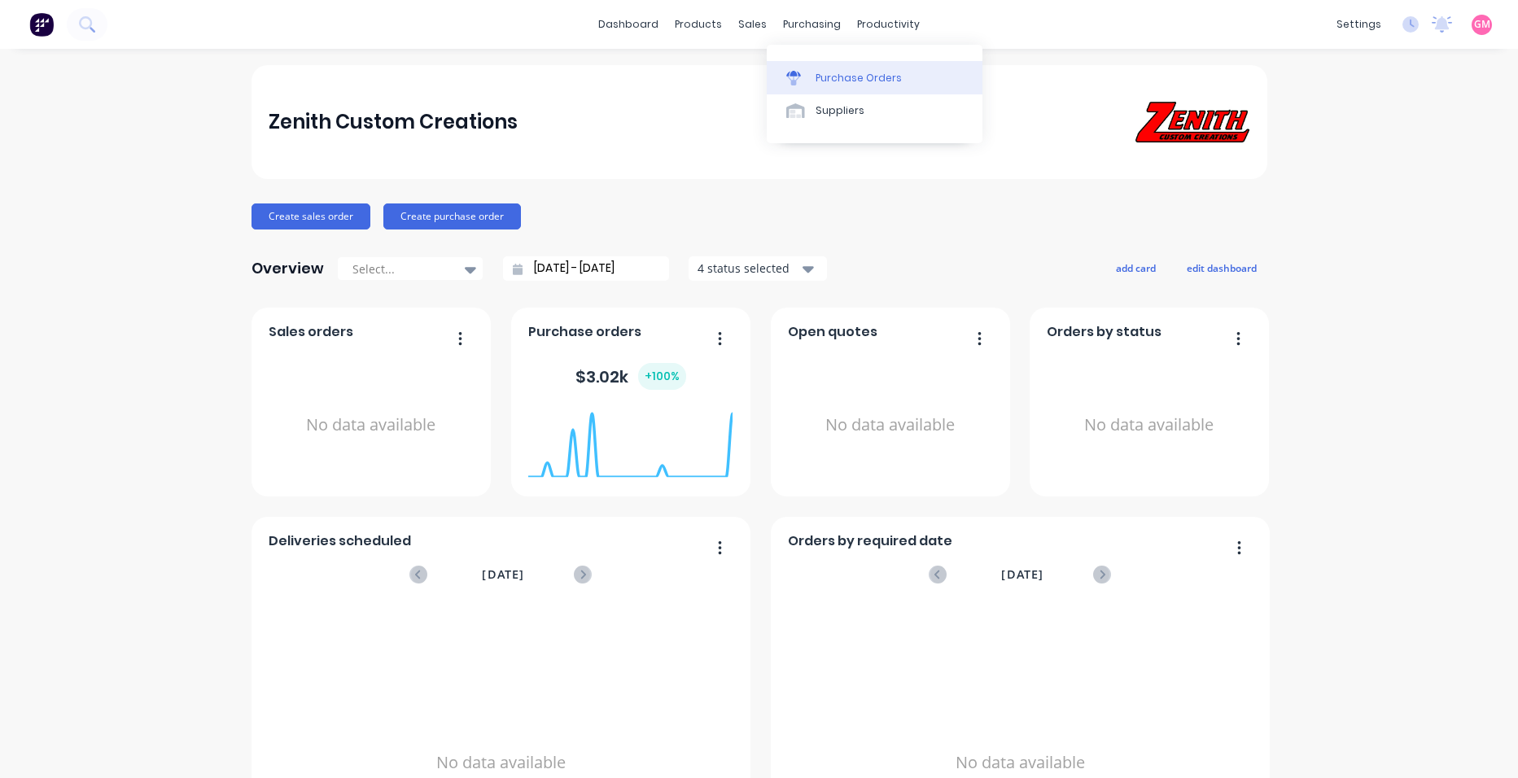
click at [835, 69] on link "Purchase Orders" at bounding box center [875, 77] width 216 height 33
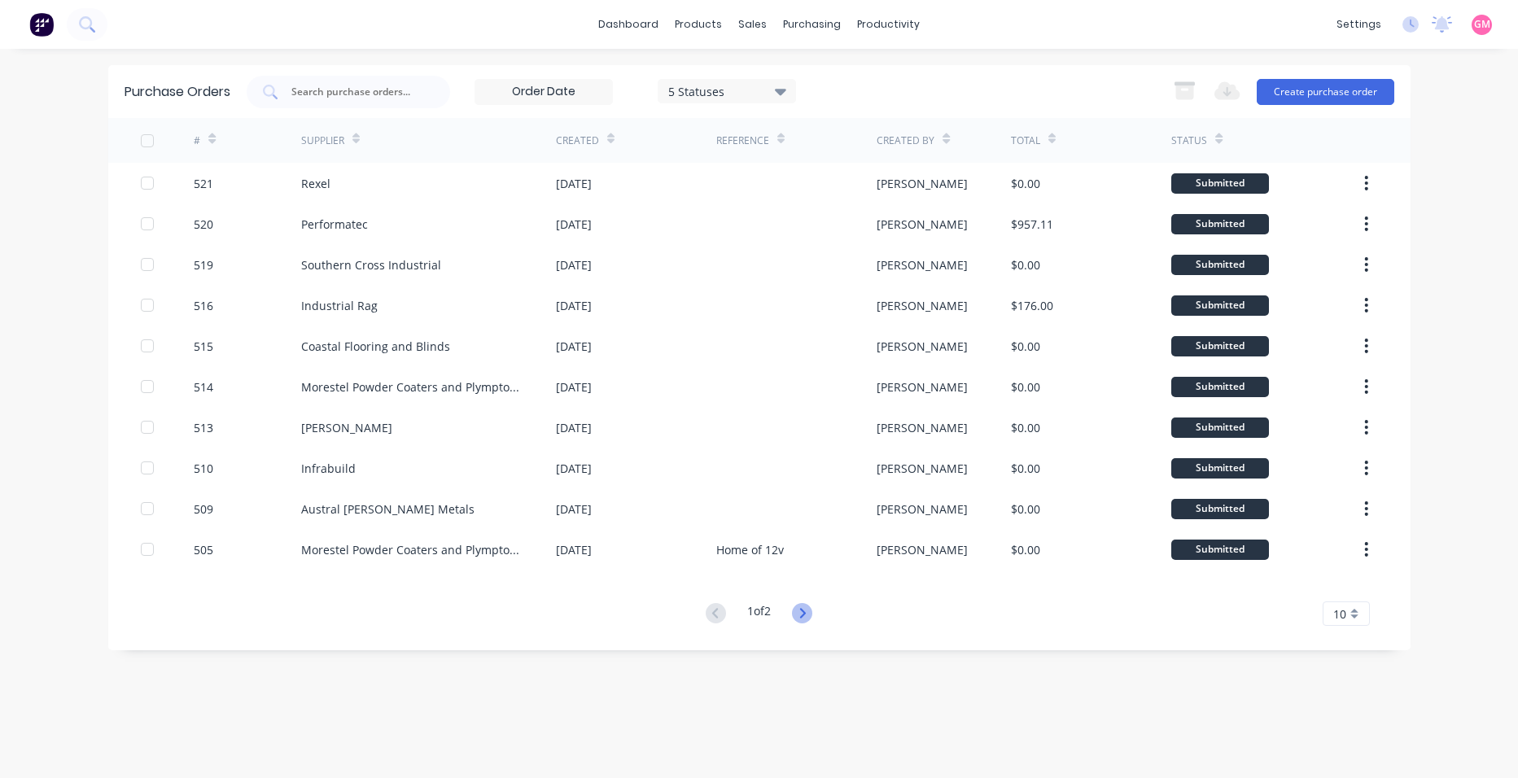
click at [810, 613] on icon at bounding box center [802, 613] width 20 height 20
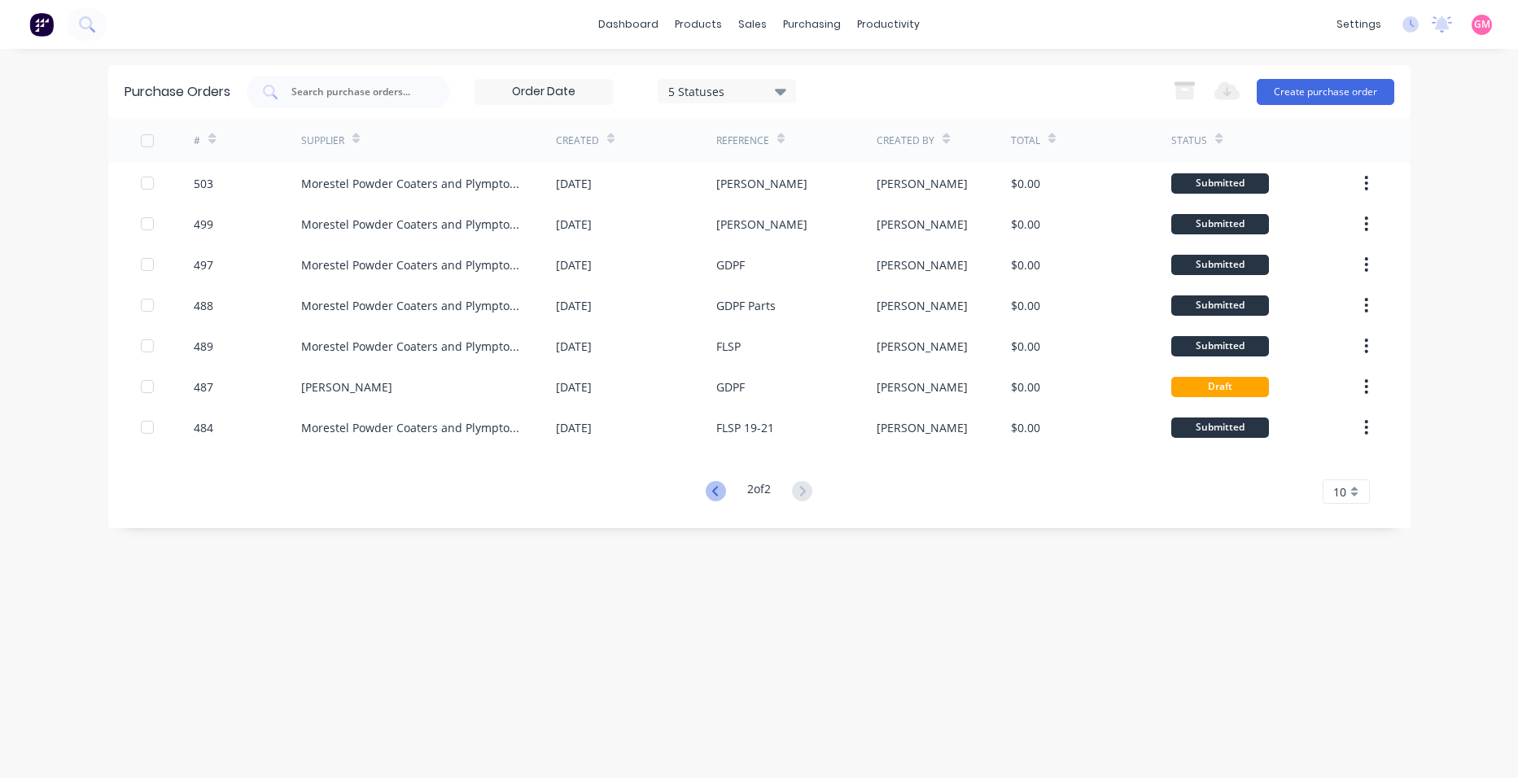
click at [707, 493] on icon at bounding box center [716, 491] width 20 height 20
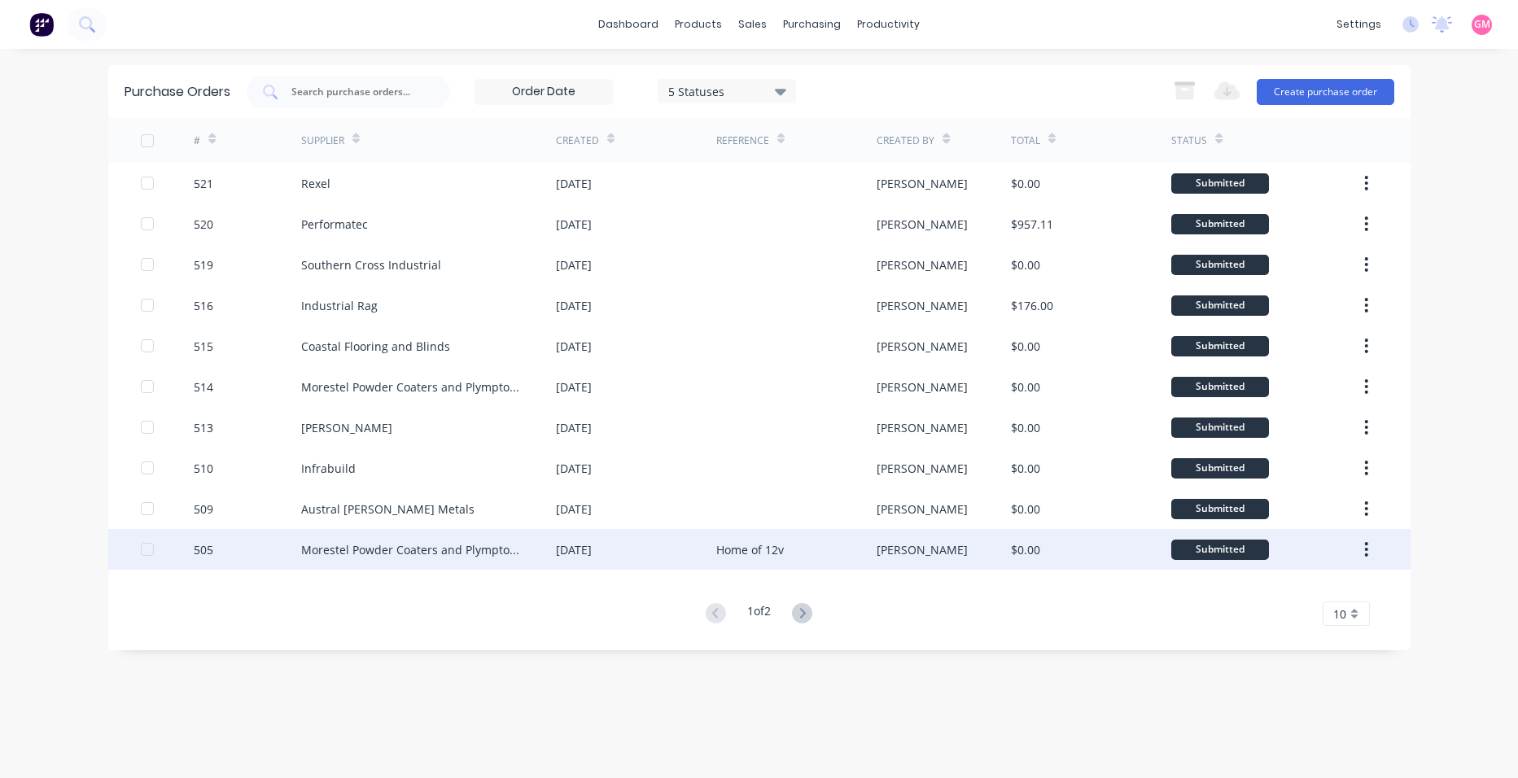
click at [665, 559] on div "[DATE]" at bounding box center [636, 549] width 160 height 41
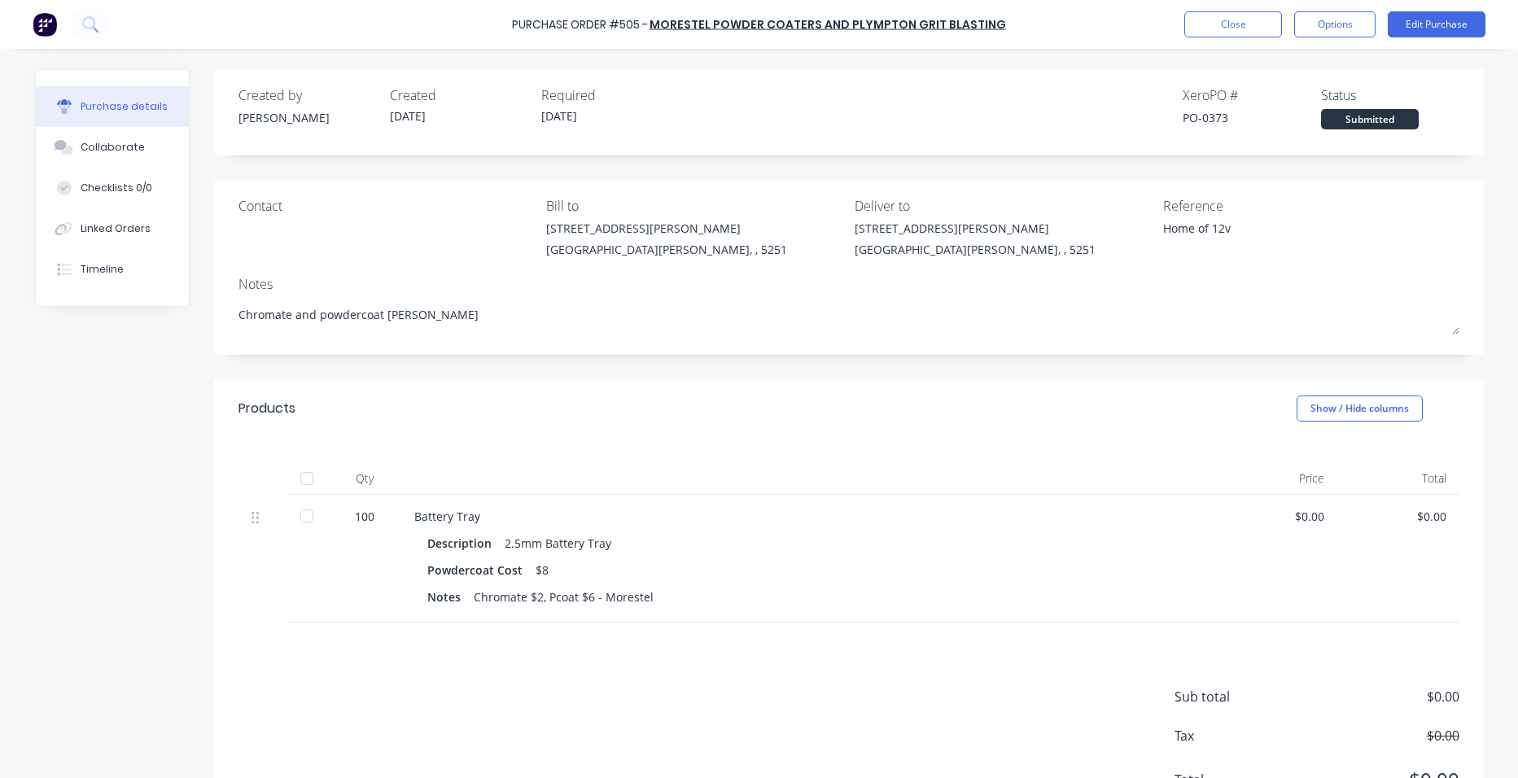
click at [303, 477] on div at bounding box center [307, 478] width 33 height 33
click at [1232, 33] on button "Close" at bounding box center [1233, 24] width 98 height 26
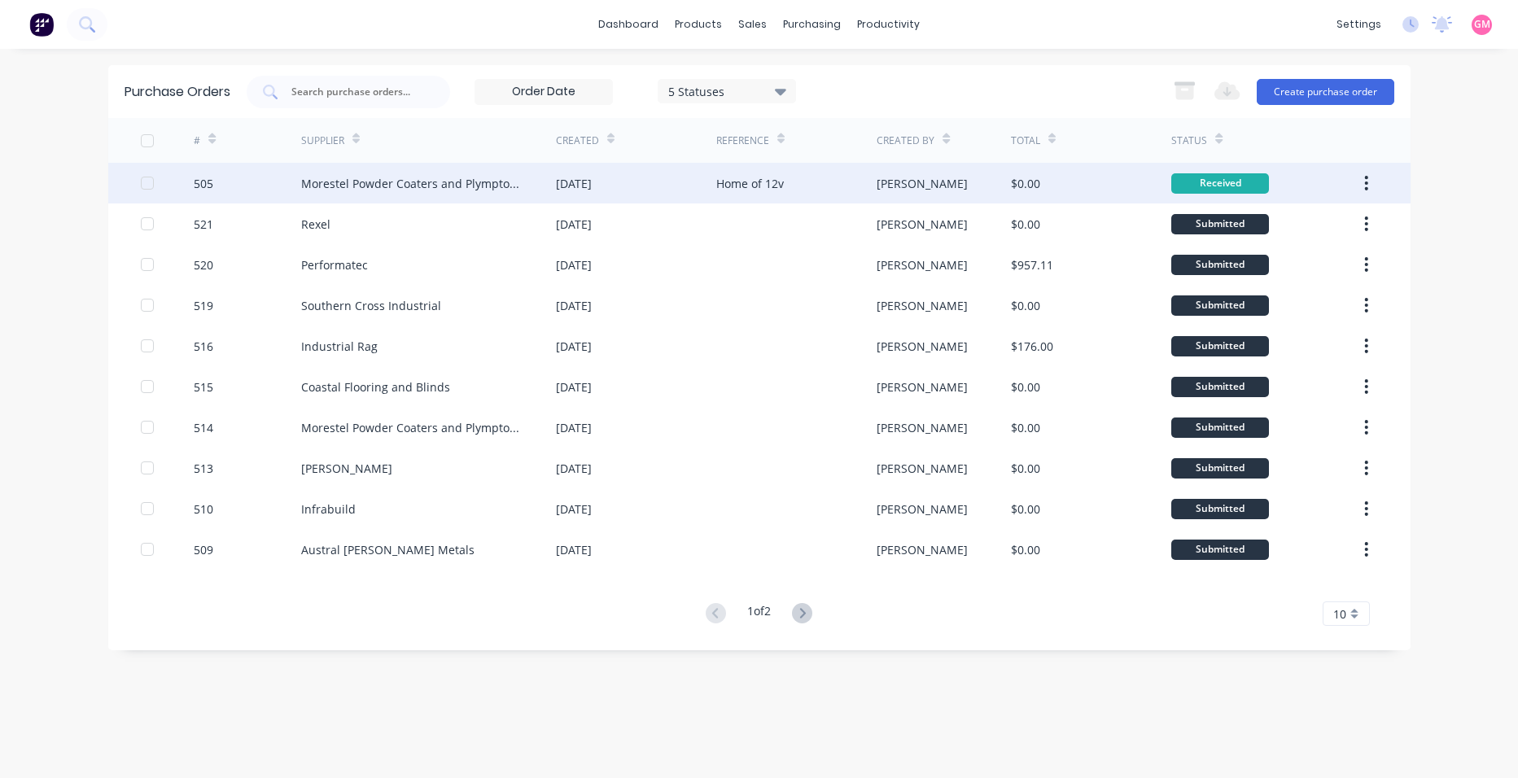
click at [1370, 181] on button "button" at bounding box center [1366, 183] width 38 height 29
click at [1351, 221] on div "Archive" at bounding box center [1308, 226] width 125 height 24
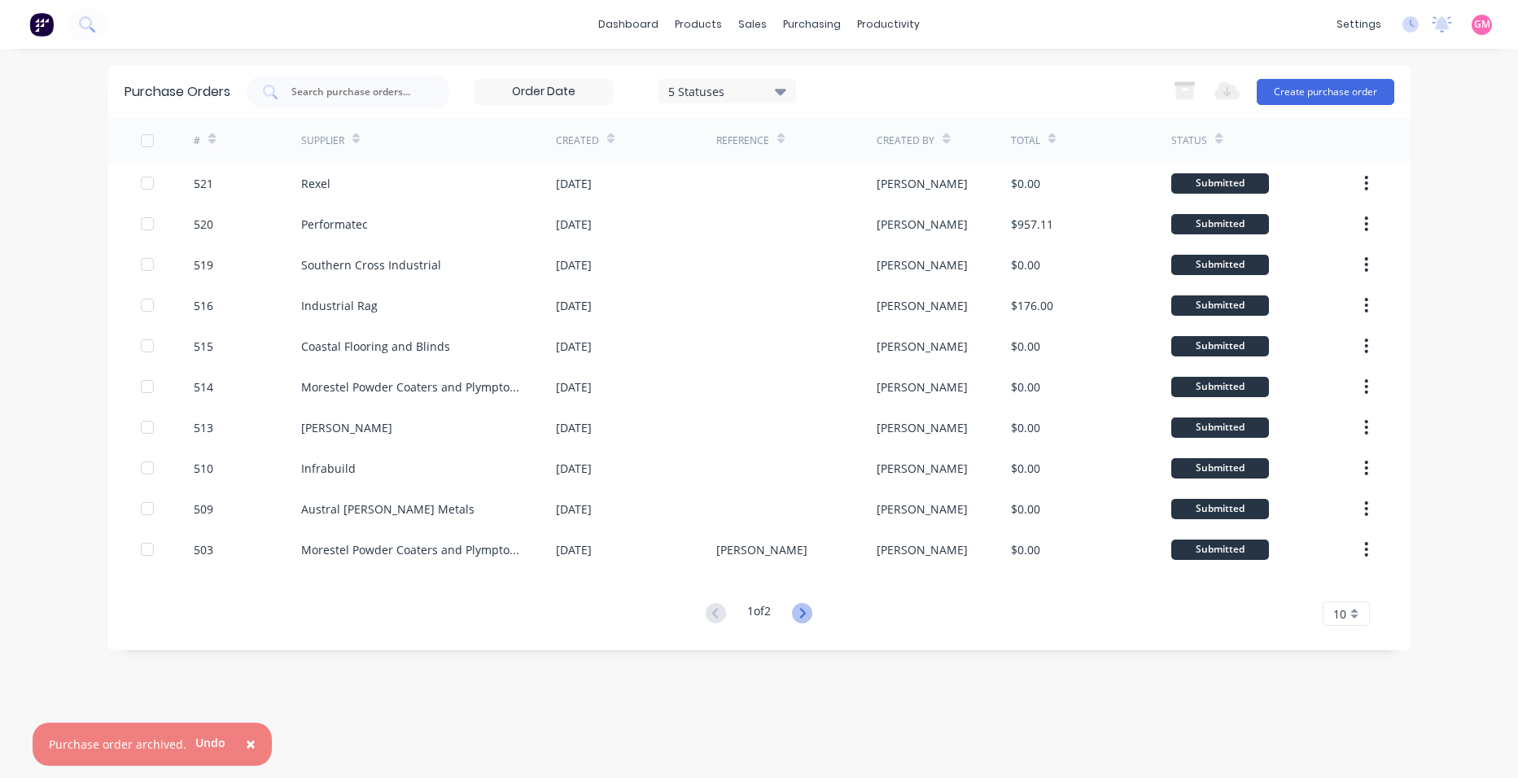
click at [799, 607] on icon at bounding box center [802, 613] width 20 height 20
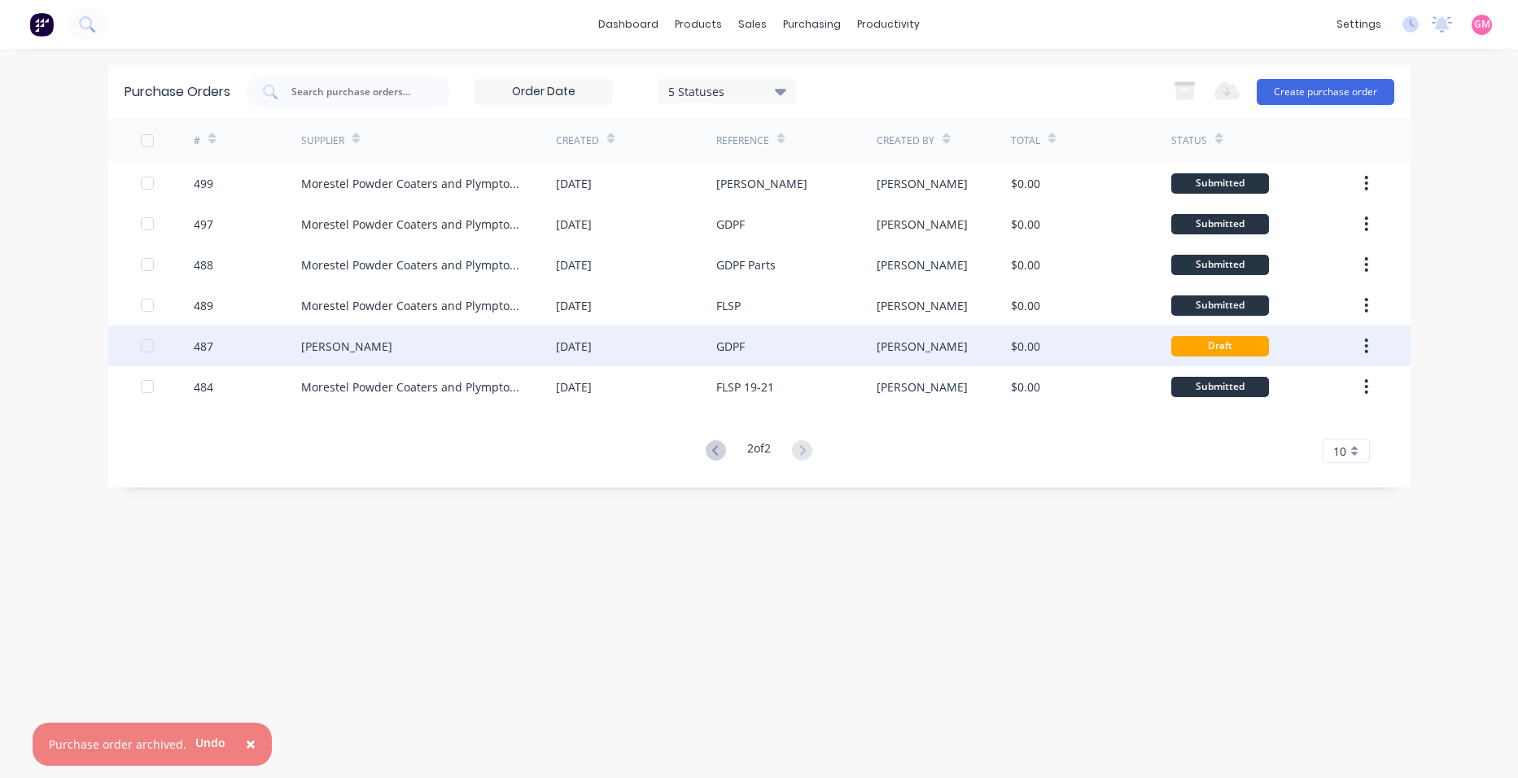
click at [848, 344] on div "GDPF" at bounding box center [796, 346] width 160 height 41
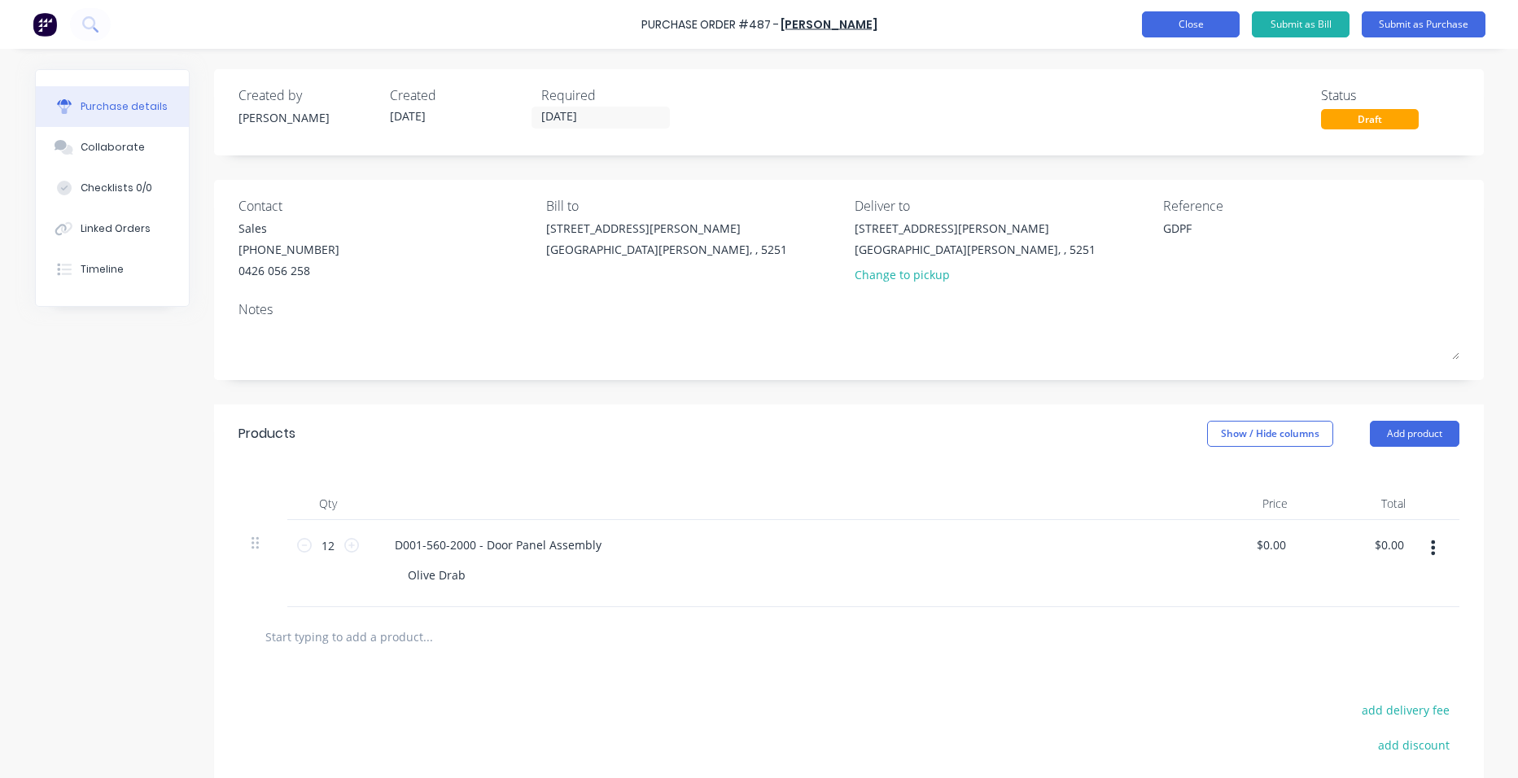
type textarea "x"
click at [1162, 31] on button "Close" at bounding box center [1191, 24] width 98 height 26
